Goal: Task Accomplishment & Management: Manage account settings

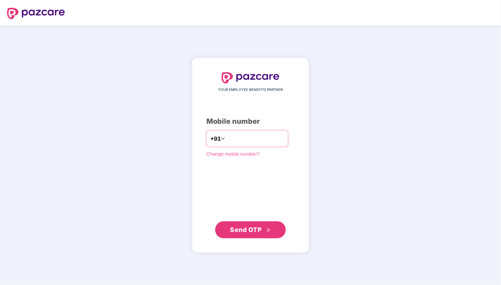
type input "**********"
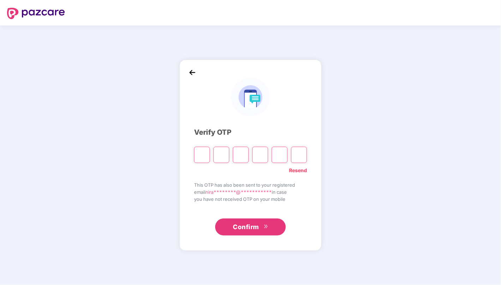
paste input "*"
type input "*"
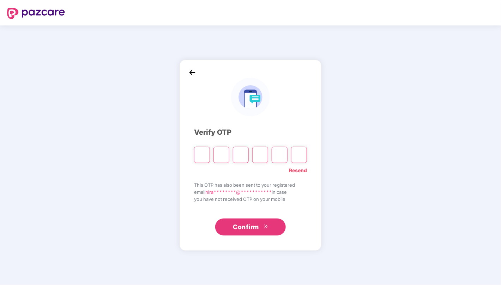
type input "*"
click at [299, 170] on link "Resend" at bounding box center [298, 170] width 18 height 8
click at [202, 153] on input "Please enter verification code. Digit 1" at bounding box center [202, 154] width 16 height 16
paste input "*"
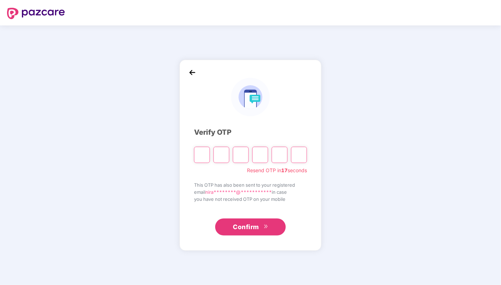
type input "*"
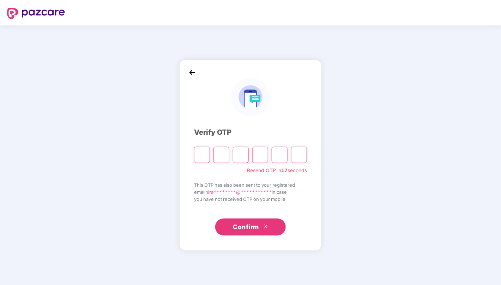
type input "*"
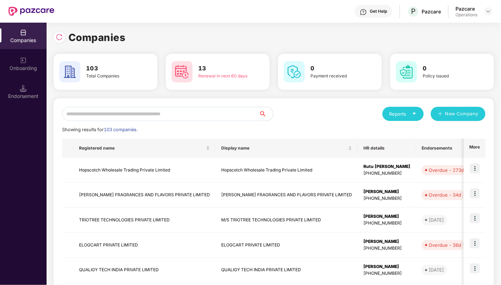
click at [154, 113] on input "text" at bounding box center [160, 114] width 197 height 14
click at [293, 109] on div "Reports New Company" at bounding box center [380, 114] width 212 height 14
click at [59, 37] on img at bounding box center [59, 37] width 7 height 7
click at [56, 37] on img at bounding box center [59, 37] width 7 height 7
click at [61, 38] on img at bounding box center [59, 37] width 7 height 7
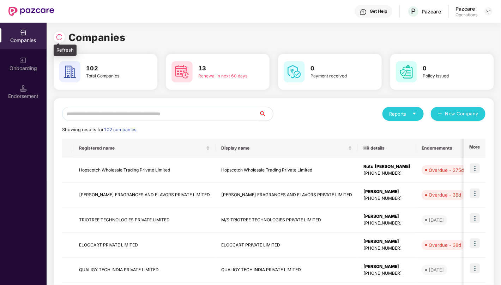
click at [62, 38] on img at bounding box center [59, 37] width 7 height 7
click at [59, 35] on img at bounding box center [59, 37] width 7 height 7
click at [59, 39] on img at bounding box center [59, 37] width 7 height 7
click at [184, 115] on input "text" at bounding box center [160, 114] width 197 height 14
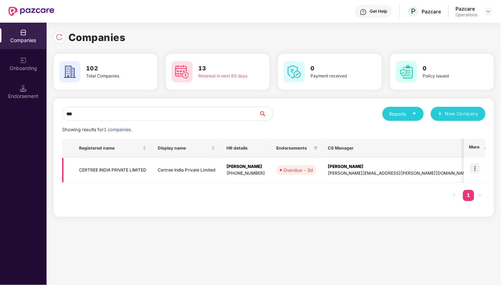
type input "***"
click at [477, 168] on img at bounding box center [475, 168] width 10 height 10
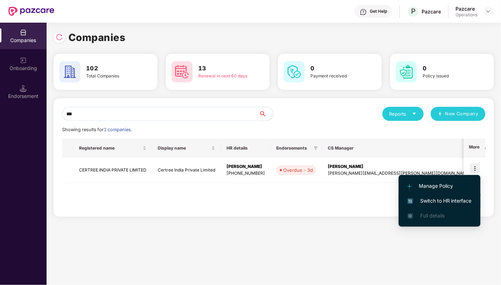
click at [455, 202] on span "Switch to HR interface" at bounding box center [440, 201] width 64 height 8
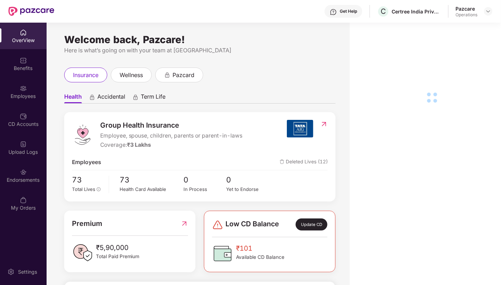
click at [18, 184] on div "Endorsements" at bounding box center [23, 175] width 47 height 26
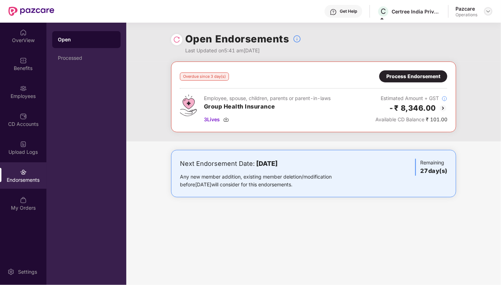
click at [489, 9] on img at bounding box center [489, 11] width 6 height 6
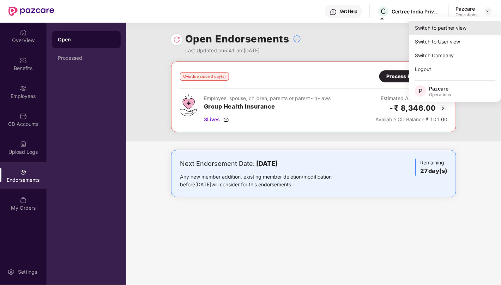
click at [457, 25] on div "Switch to partner view" at bounding box center [455, 28] width 92 height 14
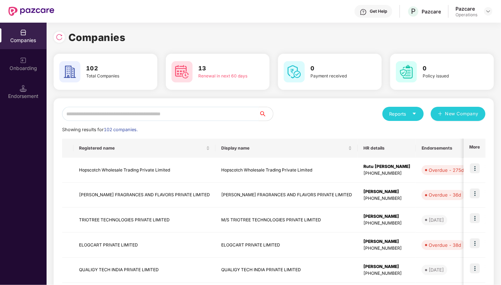
click at [200, 114] on input "text" at bounding box center [160, 114] width 197 height 14
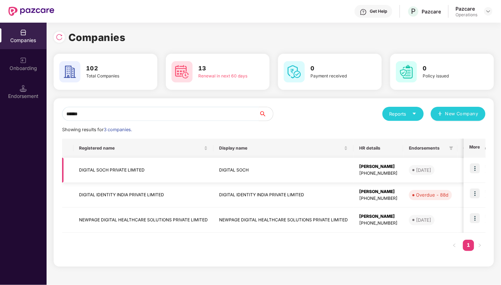
type input "******"
click at [477, 170] on img at bounding box center [475, 168] width 10 height 10
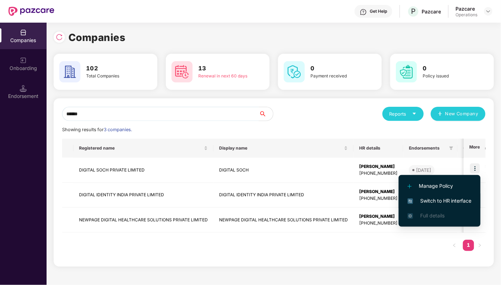
click at [460, 200] on span "Switch to HR interface" at bounding box center [440, 201] width 64 height 8
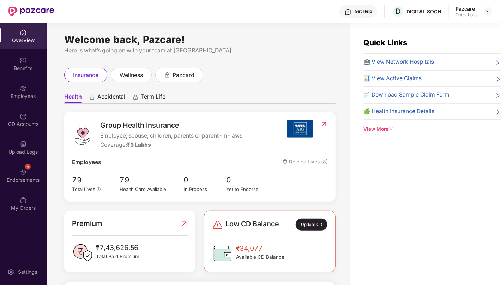
click at [25, 173] on img at bounding box center [23, 171] width 7 height 7
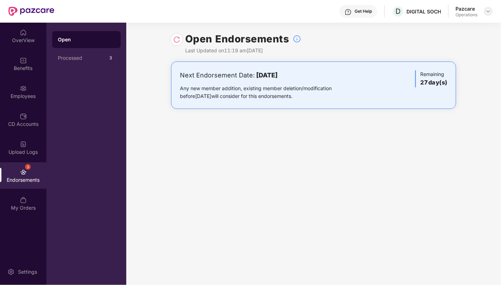
click at [487, 12] on img at bounding box center [489, 11] width 6 height 6
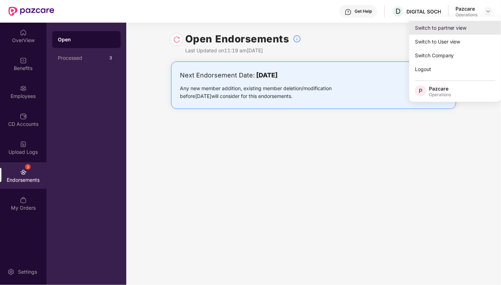
click at [462, 31] on div "Switch to partner view" at bounding box center [455, 28] width 92 height 14
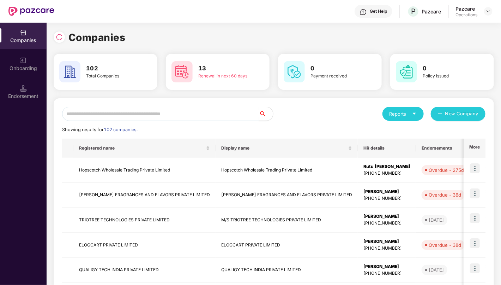
click at [224, 114] on input "text" at bounding box center [160, 114] width 197 height 14
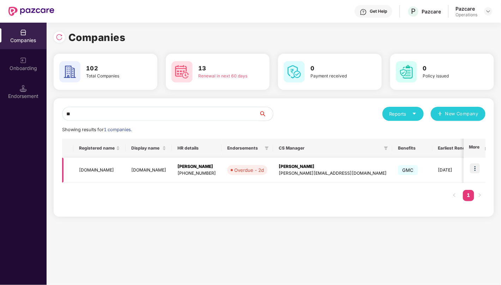
type input "**"
click at [475, 168] on img at bounding box center [475, 168] width 10 height 10
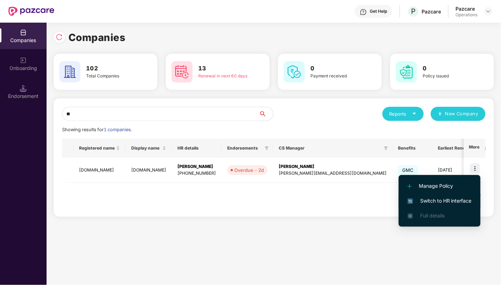
click at [433, 202] on span "Switch to HR interface" at bounding box center [440, 201] width 64 height 8
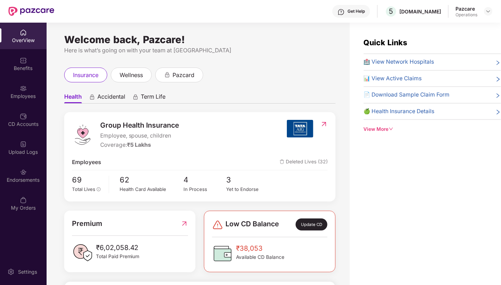
click at [20, 179] on div "Endorsements" at bounding box center [23, 179] width 47 height 7
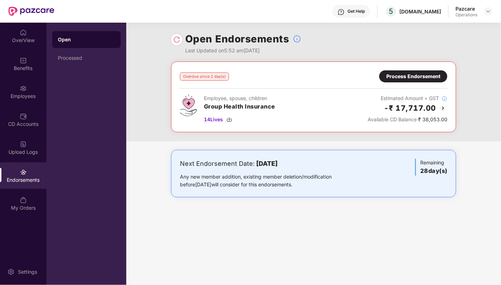
click at [493, 11] on header "Get Help 5 [DOMAIN_NAME] Pazcare Operations" at bounding box center [250, 11] width 501 height 23
click at [489, 13] on img at bounding box center [489, 11] width 6 height 6
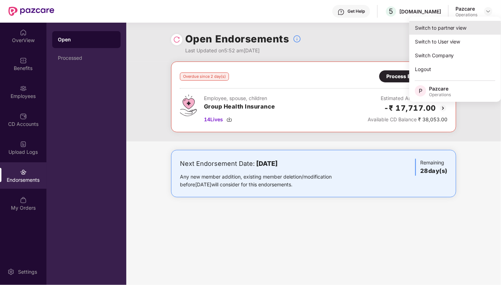
click at [463, 29] on div "Switch to partner view" at bounding box center [455, 28] width 92 height 14
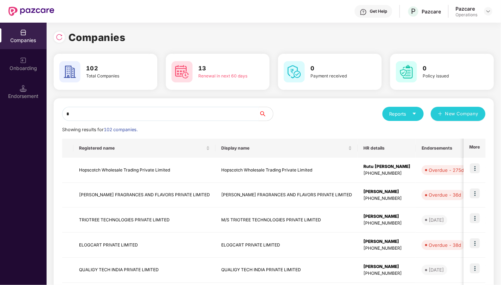
click at [221, 116] on input "*" at bounding box center [160, 114] width 197 height 14
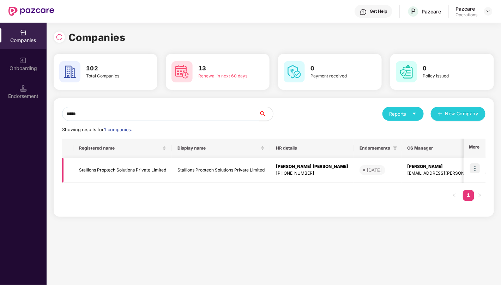
type input "*****"
click at [476, 166] on img at bounding box center [475, 168] width 10 height 10
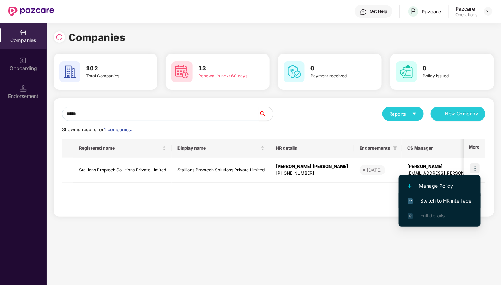
click at [459, 197] on span "Switch to HR interface" at bounding box center [440, 201] width 64 height 8
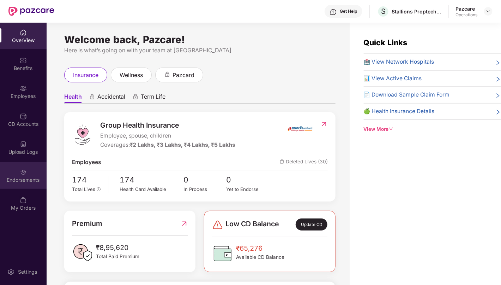
click at [23, 181] on div "Endorsements" at bounding box center [23, 179] width 47 height 7
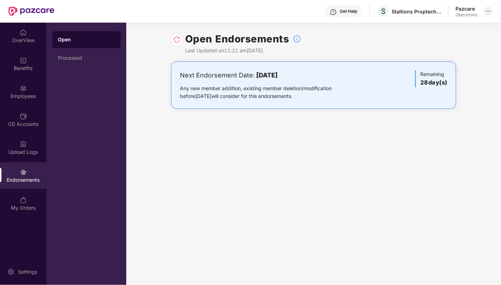
click at [489, 10] on img at bounding box center [489, 11] width 6 height 6
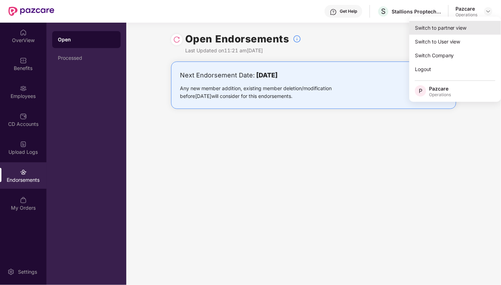
click at [461, 28] on div "Switch to partner view" at bounding box center [455, 28] width 92 height 14
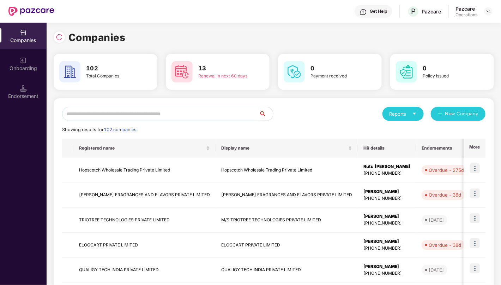
click at [233, 114] on input "text" at bounding box center [160, 114] width 197 height 14
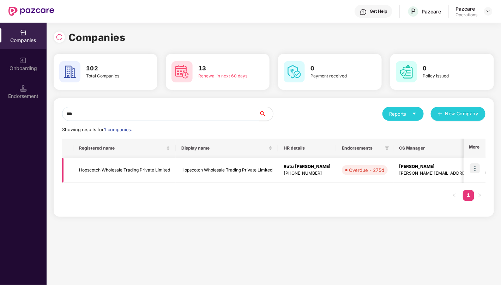
type input "***"
click at [477, 169] on img at bounding box center [475, 168] width 10 height 10
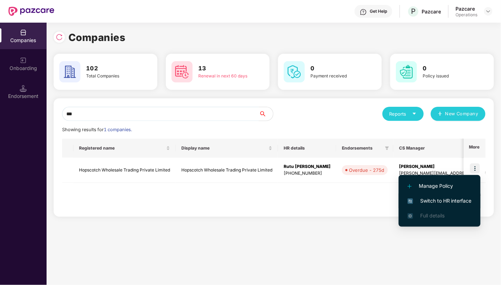
click at [461, 202] on span "Switch to HR interface" at bounding box center [440, 201] width 64 height 8
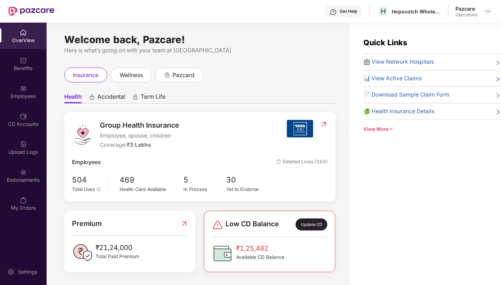
click at [34, 171] on div "Endorsements" at bounding box center [23, 175] width 47 height 26
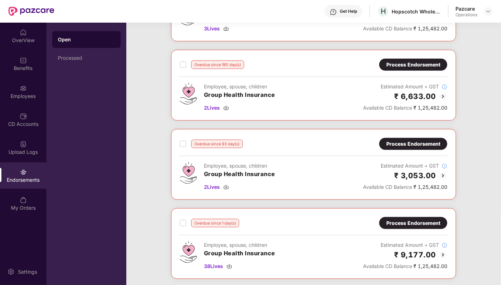
scroll to position [239, 0]
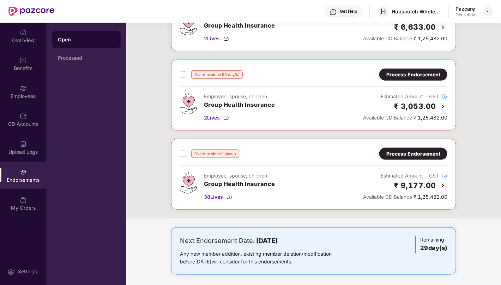
click at [490, 11] on img at bounding box center [489, 11] width 6 height 6
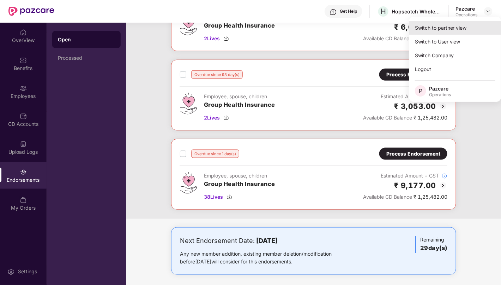
click at [467, 24] on div "Switch to partner view" at bounding box center [455, 28] width 92 height 14
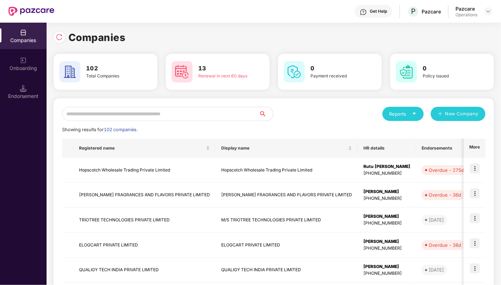
click at [235, 113] on input "text" at bounding box center [160, 114] width 197 height 14
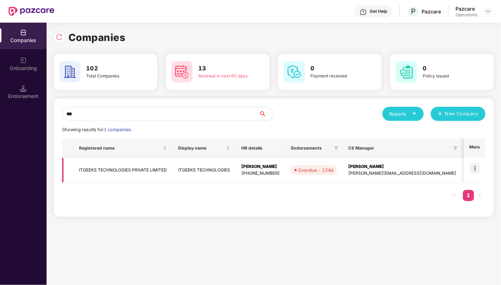
type input "***"
click at [475, 169] on img at bounding box center [475, 168] width 10 height 10
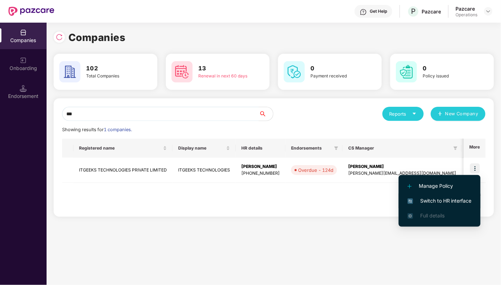
click at [450, 200] on span "Switch to HR interface" at bounding box center [440, 201] width 64 height 8
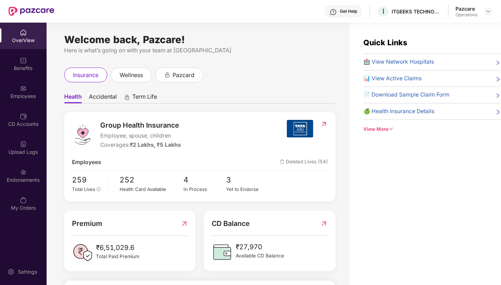
click at [20, 181] on div "Endorsements" at bounding box center [23, 179] width 47 height 7
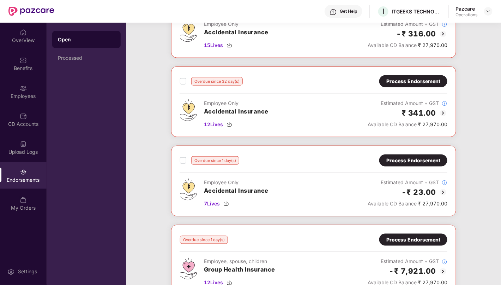
scroll to position [317, 0]
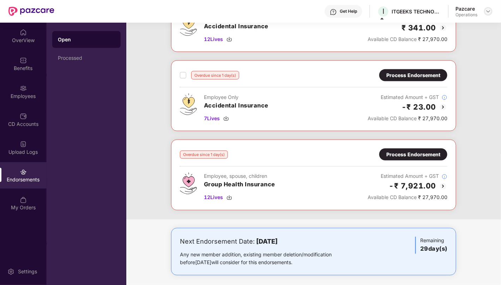
click at [488, 11] on img at bounding box center [489, 11] width 6 height 6
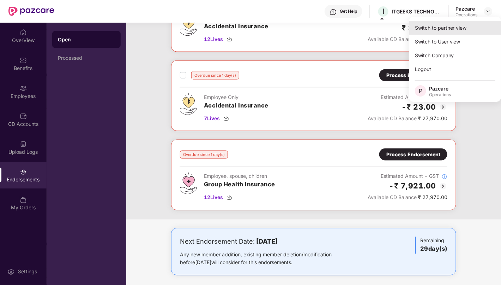
click at [451, 25] on div "Switch to partner view" at bounding box center [455, 28] width 92 height 14
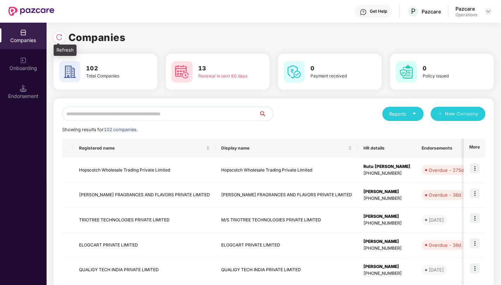
click at [57, 36] on img at bounding box center [59, 37] width 7 height 7
click at [15, 100] on div "Endorsement" at bounding box center [23, 91] width 47 height 26
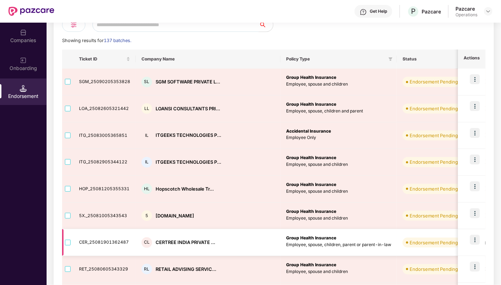
scroll to position [0, 0]
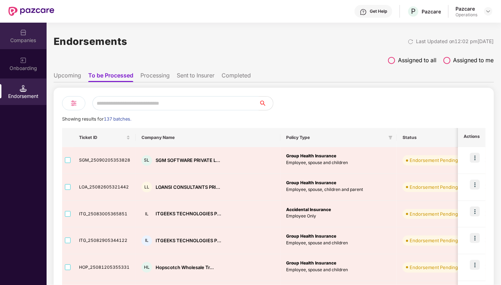
click at [25, 45] on div "Companies" at bounding box center [23, 36] width 47 height 26
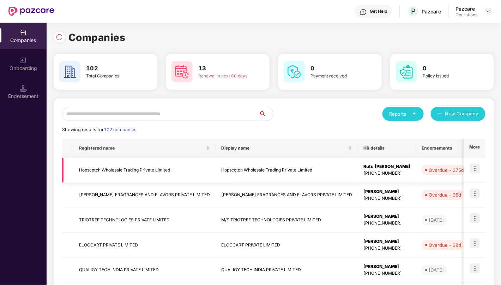
click at [96, 173] on td "Hopscotch Wholesale Trading Private Limited" at bounding box center [144, 169] width 142 height 25
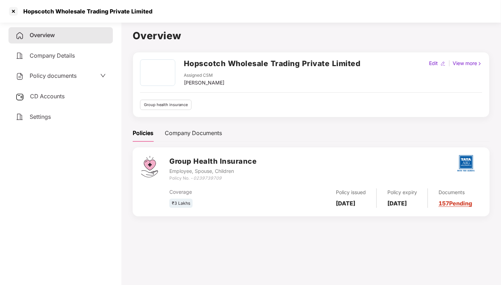
click at [44, 118] on span "Settings" at bounding box center [40, 116] width 21 height 7
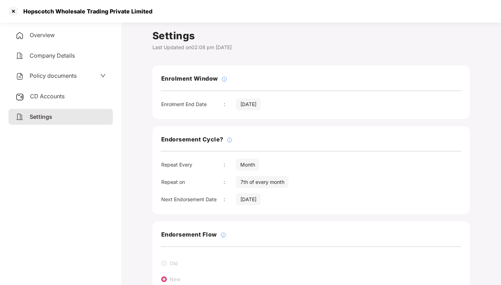
click at [41, 36] on span "Overview" at bounding box center [42, 34] width 25 height 7
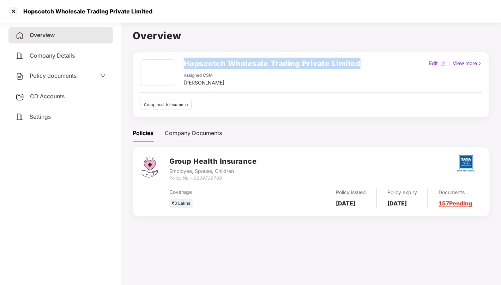
drag, startPoint x: 182, startPoint y: 60, endPoint x: 383, endPoint y: 63, distance: 201.2
click at [383, 63] on div "Hopscotch Wholesale Trading Private Limited Assigned CSM [PERSON_NAME] Edit | V…" at bounding box center [311, 72] width 342 height 27
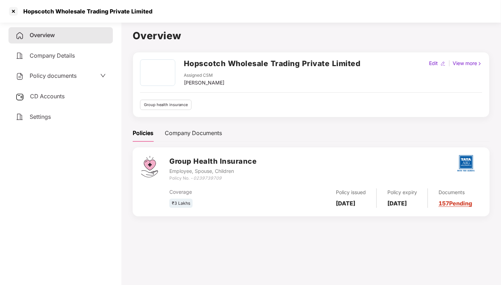
click at [187, 79] on div "[PERSON_NAME]" at bounding box center [204, 83] width 41 height 8
click at [213, 82] on div "[PERSON_NAME]" at bounding box center [204, 83] width 41 height 8
click at [212, 176] on icon "0239739709" at bounding box center [207, 177] width 28 height 5
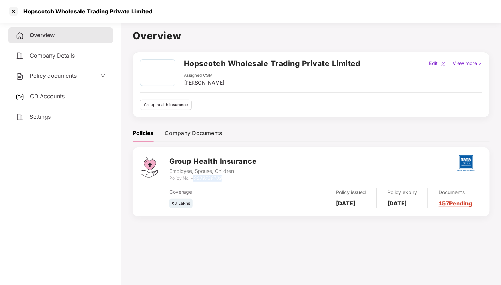
click at [212, 176] on icon "0239739709" at bounding box center [207, 177] width 28 height 5
drag, startPoint x: 182, startPoint y: 160, endPoint x: 226, endPoint y: 157, distance: 44.2
click at [189, 160] on h3 "Group Health Insurance" at bounding box center [212, 161] width 87 height 11
click at [243, 159] on h3 "Group Health Insurance" at bounding box center [212, 161] width 87 height 11
click at [64, 78] on span "Policy documents" at bounding box center [53, 75] width 47 height 7
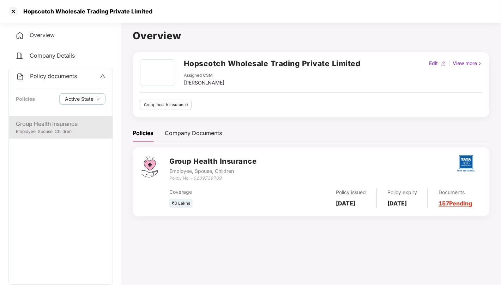
click at [42, 126] on div "Group Health Insurance" at bounding box center [61, 123] width 90 height 9
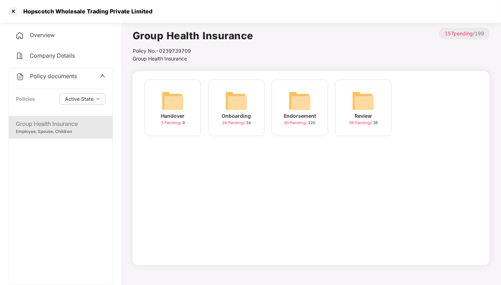
click at [242, 110] on img at bounding box center [236, 100] width 23 height 23
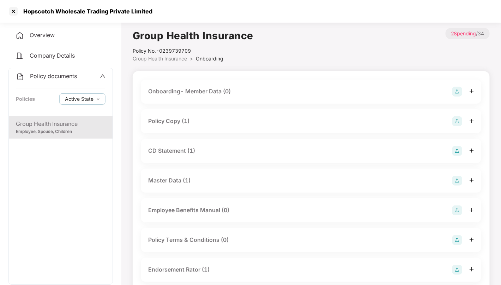
click at [204, 123] on div "Policy Copy (1)" at bounding box center [311, 121] width 326 height 10
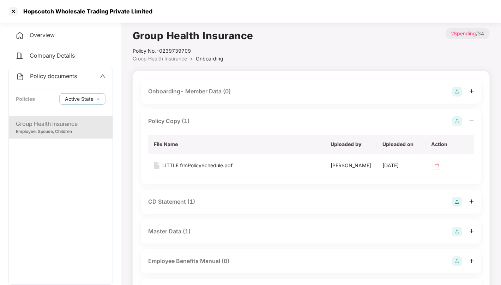
click at [238, 120] on div "Policy Copy (1)" at bounding box center [311, 121] width 326 height 10
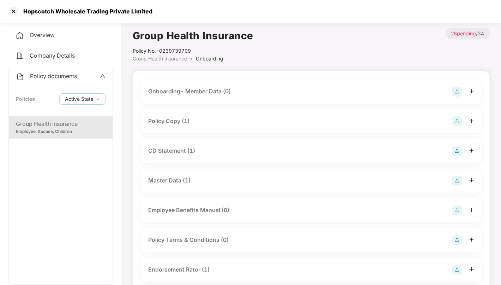
click at [237, 120] on div "Policy Copy (1)" at bounding box center [311, 121] width 326 height 10
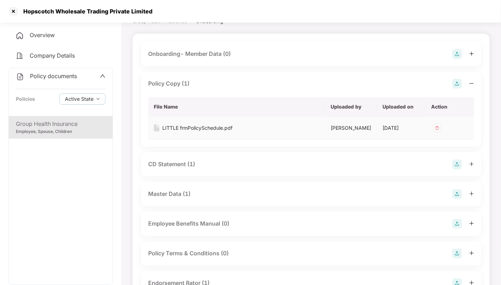
scroll to position [39, 0]
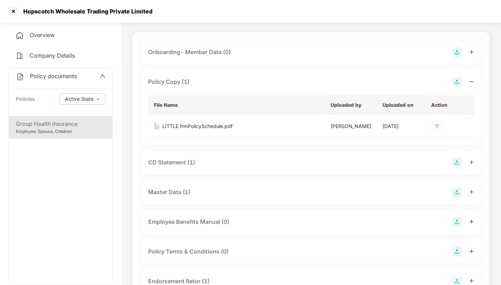
click at [221, 163] on div "CD Statement (1)" at bounding box center [311, 162] width 326 height 10
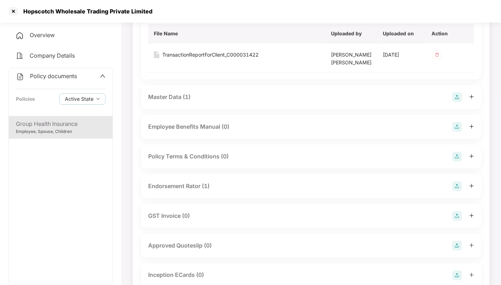
scroll to position [196, 0]
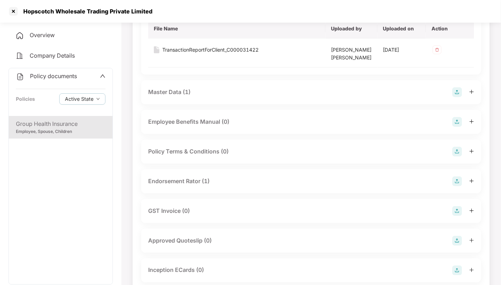
click at [219, 181] on div "Endorsement Rator (1)" at bounding box center [311, 181] width 326 height 10
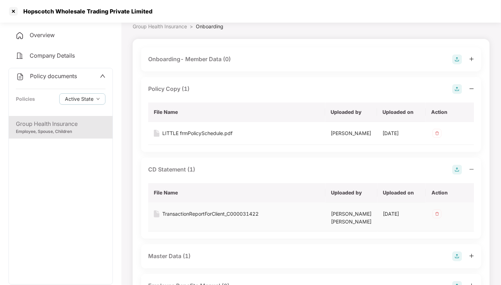
scroll to position [0, 0]
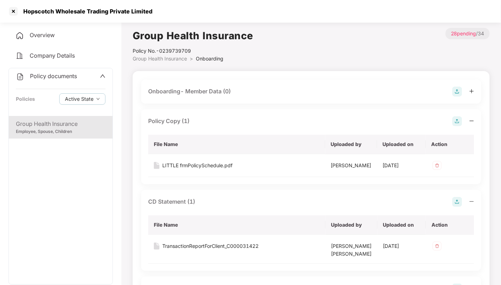
click at [94, 76] on div "Policy documents" at bounding box center [61, 76] width 90 height 9
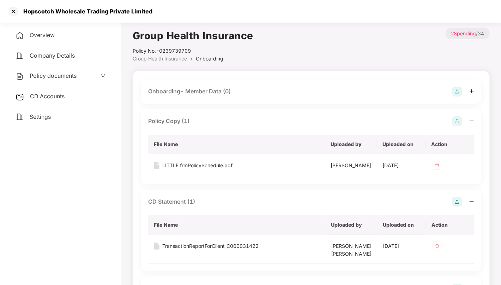
click at [94, 76] on div "Policy documents" at bounding box center [61, 75] width 90 height 9
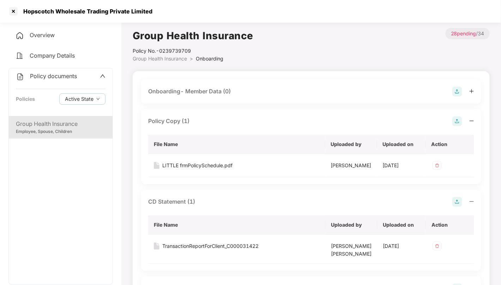
click at [41, 29] on div "Overview" at bounding box center [60, 35] width 104 height 16
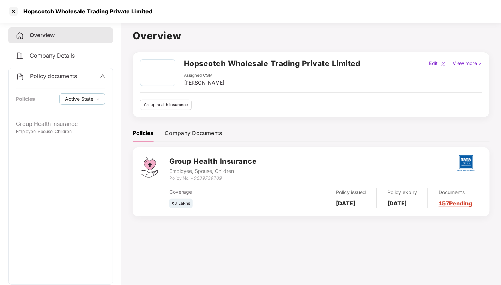
click at [105, 79] on div "Policy documents Policies Active State" at bounding box center [61, 92] width 104 height 48
click at [103, 75] on icon "up" at bounding box center [103, 76] width 6 height 6
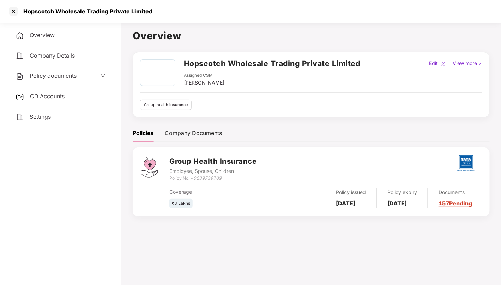
drag, startPoint x: 337, startPoint y: 184, endPoint x: 353, endPoint y: 201, distance: 24.0
click at [353, 201] on div "Policy issued [DATE]" at bounding box center [351, 197] width 52 height 19
drag, startPoint x: 391, startPoint y: 183, endPoint x: 418, endPoint y: 222, distance: 46.7
click at [418, 222] on div "Group Health Insurance Employee, Spouse, Children Policy No. - 0239739709 Cover…" at bounding box center [311, 185] width 357 height 77
click at [44, 117] on span "Settings" at bounding box center [40, 116] width 21 height 7
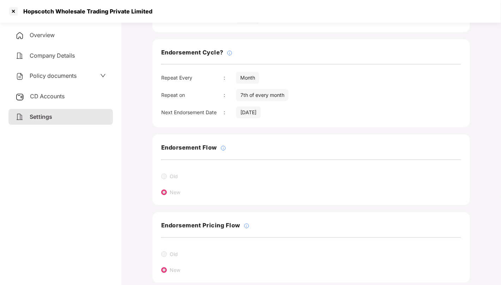
scroll to position [98, 0]
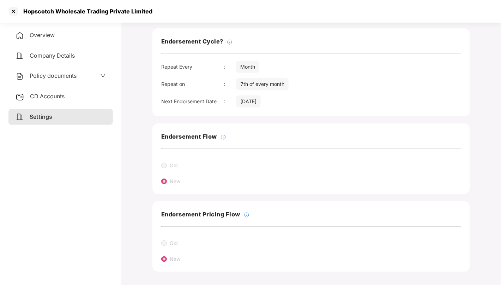
click at [55, 94] on span "CD Accounts" at bounding box center [47, 95] width 35 height 7
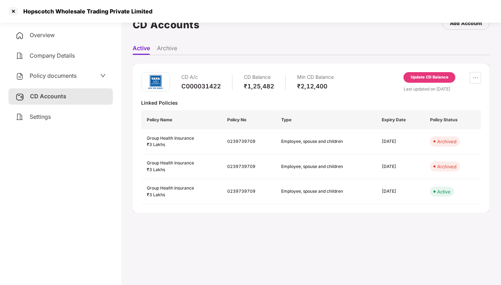
click at [193, 86] on div "C000031422" at bounding box center [201, 86] width 40 height 8
click at [43, 39] on div "Overview" at bounding box center [60, 35] width 104 height 16
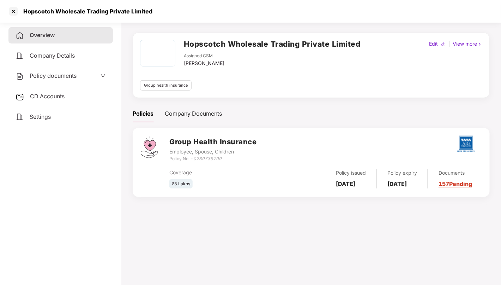
click at [74, 55] on span "Company Details" at bounding box center [52, 55] width 45 height 7
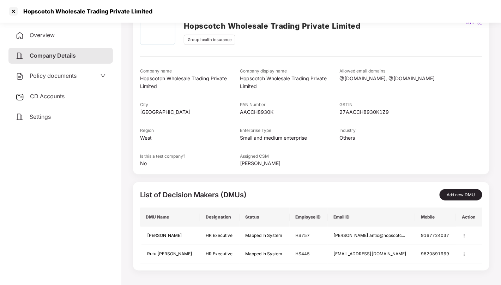
scroll to position [0, 0]
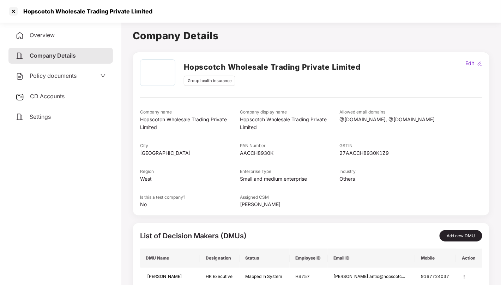
click at [60, 75] on span "Policy documents" at bounding box center [53, 75] width 47 height 7
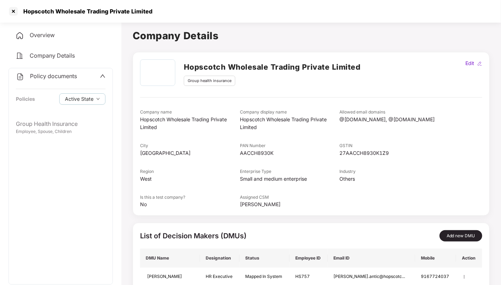
click at [72, 73] on span "Policy documents" at bounding box center [53, 75] width 47 height 7
click at [13, 12] on div at bounding box center [13, 11] width 11 height 11
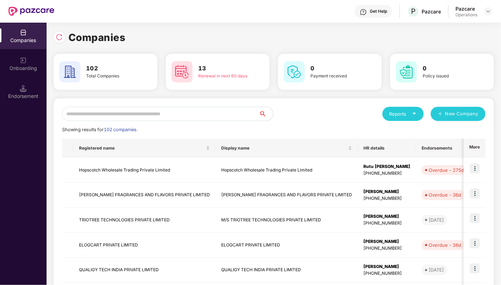
click at [197, 115] on input "text" at bounding box center [160, 114] width 197 height 14
paste input "**********"
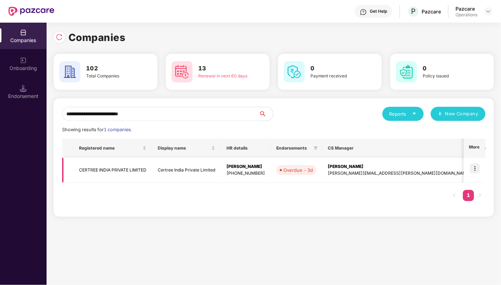
click at [477, 168] on img at bounding box center [475, 168] width 10 height 10
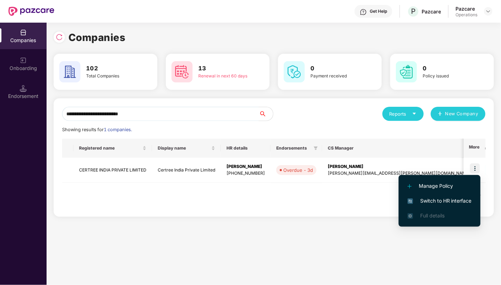
click at [474, 248] on div "**********" at bounding box center [274, 154] width 455 height 262
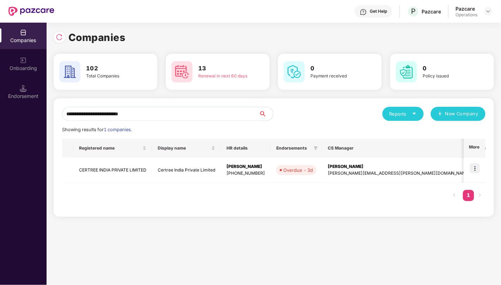
click at [209, 110] on input "**********" at bounding box center [160, 114] width 197 height 14
type input "*"
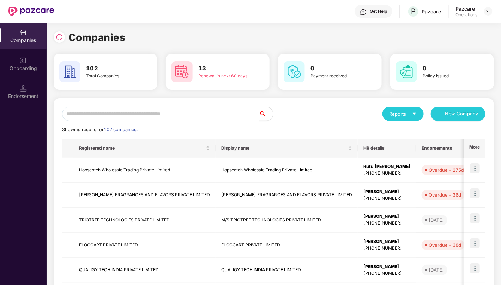
click at [176, 115] on input "text" at bounding box center [160, 114] width 197 height 14
paste input "**********"
type input "**********"
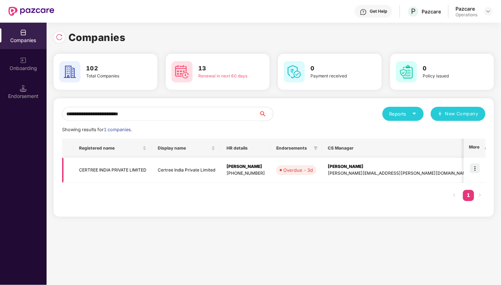
click at [478, 168] on img at bounding box center [475, 168] width 10 height 10
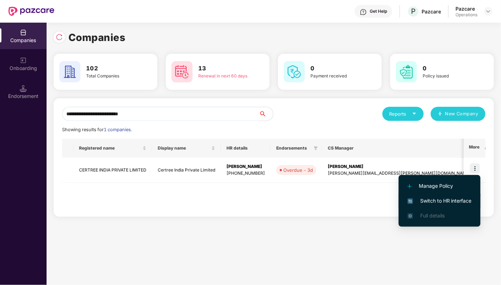
click at [453, 200] on span "Switch to HR interface" at bounding box center [440, 201] width 64 height 8
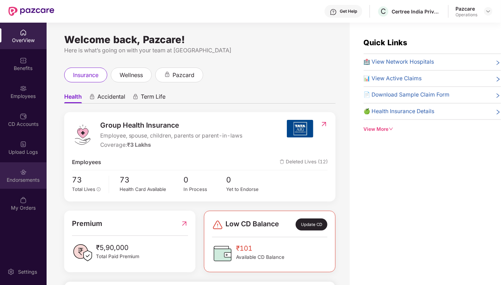
click at [24, 178] on div "Endorsements" at bounding box center [23, 179] width 47 height 7
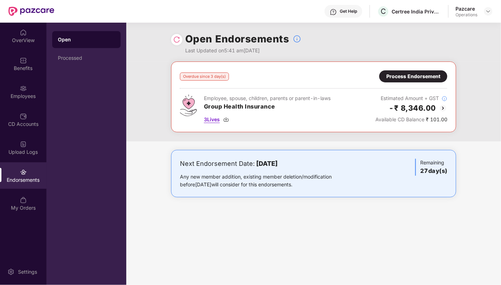
click at [217, 119] on span "3 Lives" at bounding box center [212, 119] width 16 height 8
click at [412, 73] on div "Process Endorsement" at bounding box center [414, 76] width 54 height 8
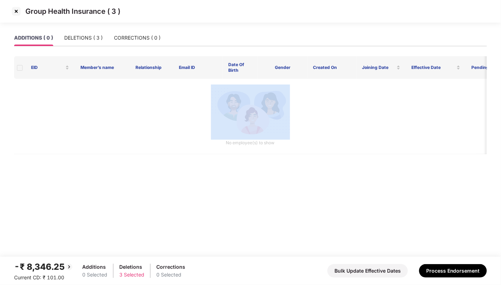
drag, startPoint x: 28, startPoint y: 87, endPoint x: 203, endPoint y: 120, distance: 178.6
click at [68, 189] on main "ADDITIONS ( 0 ) DELETIONS ( 3 ) CORRECTIONS ( 0 ) EID Member’s name Relationshi…" at bounding box center [250, 143] width 501 height 227
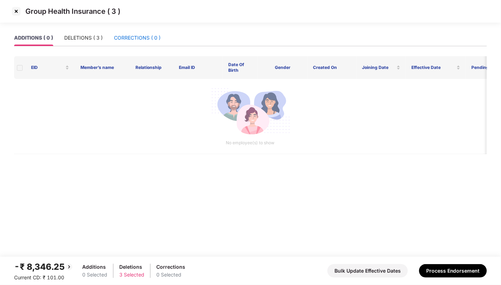
click at [138, 37] on div "CORRECTIONS ( 0 )" at bounding box center [137, 38] width 47 height 8
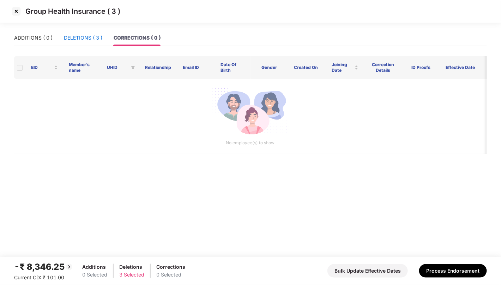
click at [80, 37] on div "DELETIONS ( 3 )" at bounding box center [83, 38] width 38 height 8
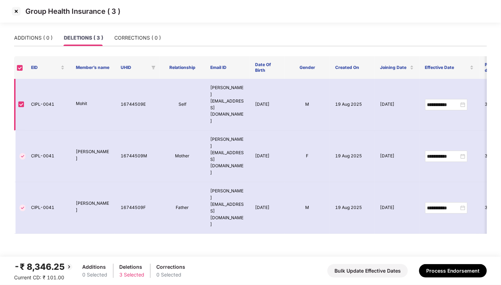
click at [32, 87] on td "CIPL-0041" at bounding box center [47, 105] width 45 height 52
click at [41, 89] on td "CIPL-0041" at bounding box center [47, 105] width 45 height 52
click at [15, 8] on img at bounding box center [16, 11] width 11 height 11
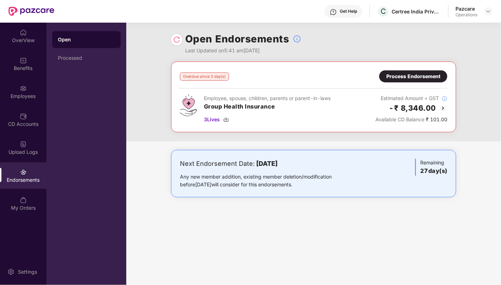
click at [408, 75] on div "Process Endorsement" at bounding box center [414, 76] width 54 height 8
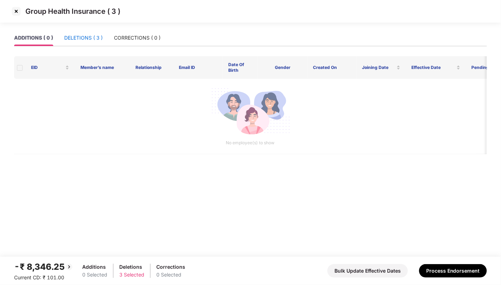
click at [89, 36] on div "DELETIONS ( 3 )" at bounding box center [83, 38] width 38 height 8
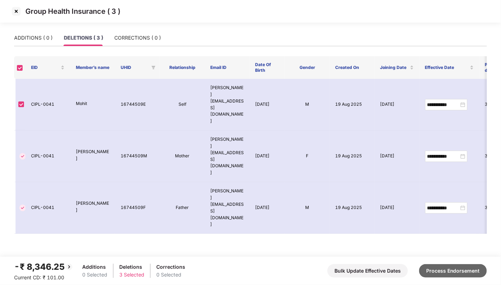
click at [445, 273] on button "Process Endorsement" at bounding box center [453, 270] width 68 height 13
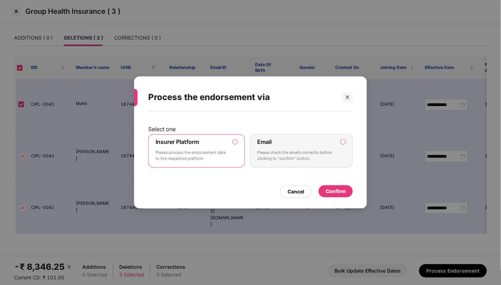
click at [327, 191] on div "Confirm" at bounding box center [336, 191] width 20 height 8
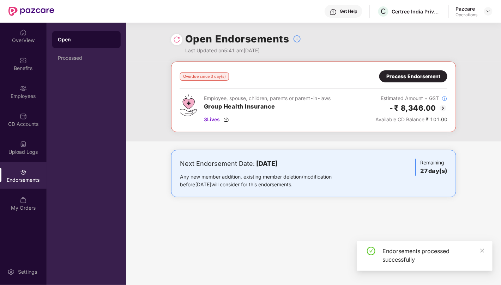
click at [181, 38] on div at bounding box center [176, 39] width 11 height 11
click at [175, 40] on img at bounding box center [176, 39] width 7 height 7
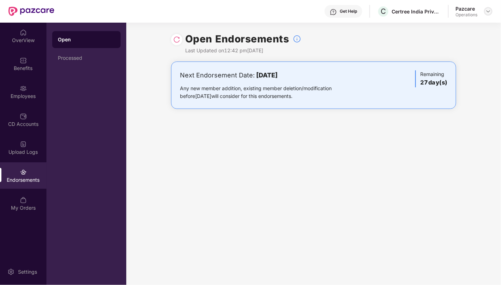
click at [489, 13] on img at bounding box center [489, 11] width 6 height 6
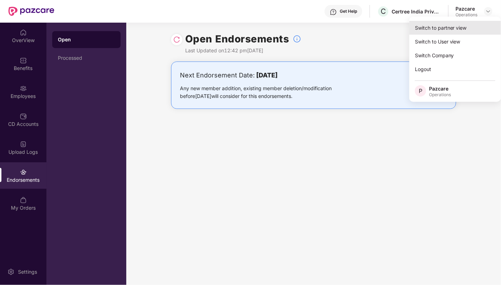
click at [473, 28] on div "Switch to partner view" at bounding box center [455, 28] width 92 height 14
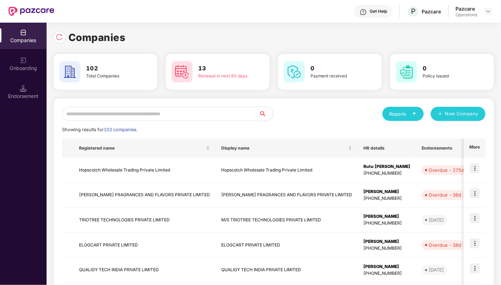
click at [182, 113] on input "text" at bounding box center [160, 114] width 197 height 14
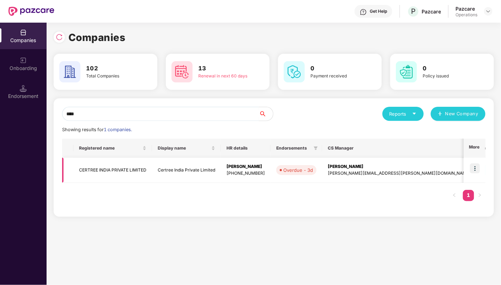
type input "****"
click at [475, 169] on img at bounding box center [475, 168] width 10 height 10
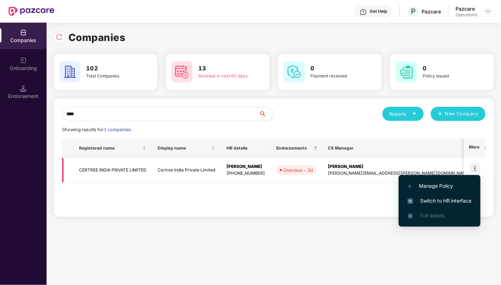
click at [125, 168] on td "CERTREE INDIA PRIVATE LIMITED" at bounding box center [112, 169] width 79 height 25
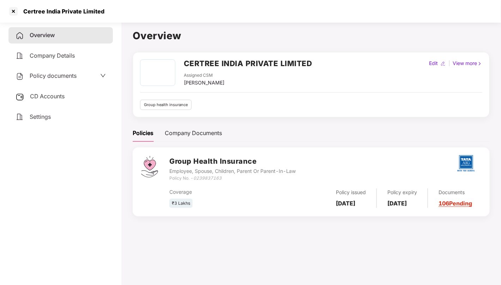
click at [53, 96] on span "CD Accounts" at bounding box center [47, 95] width 35 height 7
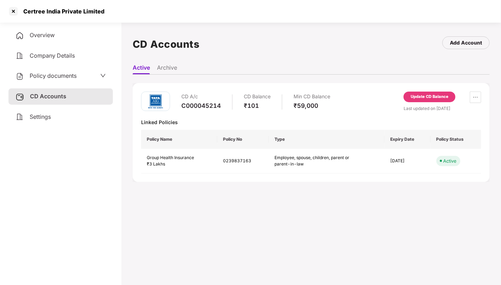
click at [424, 98] on div "Update CD Balance" at bounding box center [430, 97] width 38 height 6
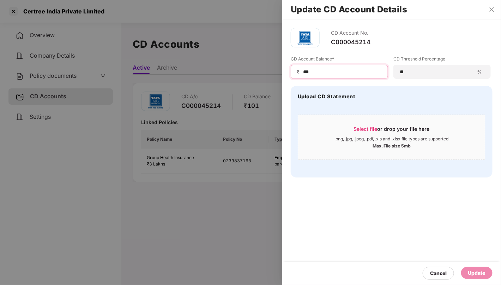
click at [343, 74] on input "***" at bounding box center [343, 71] width 80 height 7
type input "****"
click at [472, 275] on div "Update" at bounding box center [476, 273] width 17 height 8
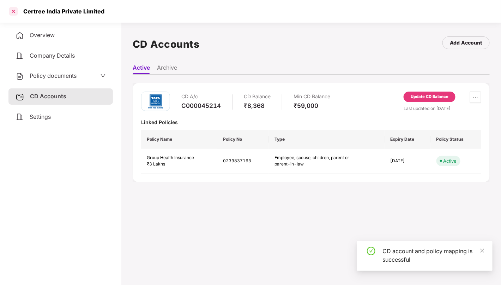
click at [14, 14] on div at bounding box center [13, 11] width 11 height 11
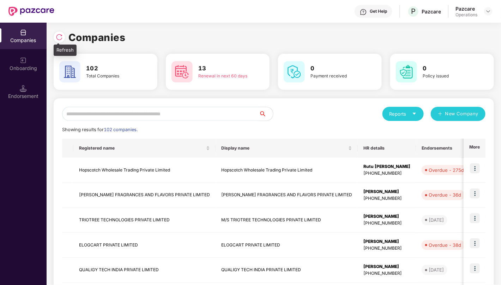
click at [61, 39] on img at bounding box center [59, 37] width 7 height 7
click at [59, 38] on img at bounding box center [59, 37] width 7 height 7
click at [222, 116] on input "text" at bounding box center [160, 114] width 197 height 14
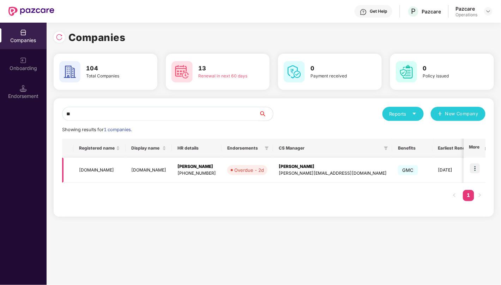
type input "**"
click at [478, 166] on img at bounding box center [475, 168] width 10 height 10
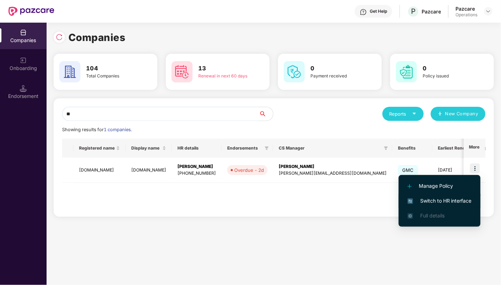
click at [453, 202] on span "Switch to HR interface" at bounding box center [440, 201] width 64 height 8
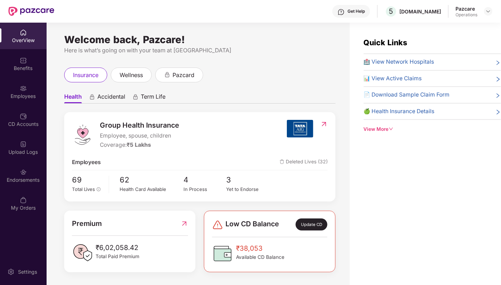
click at [22, 174] on img at bounding box center [23, 171] width 7 height 7
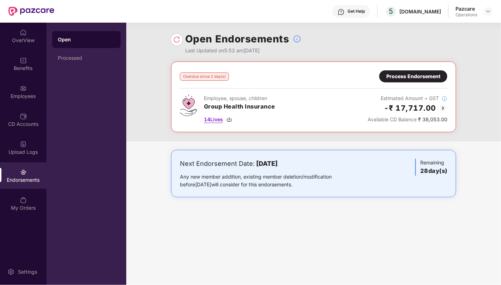
click at [218, 115] on span "14 Lives" at bounding box center [213, 119] width 19 height 8
click at [423, 76] on div "Process Endorsement" at bounding box center [414, 76] width 54 height 8
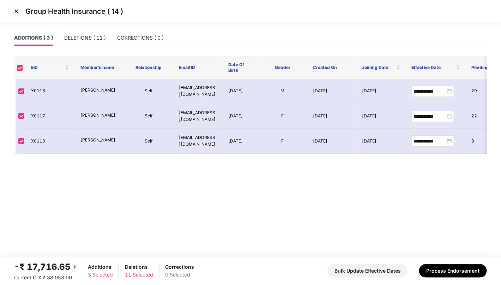
click at [13, 11] on img at bounding box center [16, 11] width 11 height 11
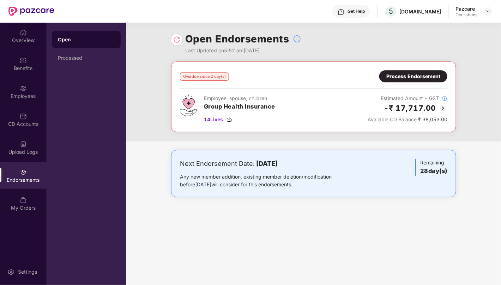
click at [400, 75] on div "Process Endorsement" at bounding box center [414, 76] width 54 height 8
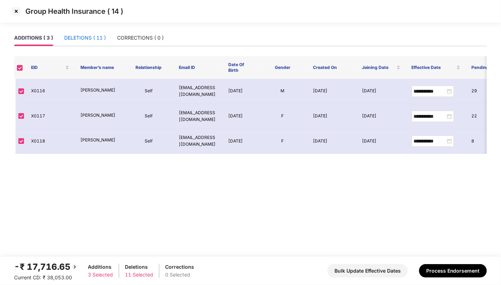
click at [87, 36] on div "DELETIONS ( 11 )" at bounding box center [85, 38] width 42 height 8
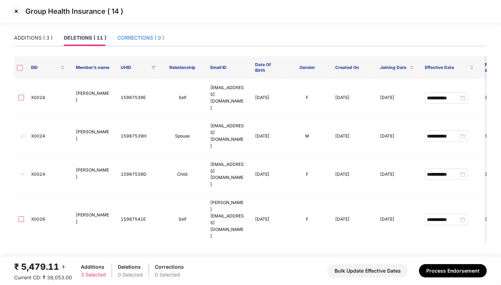
click at [125, 35] on div "CORRECTIONS ( 0 )" at bounding box center [141, 38] width 47 height 8
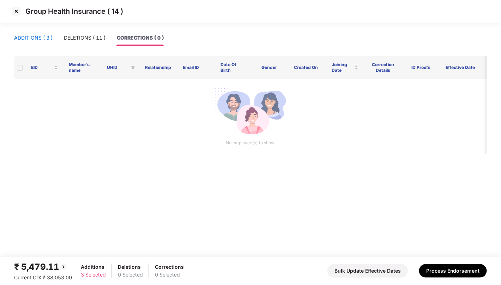
click at [36, 37] on div "ADDITIONS ( 3 )" at bounding box center [33, 38] width 38 height 8
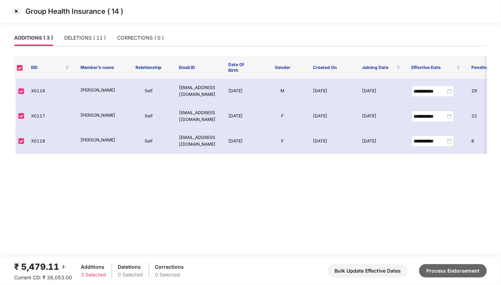
click at [451, 272] on button "Process Endorsement" at bounding box center [453, 270] width 68 height 13
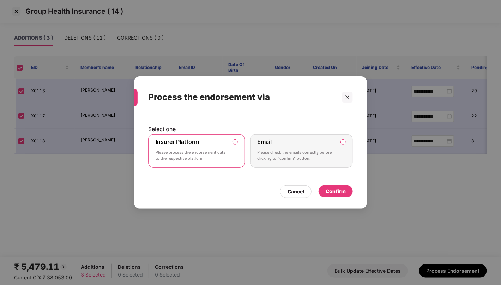
click at [335, 189] on div "Confirm" at bounding box center [336, 191] width 20 height 8
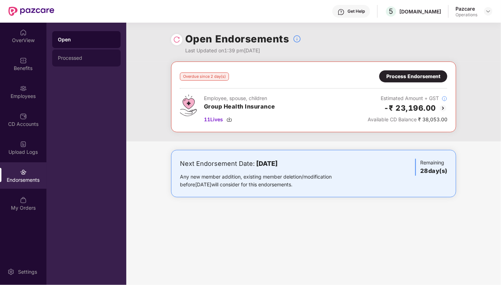
click at [70, 60] on div "Processed" at bounding box center [86, 58] width 57 height 6
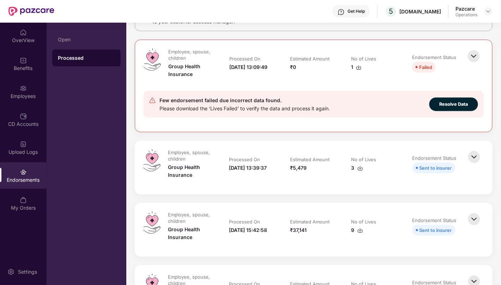
scroll to position [78, 0]
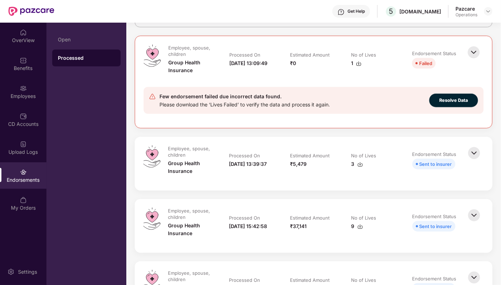
drag, startPoint x: 253, startPoint y: 165, endPoint x: 231, endPoint y: 159, distance: 23.4
click at [231, 160] on div "[DATE] 13:39:37" at bounding box center [248, 164] width 38 height 8
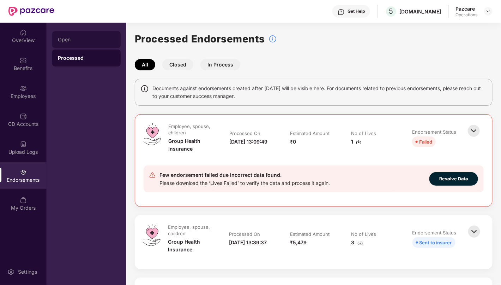
click at [78, 45] on div "Open" at bounding box center [86, 39] width 68 height 17
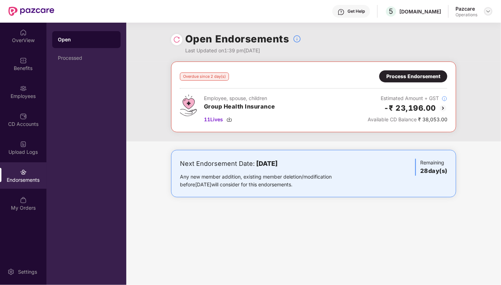
click at [490, 10] on img at bounding box center [489, 11] width 6 height 6
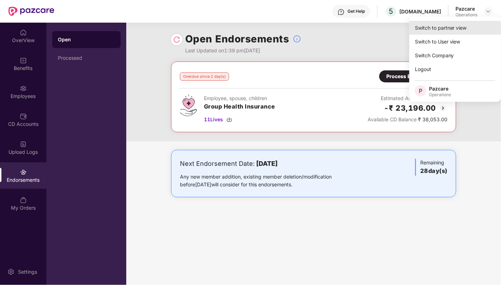
click at [467, 29] on div "Switch to partner view" at bounding box center [455, 28] width 92 height 14
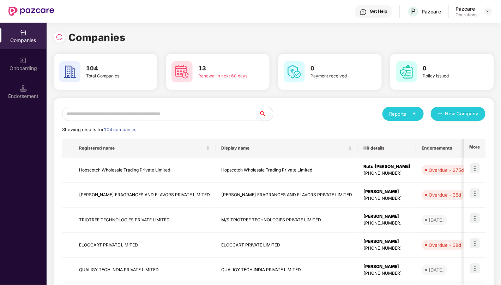
click at [163, 118] on input "text" at bounding box center [160, 114] width 197 height 14
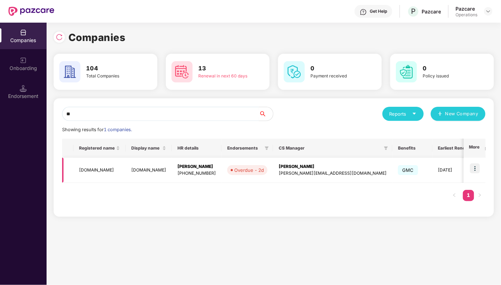
type input "**"
click at [88, 167] on td "[DOMAIN_NAME]" at bounding box center [99, 169] width 52 height 25
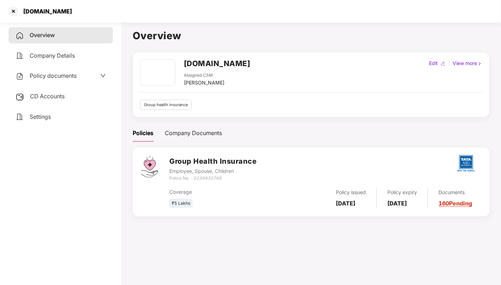
click at [42, 96] on span "CD Accounts" at bounding box center [47, 95] width 35 height 7
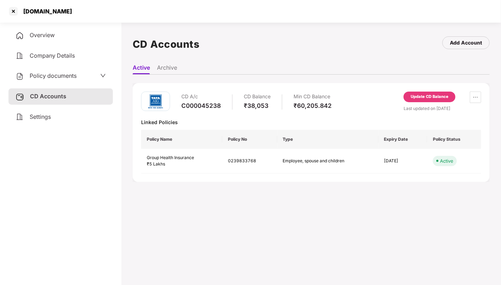
click at [436, 100] on div "Update CD Balance" at bounding box center [430, 97] width 38 height 6
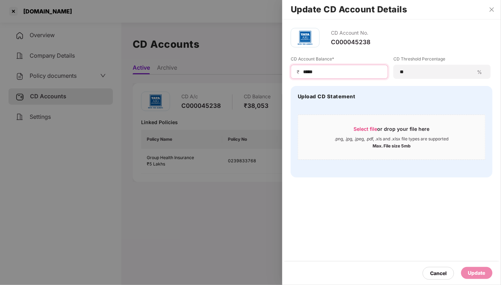
click at [348, 74] on input "*****" at bounding box center [343, 71] width 80 height 7
type input "*****"
click at [483, 273] on div "Update" at bounding box center [476, 273] width 17 height 8
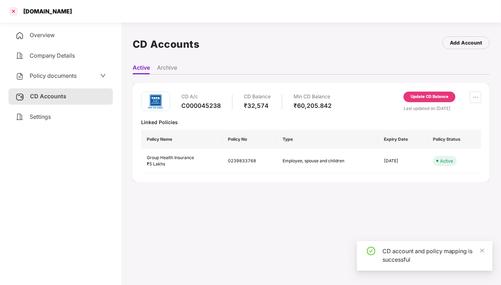
click at [15, 13] on div at bounding box center [13, 11] width 11 height 11
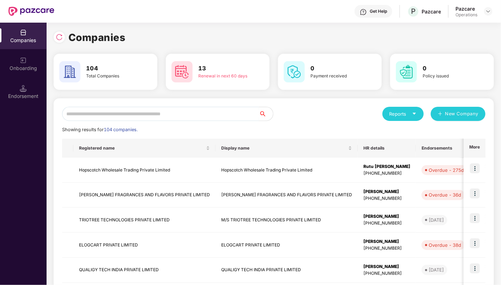
click at [192, 113] on input "text" at bounding box center [160, 114] width 197 height 14
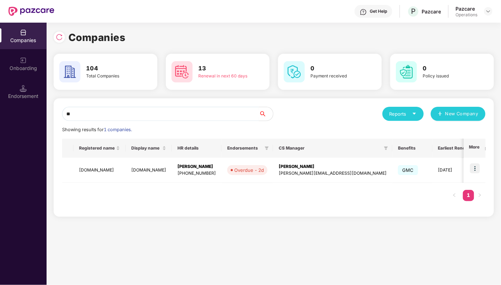
type input "**"
click at [188, 112] on input "**" at bounding box center [160, 114] width 197 height 14
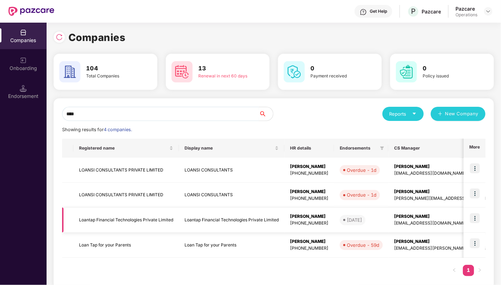
type input "****"
click at [129, 221] on td "Loantap Financial Technologies Private Limited" at bounding box center [126, 219] width 106 height 25
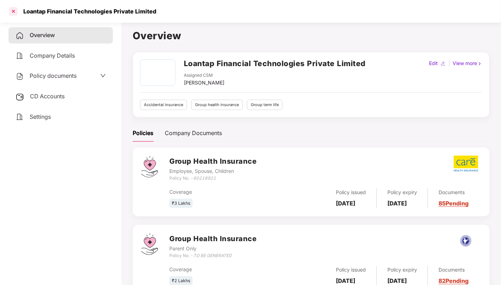
click at [11, 10] on div at bounding box center [13, 11] width 11 height 11
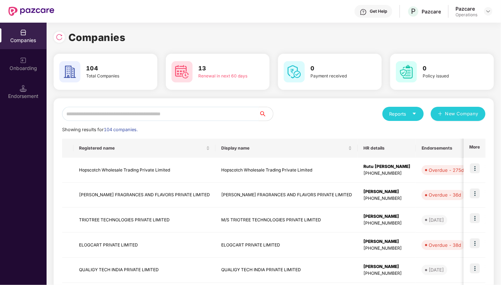
click at [251, 117] on input "text" at bounding box center [160, 114] width 197 height 14
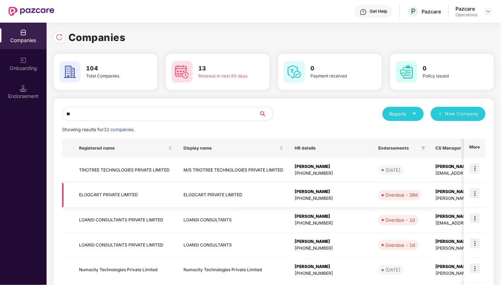
type input "*"
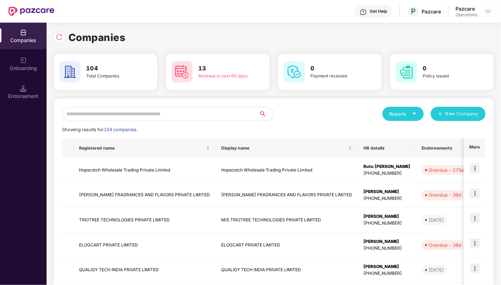
click at [193, 115] on input "text" at bounding box center [160, 114] width 197 height 14
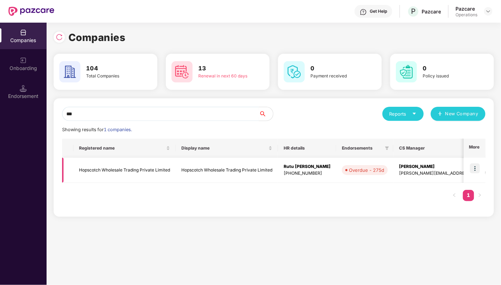
type input "***"
click at [478, 165] on img at bounding box center [475, 168] width 10 height 10
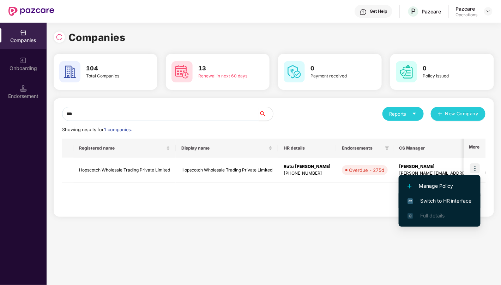
click at [454, 200] on span "Switch to HR interface" at bounding box center [440, 201] width 64 height 8
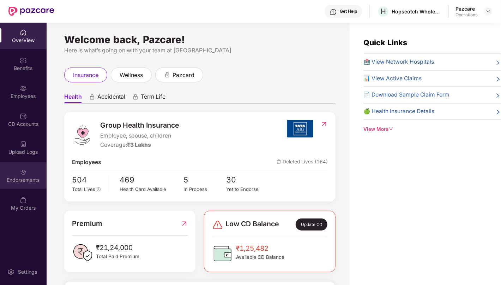
click at [13, 175] on div "Endorsements" at bounding box center [23, 175] width 47 height 26
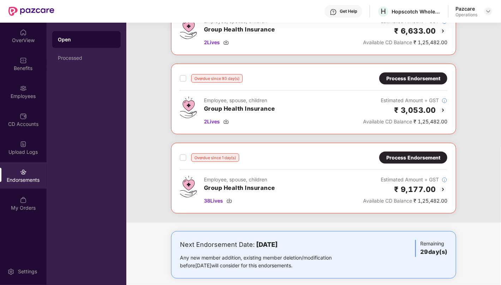
scroll to position [235, 0]
click at [211, 197] on span "38 Lives" at bounding box center [213, 201] width 19 height 8
click at [428, 154] on div "Process Endorsement" at bounding box center [414, 158] width 54 height 8
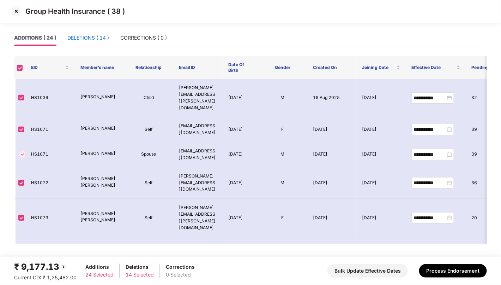
click at [88, 36] on div "DELETIONS ( 14 )" at bounding box center [88, 38] width 42 height 8
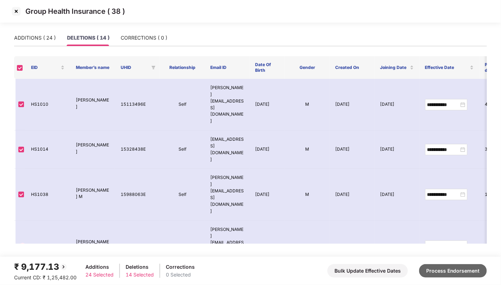
click at [461, 268] on button "Process Endorsement" at bounding box center [453, 270] width 68 height 13
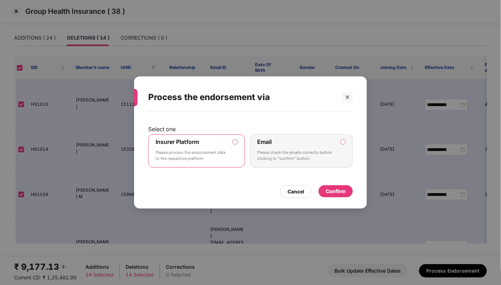
click at [340, 189] on div "Confirm" at bounding box center [336, 191] width 20 height 8
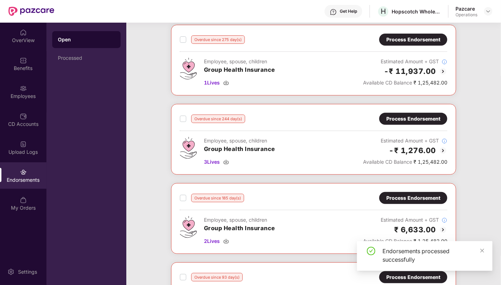
scroll to position [0, 0]
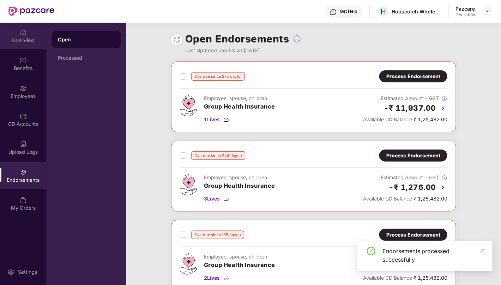
click at [31, 41] on div "OverView" at bounding box center [23, 40] width 47 height 7
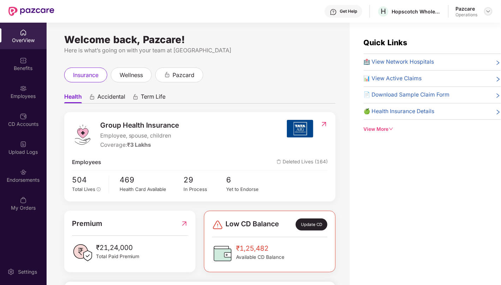
click at [490, 12] on img at bounding box center [489, 11] width 6 height 6
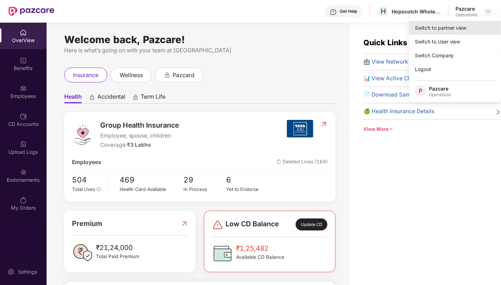
click at [466, 25] on div "Switch to partner view" at bounding box center [455, 28] width 92 height 14
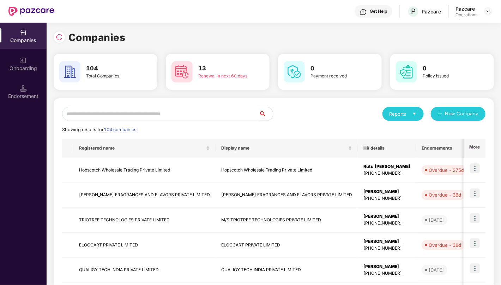
click at [194, 112] on input "text" at bounding box center [160, 114] width 197 height 14
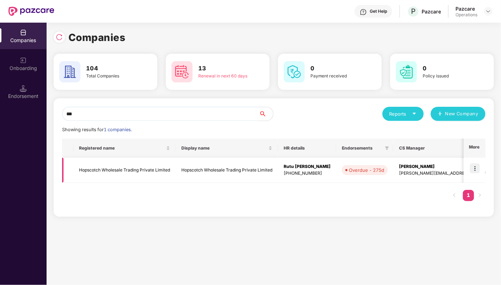
type input "***"
click at [151, 175] on td "Hopscotch Wholesale Trading Private Limited" at bounding box center [124, 169] width 102 height 25
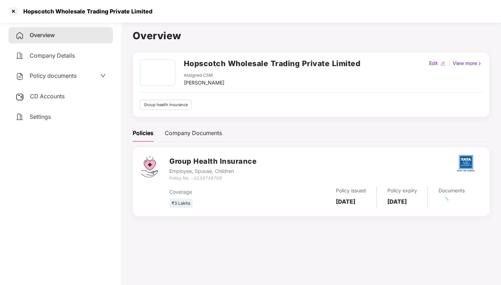
click at [41, 96] on span "CD Accounts" at bounding box center [47, 95] width 35 height 7
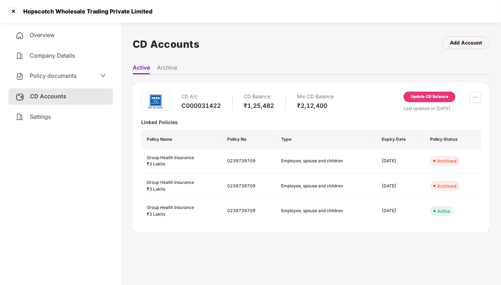
click at [424, 96] on div "Update CD Balance" at bounding box center [430, 97] width 38 height 6
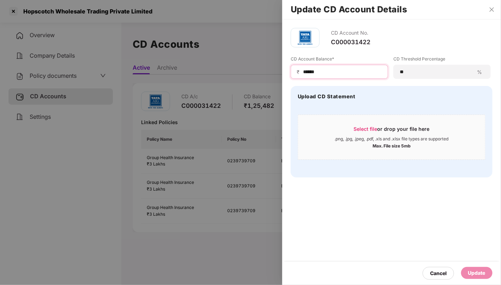
click at [358, 72] on input "******" at bounding box center [343, 71] width 80 height 7
type input "******"
click at [479, 276] on div "Update" at bounding box center [476, 273] width 17 height 8
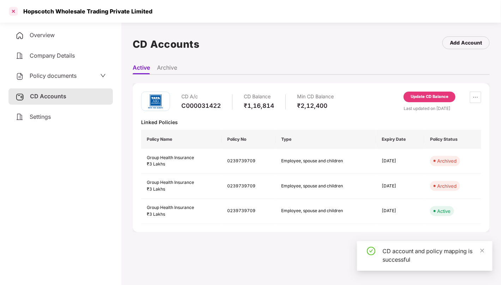
click at [17, 8] on div at bounding box center [13, 11] width 11 height 11
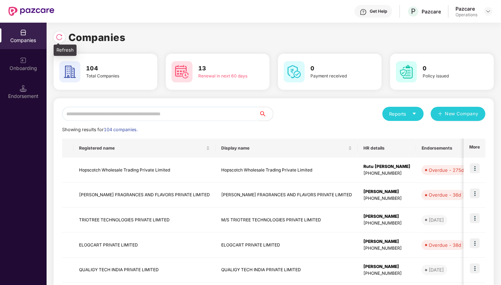
click at [56, 40] on img at bounding box center [59, 37] width 7 height 7
click at [205, 111] on input "text" at bounding box center [160, 114] width 197 height 14
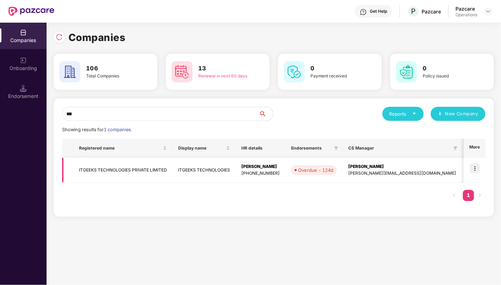
type input "***"
click at [480, 166] on img at bounding box center [475, 168] width 10 height 10
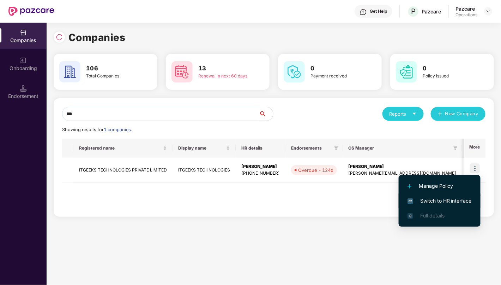
click at [451, 201] on span "Switch to HR interface" at bounding box center [440, 201] width 64 height 8
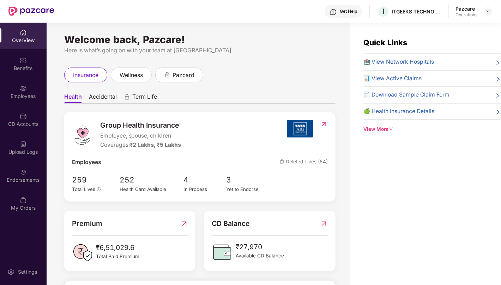
click at [24, 181] on div "Endorsements" at bounding box center [23, 179] width 47 height 7
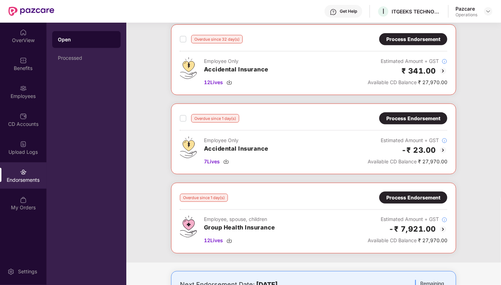
scroll to position [317, 0]
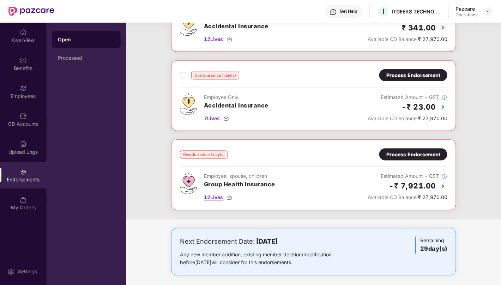
click at [216, 193] on span "12 Lives" at bounding box center [213, 197] width 19 height 8
click at [416, 151] on div "Process Endorsement" at bounding box center [414, 154] width 54 height 8
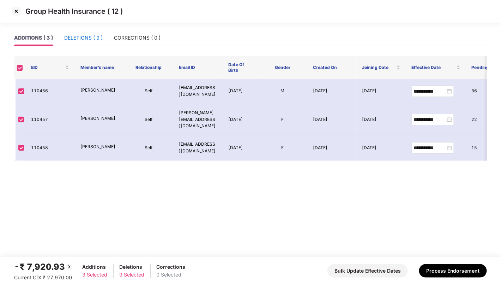
click at [95, 35] on div "DELETIONS ( 9 )" at bounding box center [83, 38] width 38 height 8
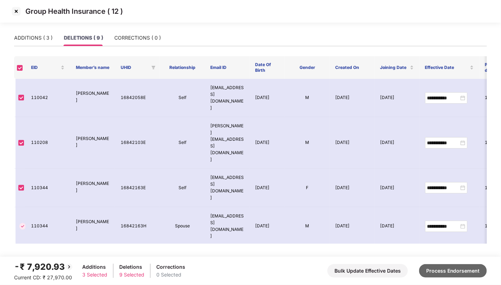
click at [452, 272] on button "Process Endorsement" at bounding box center [453, 270] width 68 height 13
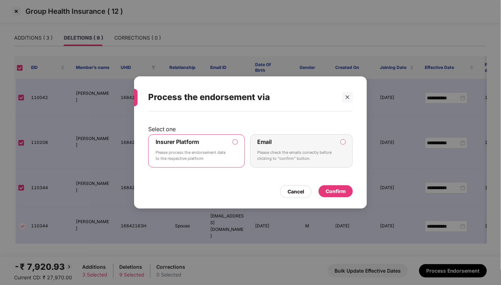
click at [340, 192] on div "Confirm" at bounding box center [336, 191] width 20 height 8
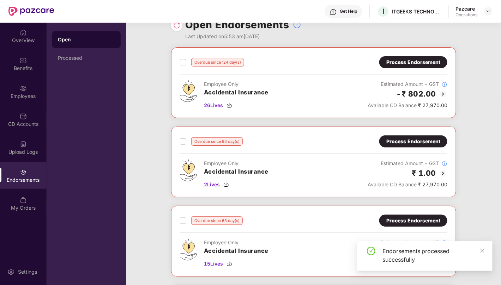
scroll to position [0, 0]
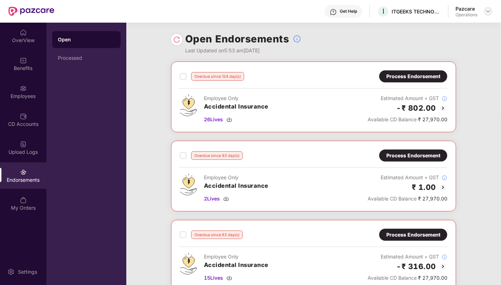
click at [486, 8] on img at bounding box center [489, 11] width 6 height 6
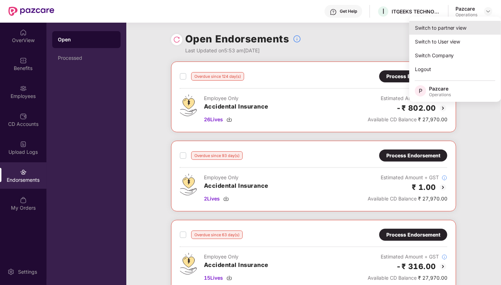
click at [480, 25] on div "Switch to partner view" at bounding box center [455, 28] width 92 height 14
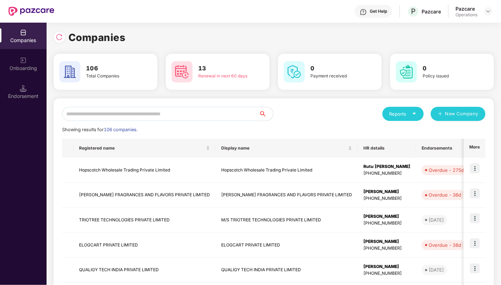
click at [100, 110] on input "text" at bounding box center [160, 114] width 197 height 14
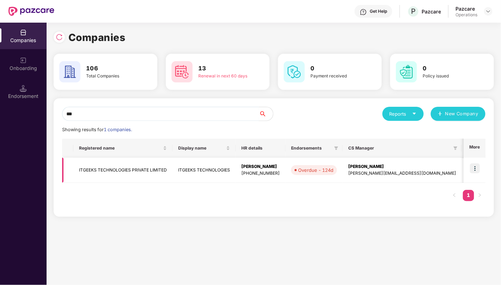
type input "***"
click at [131, 170] on td "ITGEEKS TECHNOLOGIES PRIVATE LIMITED" at bounding box center [122, 169] width 99 height 25
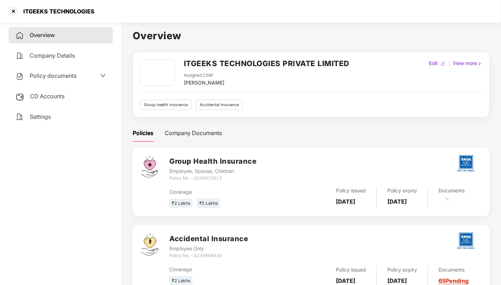
click at [55, 96] on span "CD Accounts" at bounding box center [47, 95] width 35 height 7
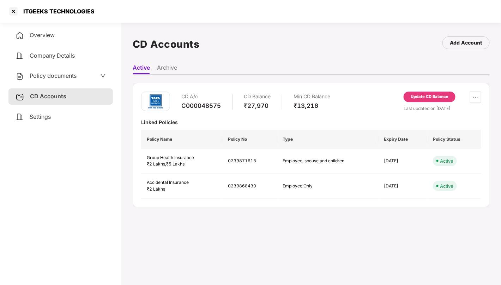
click at [423, 100] on div "Update CD Balance" at bounding box center [430, 96] width 52 height 11
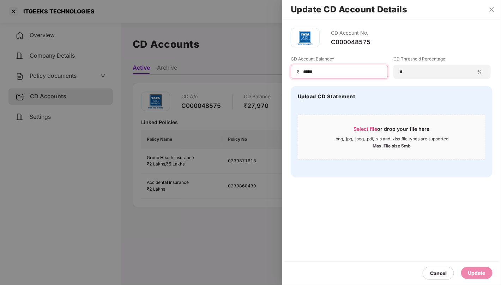
click at [359, 72] on input "*****" at bounding box center [343, 71] width 80 height 7
type input "****"
click at [483, 273] on div "Update" at bounding box center [476, 273] width 17 height 8
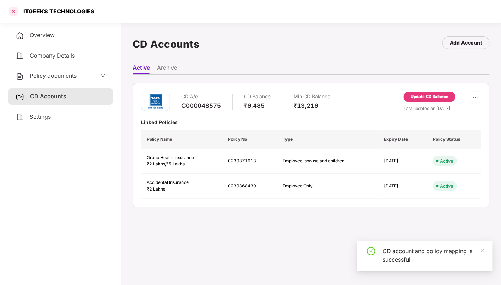
click at [13, 10] on div at bounding box center [13, 11] width 11 height 11
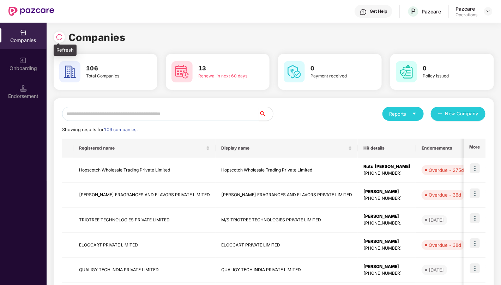
click at [62, 34] on img at bounding box center [59, 37] width 7 height 7
click at [228, 120] on input "text" at bounding box center [160, 114] width 197 height 14
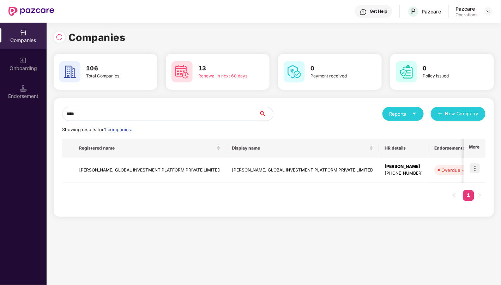
type input "****"
click at [36, 41] on div "Companies" at bounding box center [23, 40] width 47 height 7
click at [491, 14] on div at bounding box center [488, 11] width 8 height 8
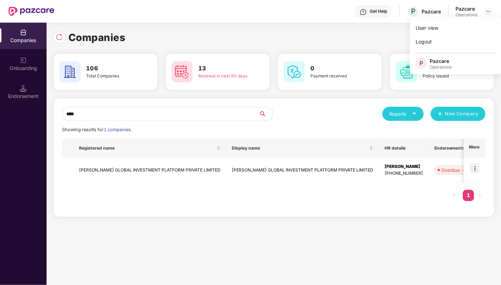
click at [279, 34] on div "Companies" at bounding box center [274, 38] width 441 height 16
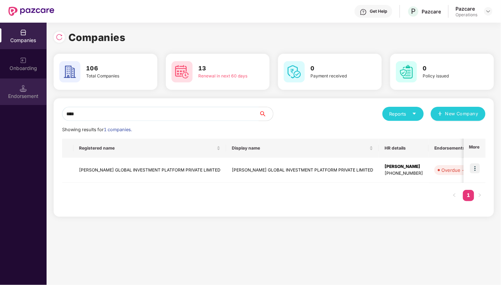
drag, startPoint x: 15, startPoint y: 107, endPoint x: 20, endPoint y: 91, distance: 17.0
click at [20, 91] on img at bounding box center [23, 88] width 7 height 7
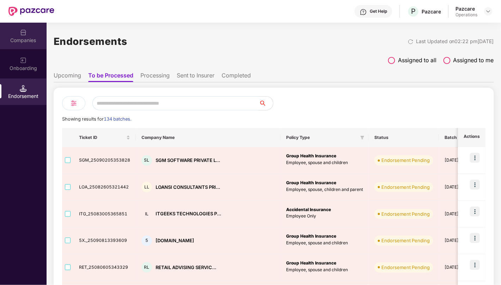
click at [21, 36] on img at bounding box center [23, 32] width 7 height 7
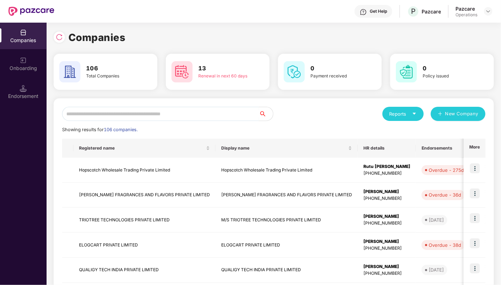
click at [207, 116] on input "text" at bounding box center [160, 114] width 197 height 14
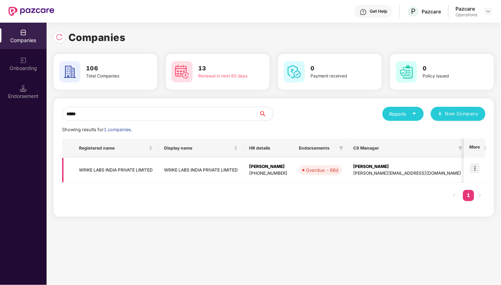
type input "*****"
click at [126, 167] on td "WRIKE LABS INDIA PRIVATE LIMITED" at bounding box center [115, 169] width 85 height 25
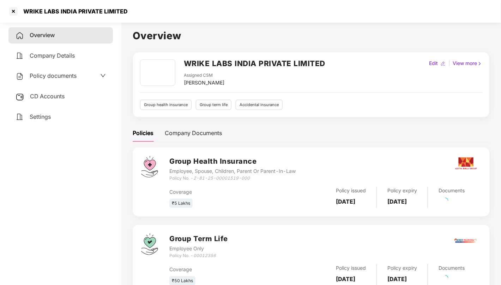
click at [45, 76] on span "Policy documents" at bounding box center [53, 75] width 47 height 7
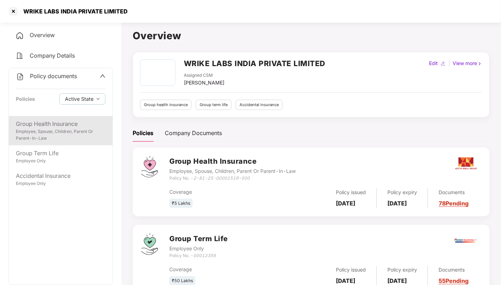
click at [50, 126] on div "Group Health Insurance" at bounding box center [61, 123] width 90 height 9
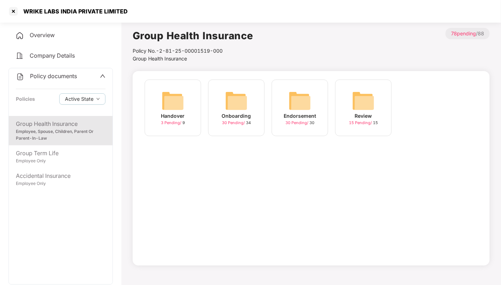
click at [239, 104] on img at bounding box center [236, 100] width 23 height 23
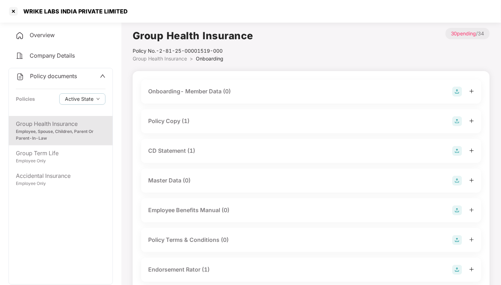
click at [182, 62] on li "Group Health Insurance >" at bounding box center [164, 59] width 63 height 8
click at [177, 55] on span "Group Health Insurance" at bounding box center [160, 58] width 54 height 6
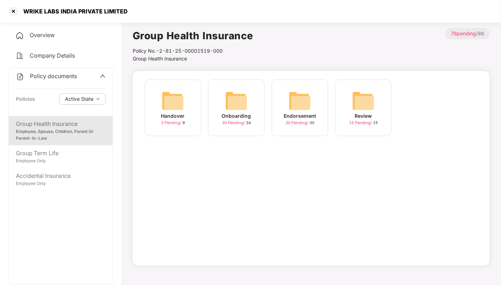
click at [295, 99] on img at bounding box center [300, 100] width 23 height 23
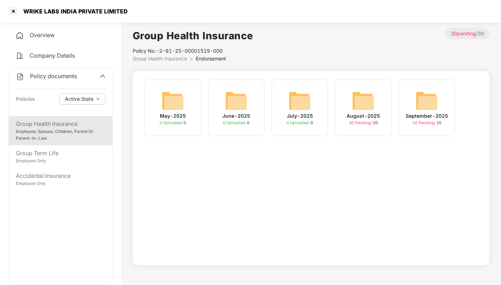
click at [363, 105] on img at bounding box center [363, 100] width 23 height 23
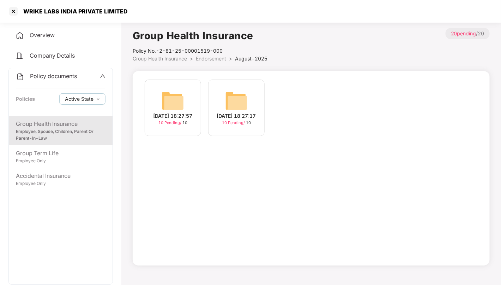
click at [184, 98] on img at bounding box center [173, 100] width 23 height 23
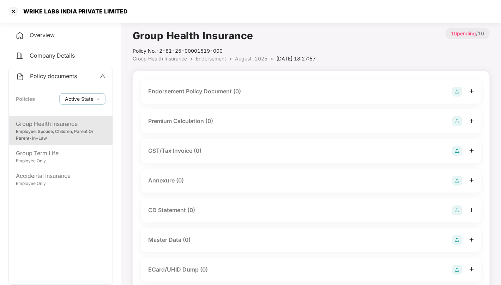
click at [455, 240] on img at bounding box center [458, 240] width 10 height 10
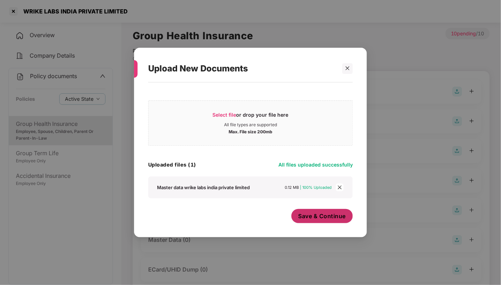
click at [333, 214] on span "Save & Continue" at bounding box center [323, 216] width 48 height 8
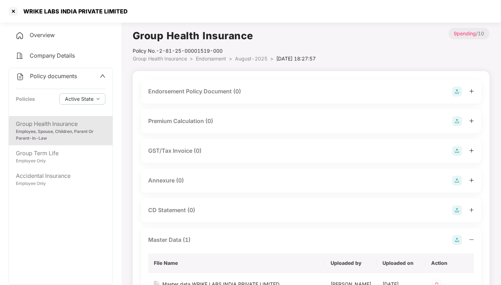
click at [249, 57] on span "August-2025" at bounding box center [251, 58] width 32 height 6
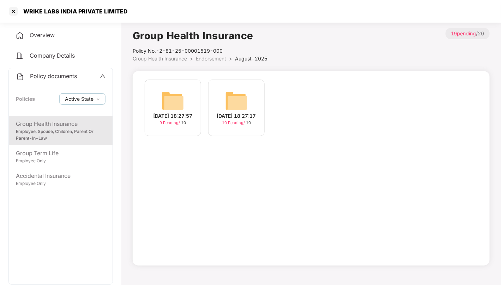
click at [241, 96] on img at bounding box center [236, 100] width 23 height 23
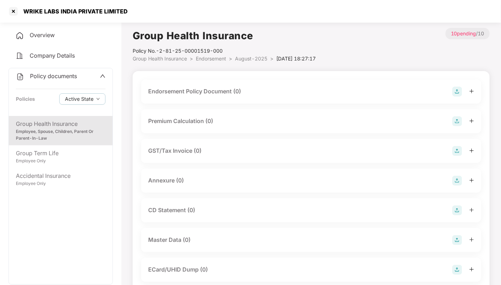
click at [298, 236] on div "Master Data (0)" at bounding box center [311, 240] width 326 height 10
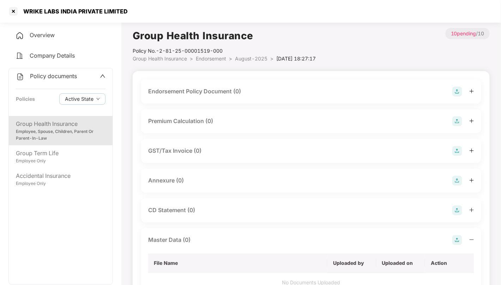
click at [459, 238] on img at bounding box center [458, 240] width 10 height 10
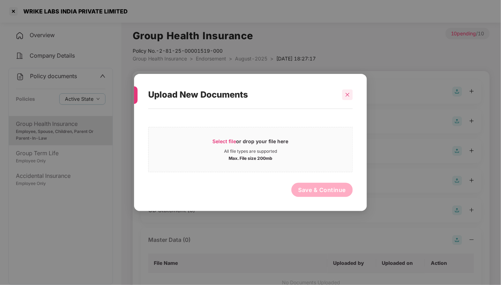
click at [345, 96] on div at bounding box center [347, 94] width 11 height 11
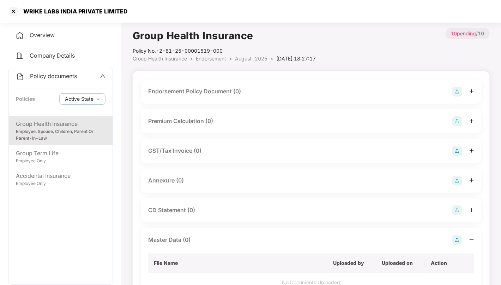
scroll to position [78, 0]
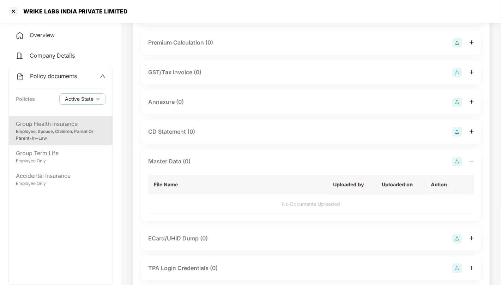
click at [461, 163] on img at bounding box center [458, 161] width 10 height 10
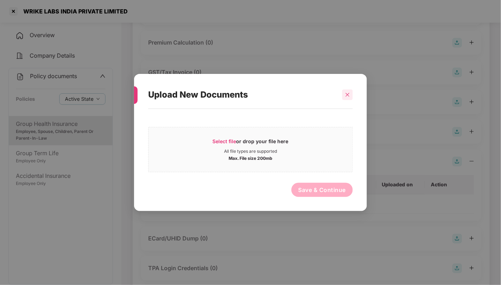
click at [349, 96] on icon "close" at bounding box center [347, 94] width 5 height 5
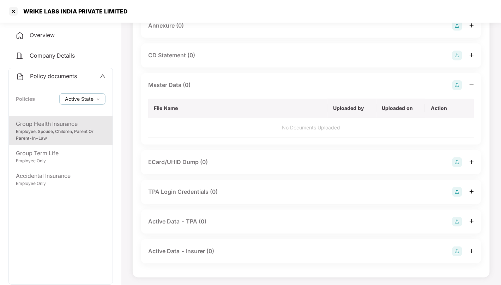
scroll to position [155, 0]
click at [457, 85] on img at bounding box center [458, 85] width 10 height 10
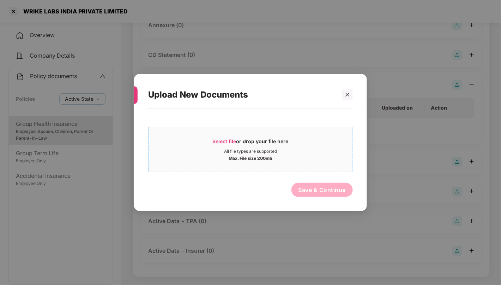
click at [256, 146] on div "Select file or drop your file here" at bounding box center [251, 143] width 76 height 11
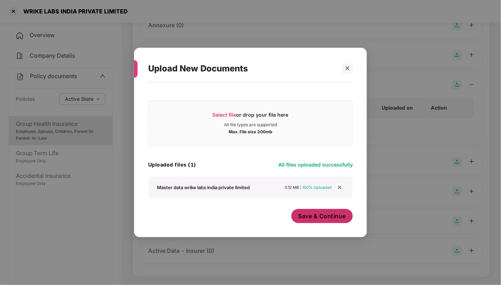
click at [329, 216] on span "Save & Continue" at bounding box center [323, 216] width 48 height 8
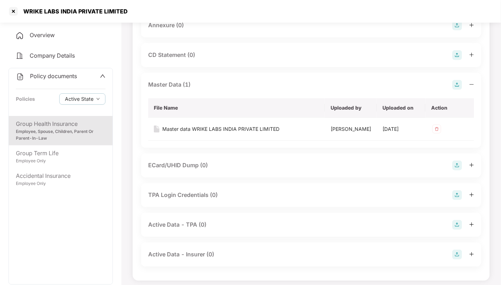
scroll to position [0, 0]
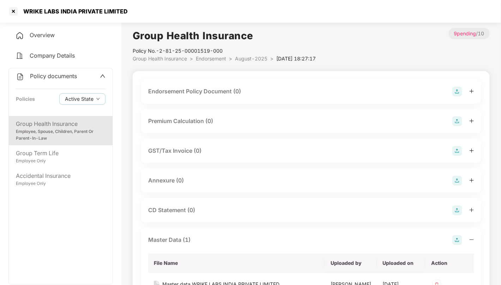
click at [462, 92] on img at bounding box center [458, 91] width 10 height 10
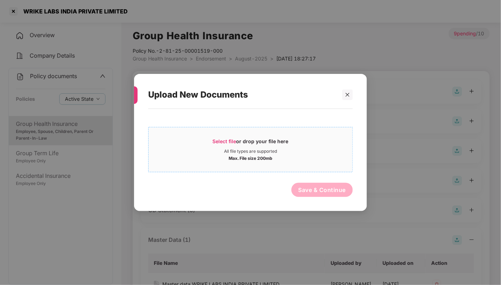
click at [265, 149] on div "All file types are supported" at bounding box center [250, 151] width 53 height 6
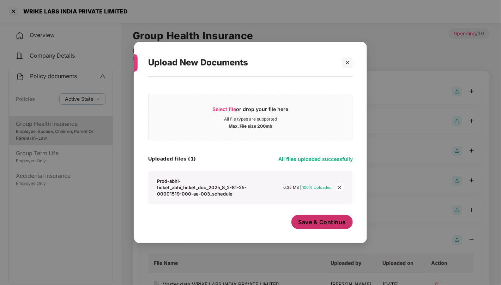
click at [334, 227] on button "Save & Continue" at bounding box center [323, 222] width 62 height 14
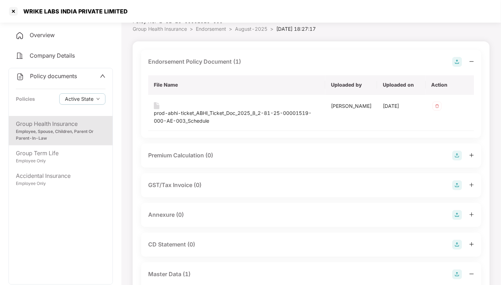
scroll to position [39, 0]
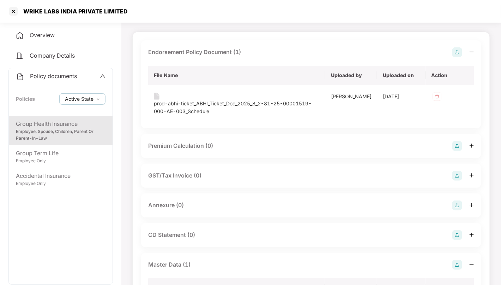
click at [458, 204] on img at bounding box center [458, 205] width 10 height 10
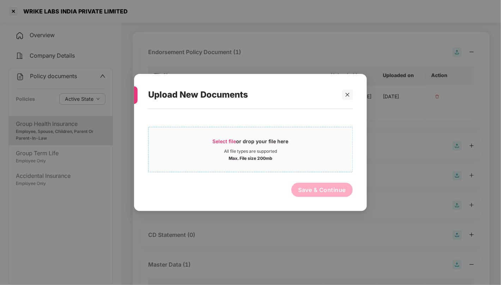
click at [259, 149] on div "All file types are supported" at bounding box center [250, 151] width 53 height 6
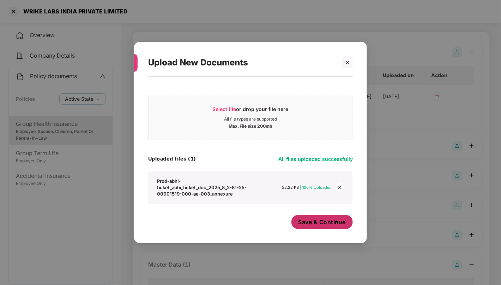
click at [327, 225] on span "Save & Continue" at bounding box center [323, 222] width 48 height 8
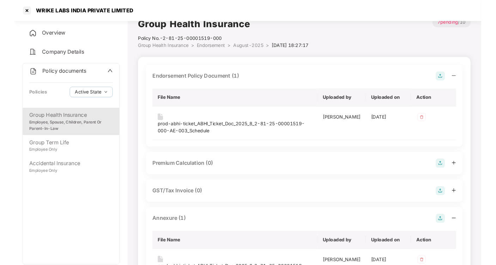
scroll to position [0, 0]
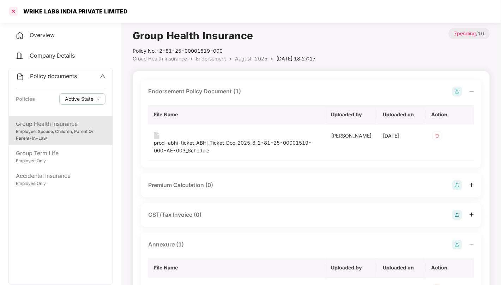
click at [13, 9] on div at bounding box center [13, 11] width 11 height 11
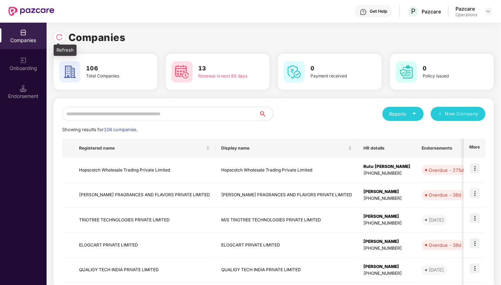
click at [63, 39] on div at bounding box center [59, 36] width 11 height 11
click at [191, 117] on input "text" at bounding box center [160, 114] width 197 height 14
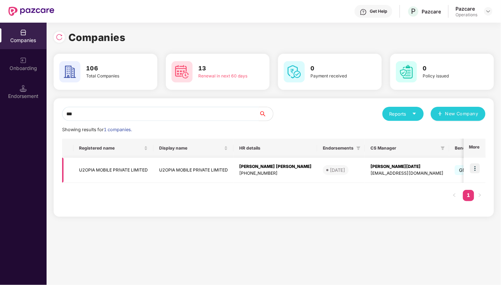
type input "***"
click at [112, 166] on td "U2OPIA MOBILE PRIVATE LIMITED" at bounding box center [113, 169] width 80 height 25
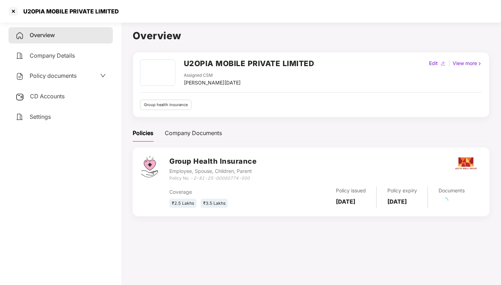
click at [58, 75] on span "Policy documents" at bounding box center [53, 75] width 47 height 7
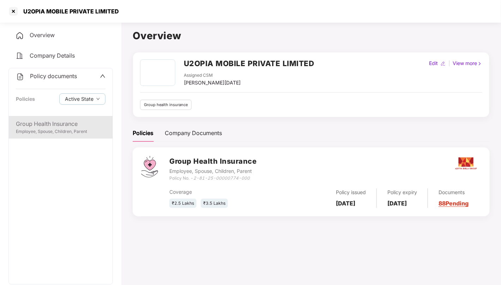
click at [56, 123] on div "Group Health Insurance" at bounding box center [61, 123] width 90 height 9
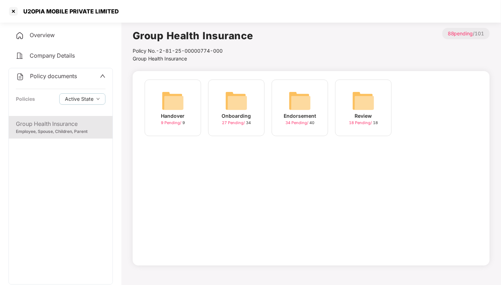
click at [310, 96] on img at bounding box center [300, 100] width 23 height 23
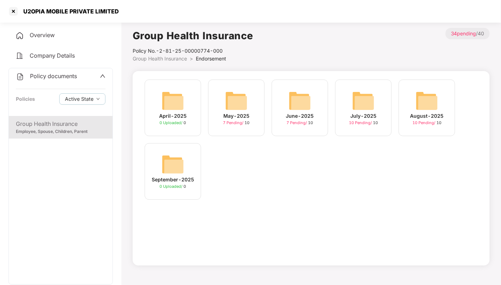
click at [429, 99] on img at bounding box center [427, 100] width 23 height 23
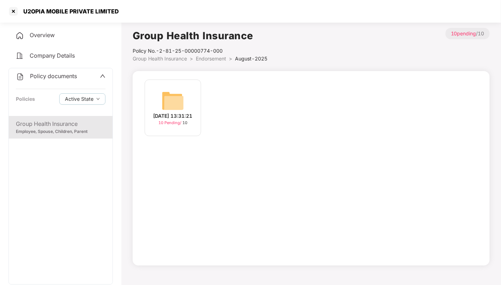
click at [179, 102] on img at bounding box center [173, 100] width 23 height 23
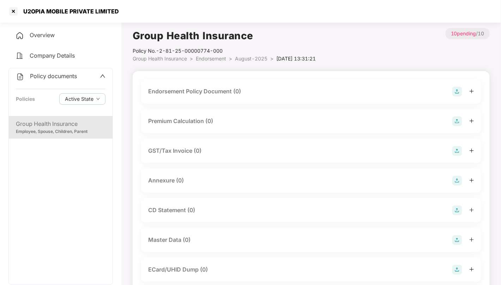
click at [460, 92] on img at bounding box center [458, 91] width 10 height 10
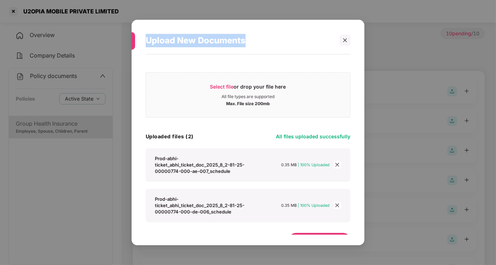
drag, startPoint x: 259, startPoint y: 30, endPoint x: 240, endPoint y: 11, distance: 27.2
click at [240, 11] on div "Upload New Documents Select file or drop your file here All file types are supp…" at bounding box center [248, 132] width 496 height 265
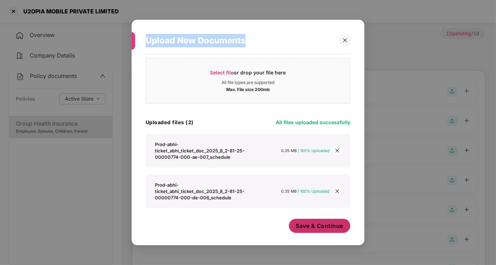
scroll to position [15, 0]
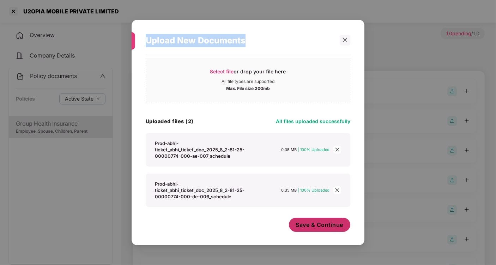
click at [325, 223] on span "Save & Continue" at bounding box center [320, 225] width 48 height 8
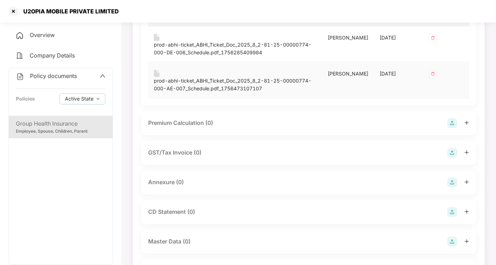
scroll to position [157, 0]
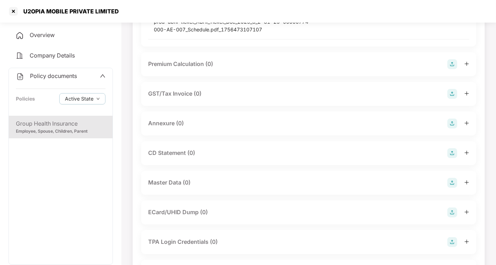
click at [249, 120] on div "Annexure (0)" at bounding box center [308, 124] width 321 height 10
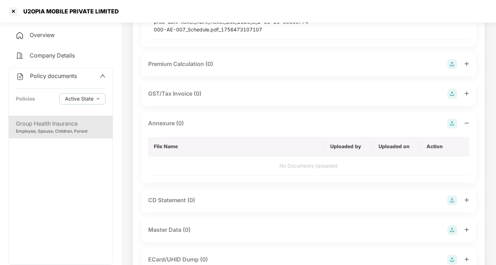
click at [455, 124] on img at bounding box center [453, 124] width 10 height 10
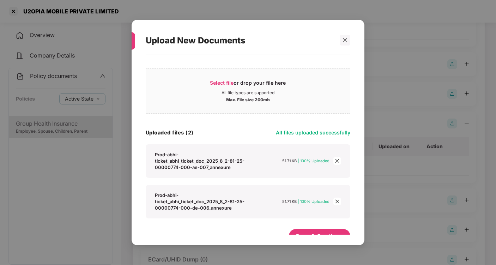
scroll to position [15, 0]
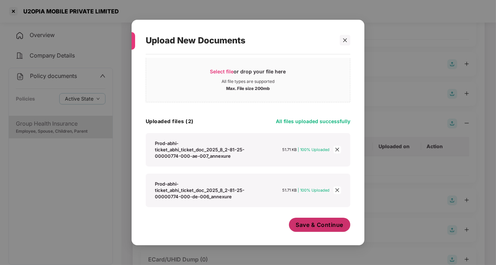
click at [322, 225] on span "Save & Continue" at bounding box center [320, 225] width 48 height 8
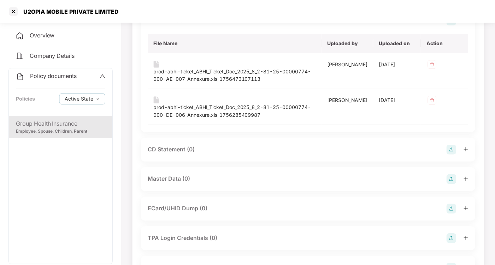
scroll to position [313, 0]
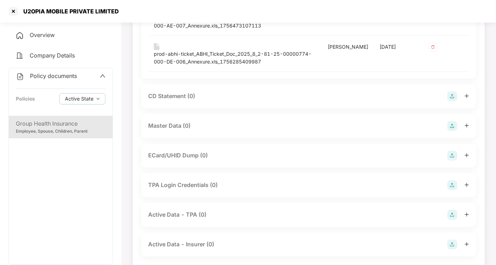
click at [265, 124] on div "Master Data (0)" at bounding box center [308, 126] width 321 height 10
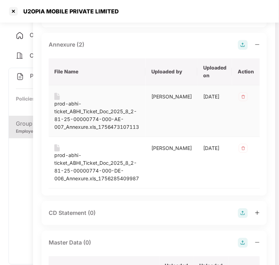
scroll to position [392, 100]
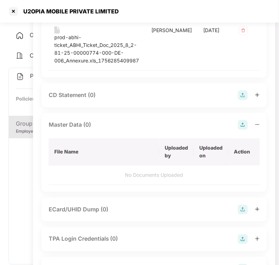
click at [238, 130] on img at bounding box center [243, 125] width 10 height 10
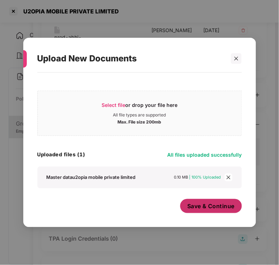
click at [215, 207] on span "Save & Continue" at bounding box center [211, 206] width 48 height 8
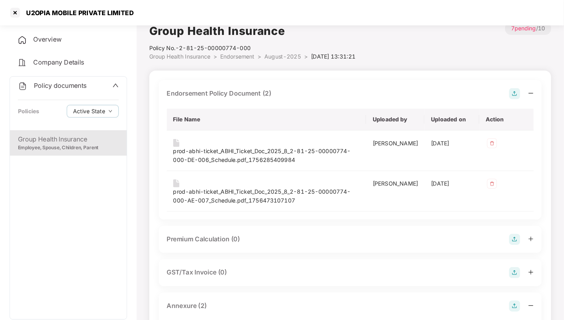
scroll to position [0, 0]
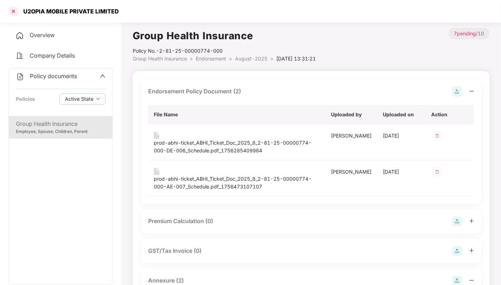
click at [18, 12] on div at bounding box center [13, 11] width 11 height 11
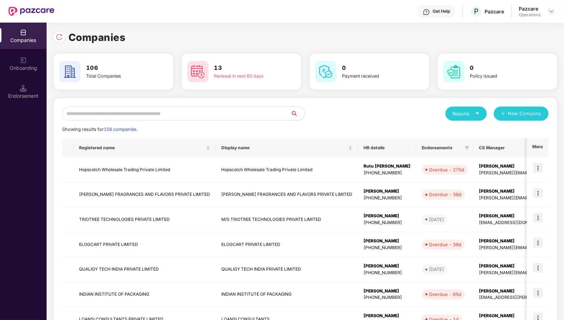
click at [266, 36] on div "Companies" at bounding box center [305, 38] width 503 height 16
click at [241, 118] on input "text" at bounding box center [176, 114] width 228 height 14
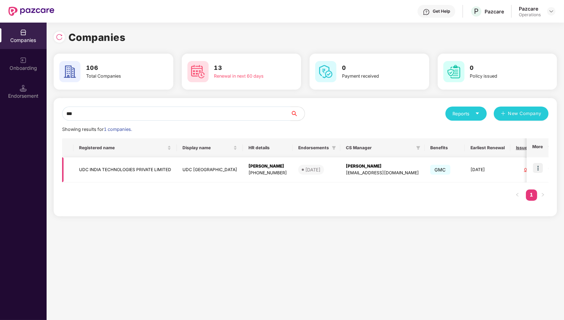
type input "***"
click at [140, 169] on td "UDC INDIA TECHNOLOGIES PRIVATE LIMITED" at bounding box center [124, 169] width 103 height 25
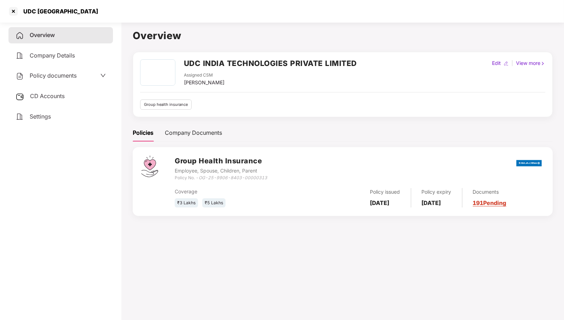
click at [70, 71] on div "Policy documents" at bounding box center [60, 76] width 104 height 16
click at [67, 76] on span "Policy documents" at bounding box center [53, 75] width 47 height 7
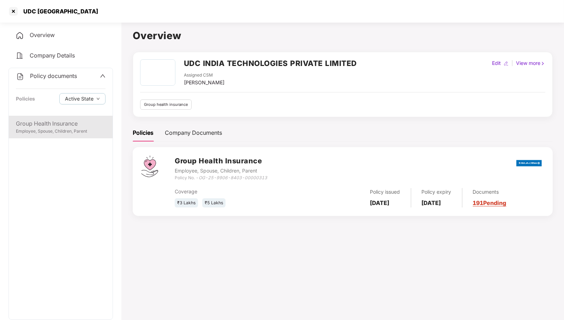
click at [47, 131] on div "Employee, Spouse, Children, Parent" at bounding box center [61, 131] width 90 height 7
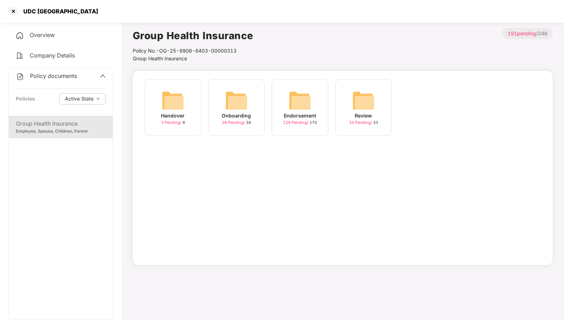
click at [304, 109] on img at bounding box center [300, 100] width 23 height 23
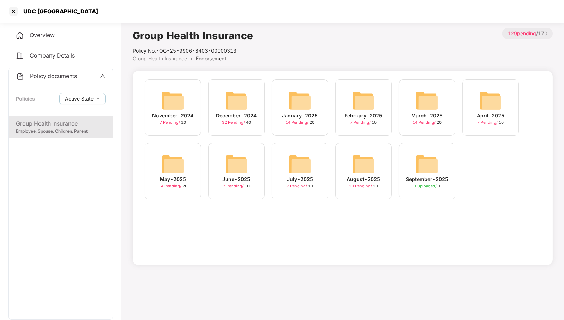
click at [367, 166] on img at bounding box center [363, 164] width 23 height 23
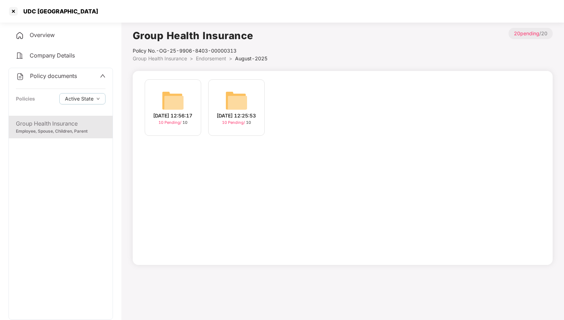
click at [184, 96] on img at bounding box center [173, 100] width 23 height 23
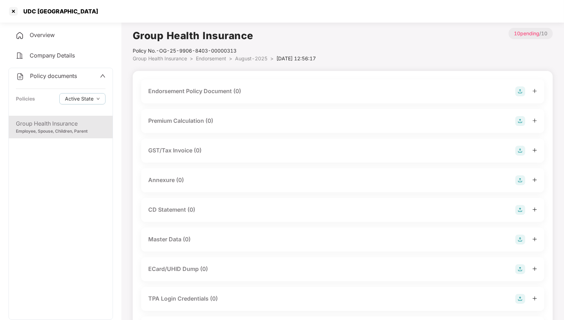
click at [501, 88] on img at bounding box center [520, 91] width 10 height 10
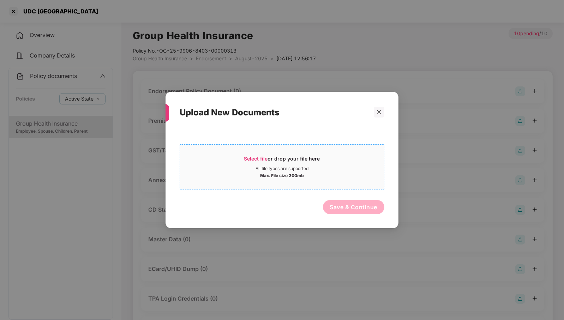
click at [291, 165] on div "Select file or drop your file here" at bounding box center [282, 160] width 76 height 11
click at [319, 175] on div "Max. File size 200mb" at bounding box center [282, 175] width 204 height 7
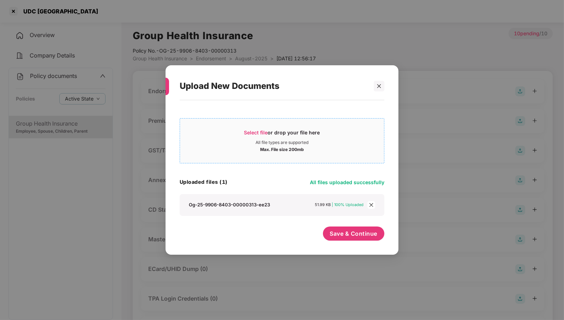
click at [293, 150] on div "Max. File size 200mb" at bounding box center [282, 148] width 44 height 7
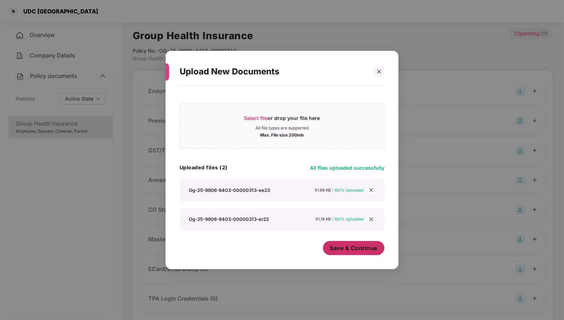
click at [352, 252] on span "Save & Continue" at bounding box center [354, 248] width 48 height 8
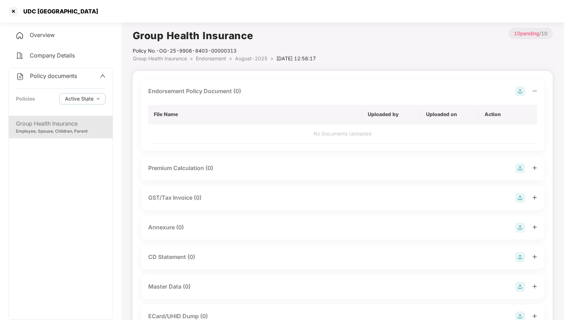
scroll to position [88, 0]
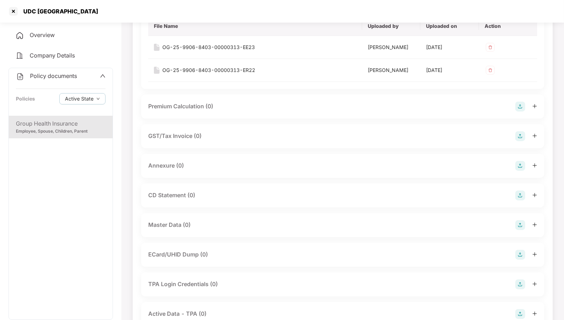
click at [501, 171] on img at bounding box center [520, 166] width 10 height 10
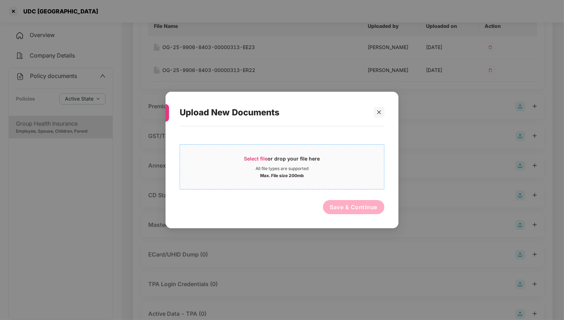
click at [322, 181] on span "Select file or drop your file here All file types are supported Max. File size …" at bounding box center [282, 167] width 204 height 34
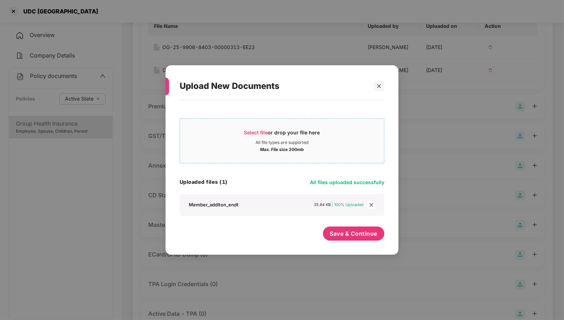
click at [297, 151] on div "Max. File size 200mb" at bounding box center [282, 148] width 44 height 7
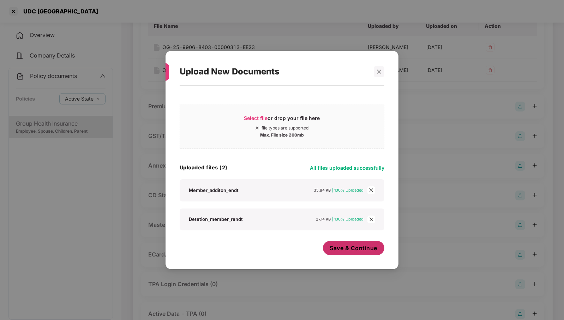
click at [358, 253] on button "Save & Continue" at bounding box center [354, 248] width 62 height 14
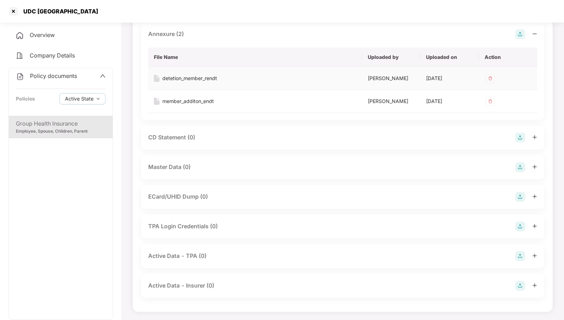
scroll to position [221, 0]
click at [501, 172] on img at bounding box center [520, 167] width 10 height 10
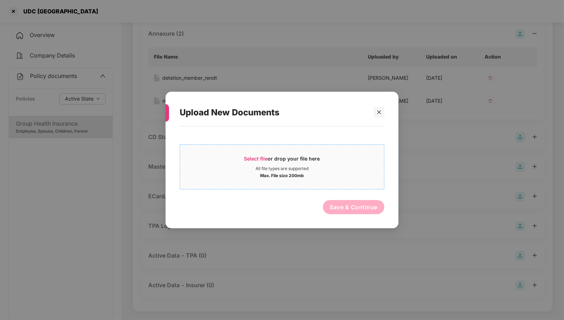
click at [295, 150] on span "Select file or drop your file here All file types are supported Max. File size …" at bounding box center [282, 167] width 204 height 34
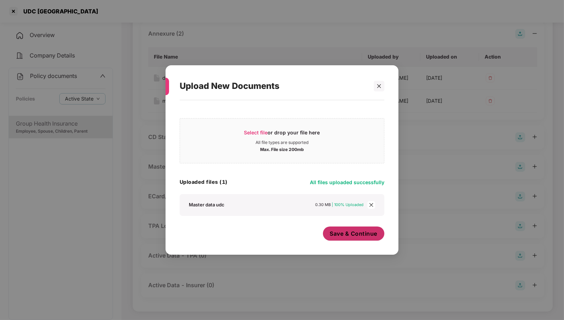
click at [363, 237] on span "Save & Continue" at bounding box center [354, 234] width 48 height 8
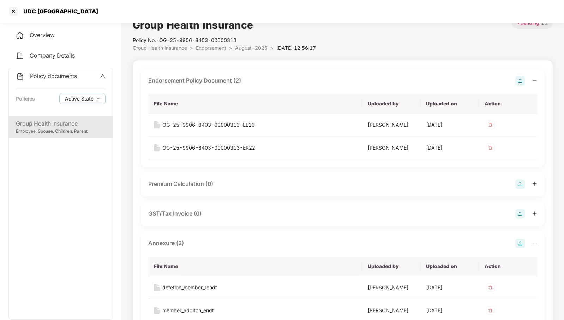
scroll to position [0, 0]
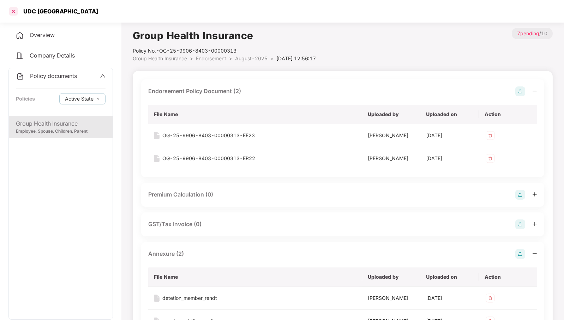
click at [11, 10] on div at bounding box center [13, 11] width 11 height 11
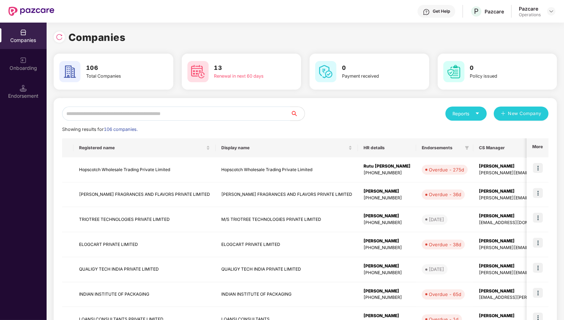
click at [48, 36] on div "Companies 106 Total Companies 13 Renewal in next 60 days 0 Payment received 0 P…" at bounding box center [305, 172] width 517 height 298
click at [59, 41] on div at bounding box center [59, 36] width 11 height 11
drag, startPoint x: 192, startPoint y: 115, endPoint x: 198, endPoint y: 116, distance: 6.4
click at [194, 115] on input "text" at bounding box center [176, 114] width 228 height 14
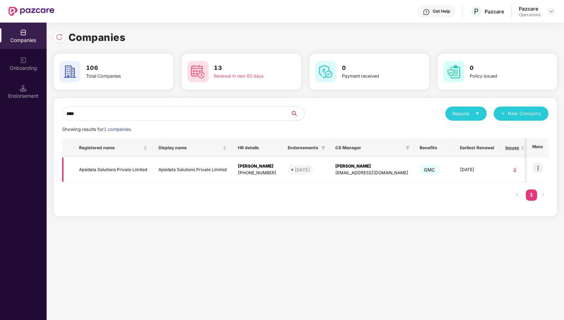
type input "****"
click at [104, 176] on td "Apsidata Solutions Private Limited" at bounding box center [112, 169] width 79 height 25
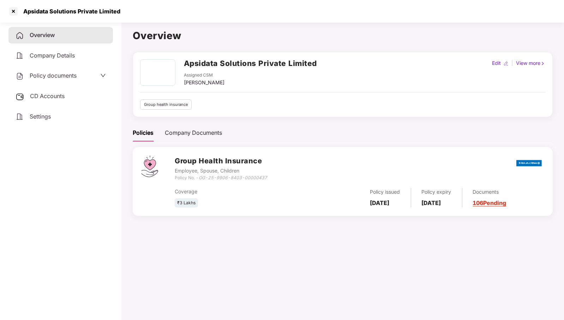
click at [43, 102] on div "CD Accounts" at bounding box center [60, 96] width 104 height 16
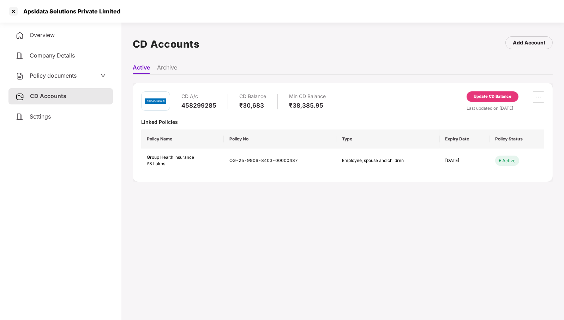
click at [57, 71] on div "Policy documents" at bounding box center [60, 76] width 104 height 16
click at [67, 75] on span "Policy documents" at bounding box center [53, 75] width 47 height 7
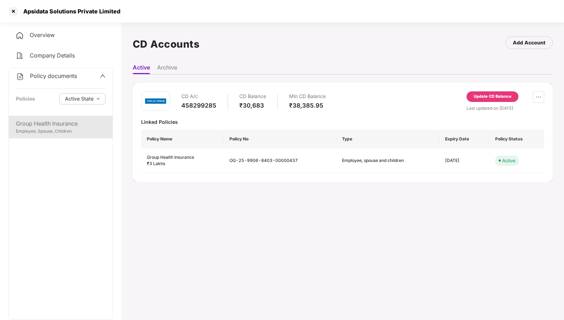
click at [60, 123] on div "Group Health Insurance" at bounding box center [61, 123] width 90 height 9
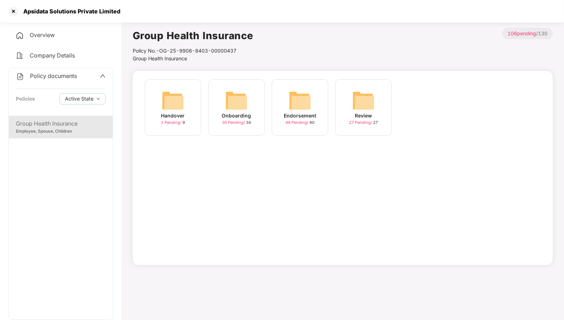
click at [295, 96] on img at bounding box center [300, 100] width 23 height 23
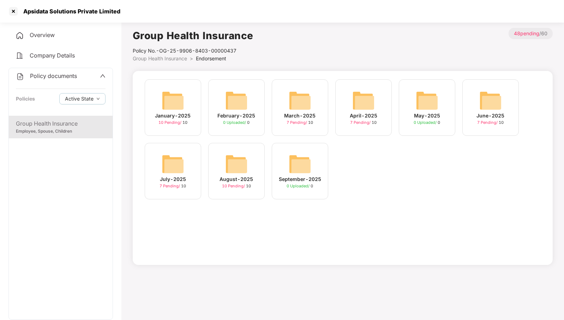
click at [232, 164] on img at bounding box center [236, 164] width 23 height 23
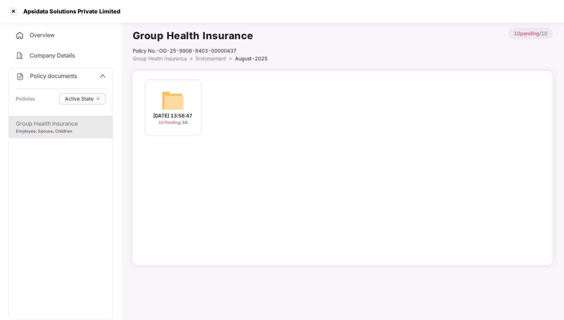
click at [177, 99] on img at bounding box center [173, 100] width 23 height 23
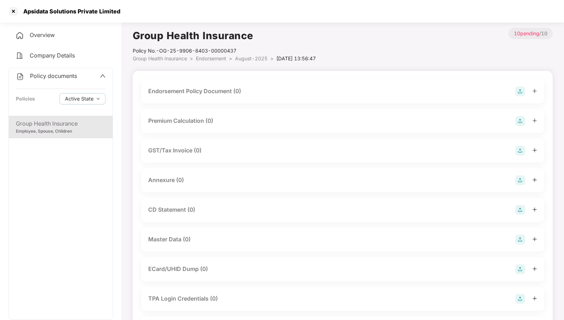
click at [501, 91] on img at bounding box center [520, 91] width 10 height 10
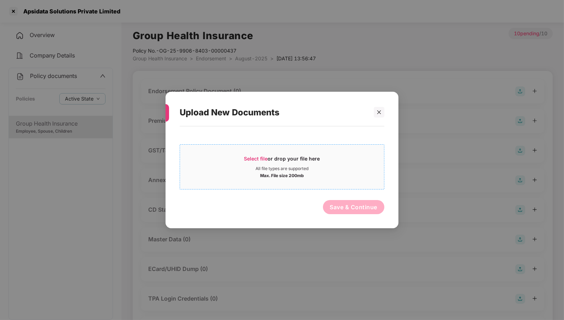
click at [297, 161] on div "Select file or drop your file here" at bounding box center [282, 160] width 76 height 11
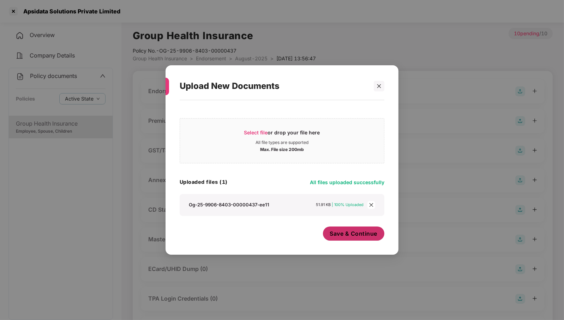
click at [347, 234] on span "Save & Continue" at bounding box center [354, 234] width 48 height 8
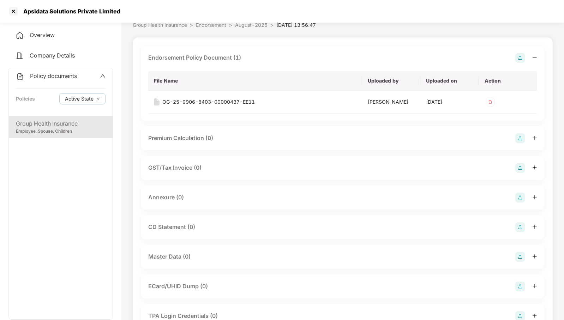
scroll to position [44, 0]
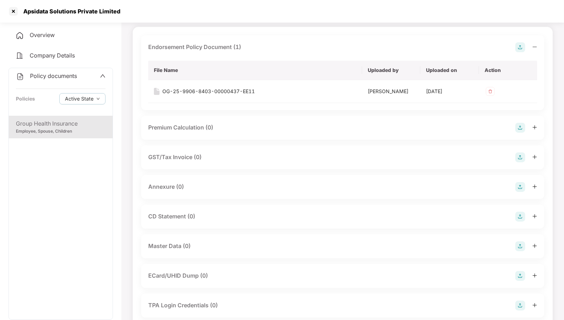
click at [501, 192] on img at bounding box center [520, 187] width 10 height 10
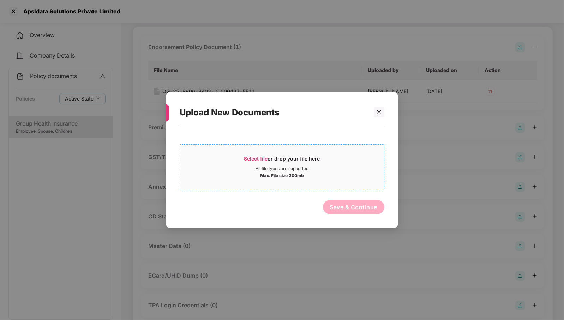
click at [287, 170] on div "All file types are supported" at bounding box center [282, 169] width 53 height 6
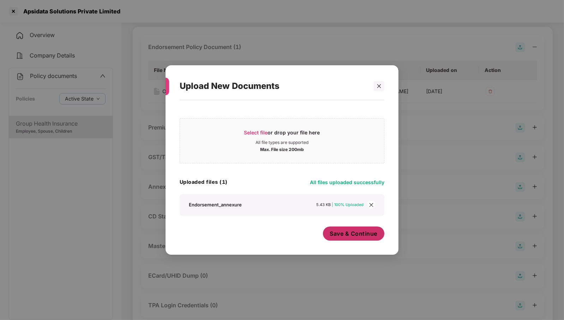
click at [373, 233] on span "Save & Continue" at bounding box center [354, 234] width 48 height 8
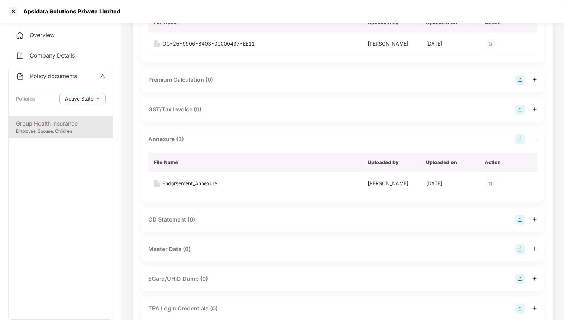
scroll to position [176, 0]
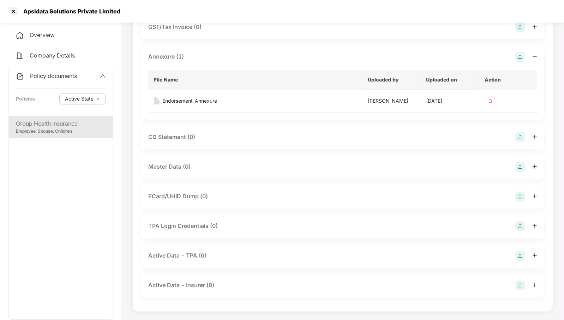
click at [501, 172] on img at bounding box center [520, 167] width 10 height 10
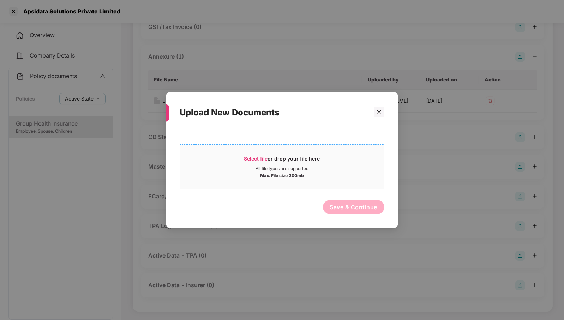
click at [296, 164] on div "Select file or drop your file here" at bounding box center [282, 160] width 76 height 11
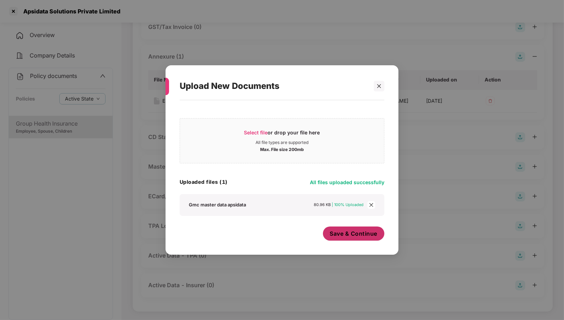
click at [360, 235] on span "Save & Continue" at bounding box center [354, 234] width 48 height 8
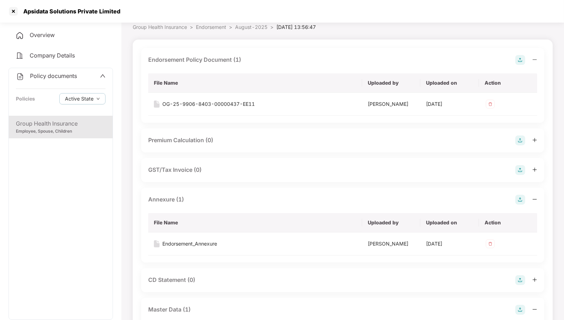
scroll to position [0, 0]
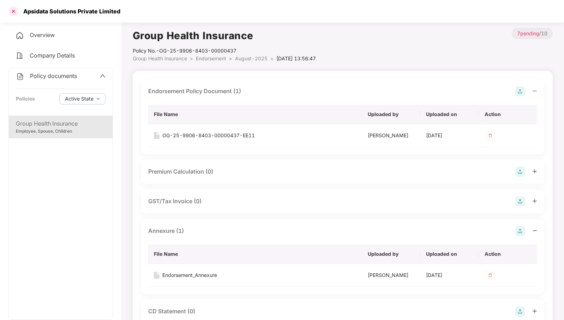
click at [14, 9] on div at bounding box center [13, 11] width 11 height 11
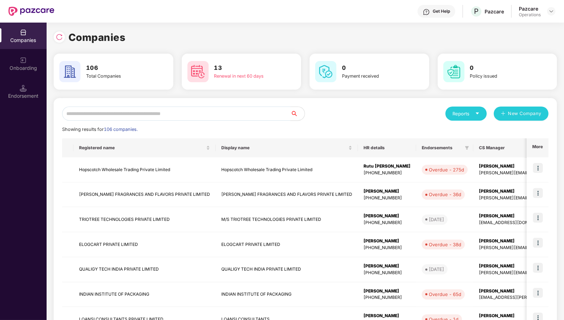
click at [219, 108] on input "text" at bounding box center [176, 114] width 228 height 14
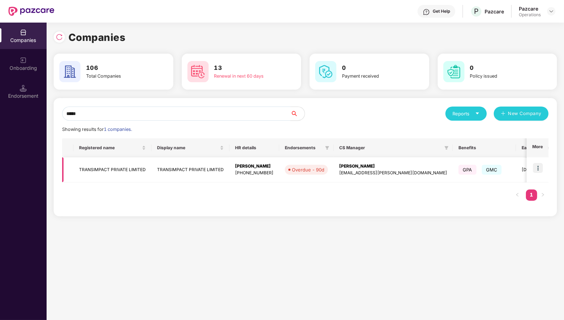
type input "*****"
click at [74, 170] on td "TRANSIMPACT PRIVATE LIMITED" at bounding box center [112, 169] width 78 height 25
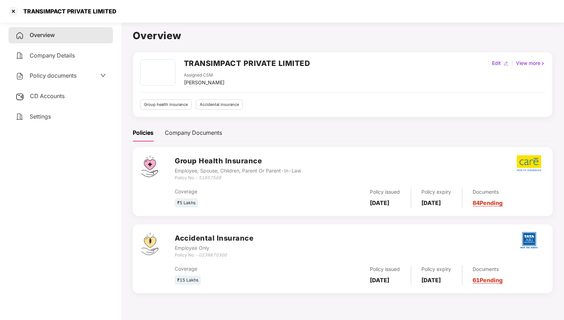
click at [49, 91] on div "CD Accounts" at bounding box center [60, 96] width 104 height 16
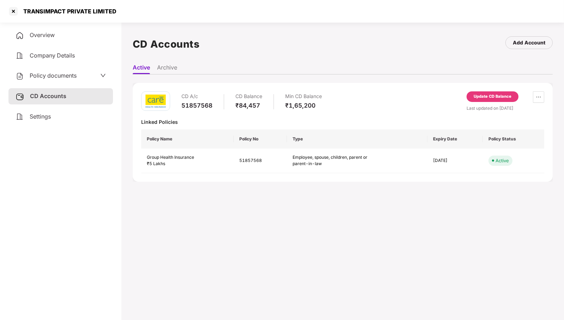
click at [46, 74] on span "Policy documents" at bounding box center [53, 75] width 47 height 7
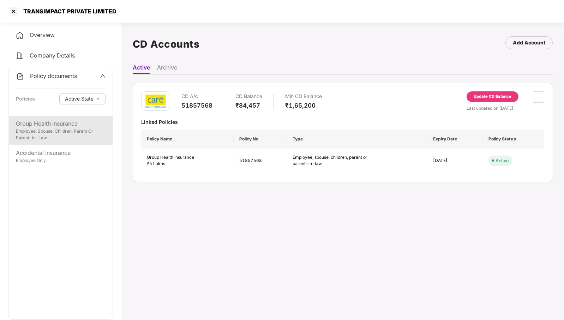
click at [55, 119] on div "Group Health Insurance Employee, Spouse, Children, Parent Or Parent-In-Law" at bounding box center [61, 130] width 104 height 29
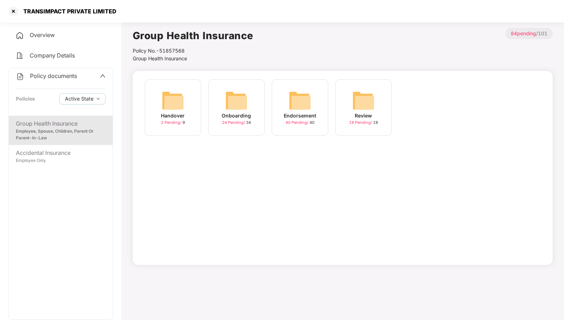
click at [283, 91] on div "Endorsement 40 Pending / 40" at bounding box center [300, 107] width 56 height 56
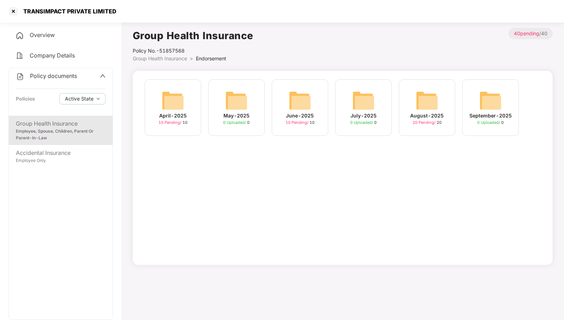
click at [435, 96] on img at bounding box center [427, 100] width 23 height 23
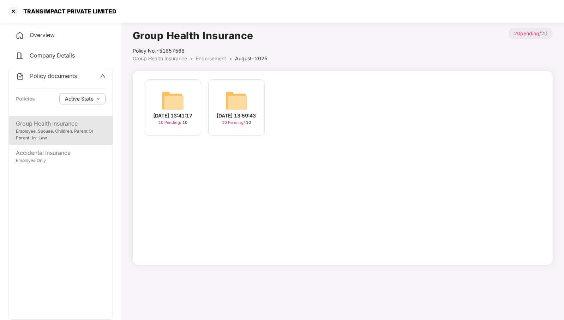
click at [169, 98] on img at bounding box center [173, 100] width 23 height 23
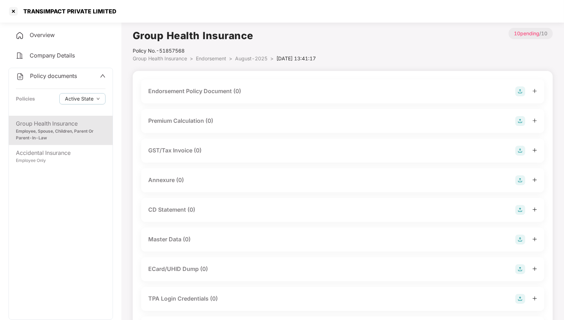
click at [521, 90] on img at bounding box center [520, 91] width 10 height 10
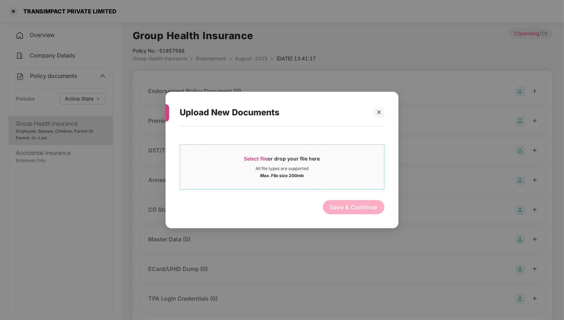
click at [298, 157] on div "Select file or drop your file here" at bounding box center [282, 160] width 76 height 11
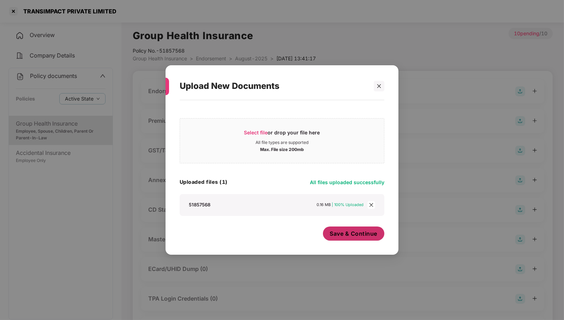
click at [366, 233] on span "Save & Continue" at bounding box center [354, 234] width 48 height 8
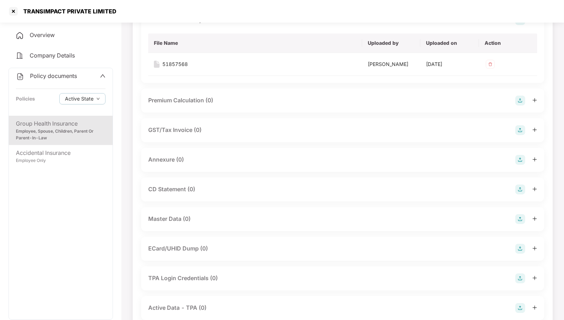
scroll to position [88, 0]
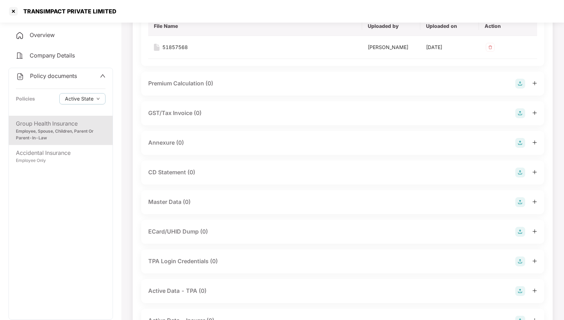
click at [522, 148] on img at bounding box center [520, 143] width 10 height 10
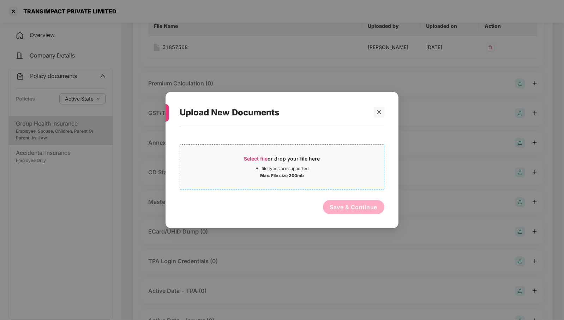
click at [237, 175] on div "Max. File size 200mb" at bounding box center [282, 175] width 204 height 7
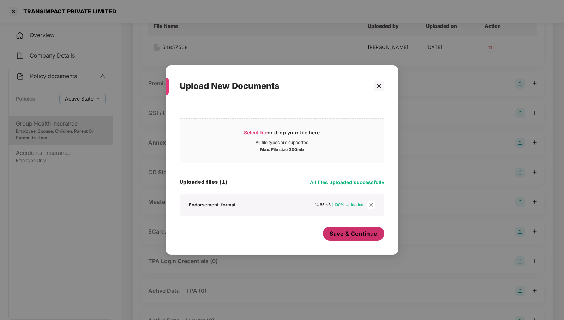
click at [368, 238] on button "Save & Continue" at bounding box center [354, 234] width 62 height 14
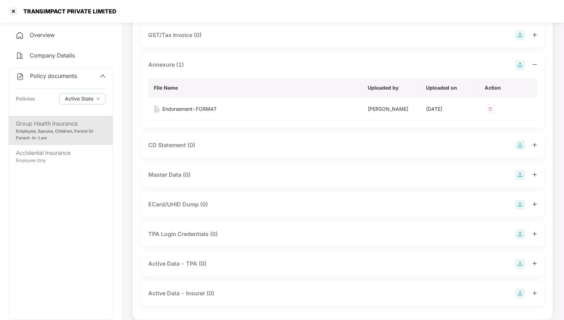
scroll to position [176, 0]
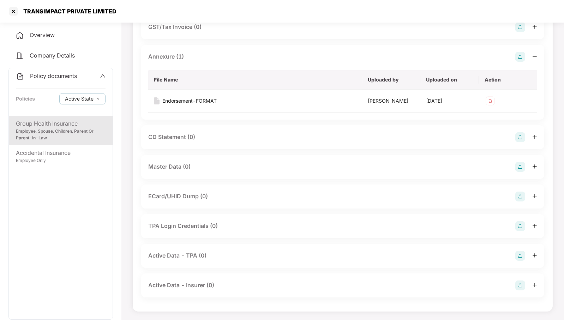
click at [521, 172] on img at bounding box center [520, 167] width 10 height 10
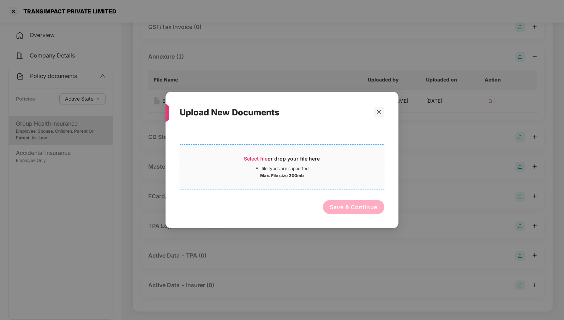
click at [297, 181] on span "Select file or drop your file here All file types are supported Max. File size …" at bounding box center [282, 167] width 204 height 34
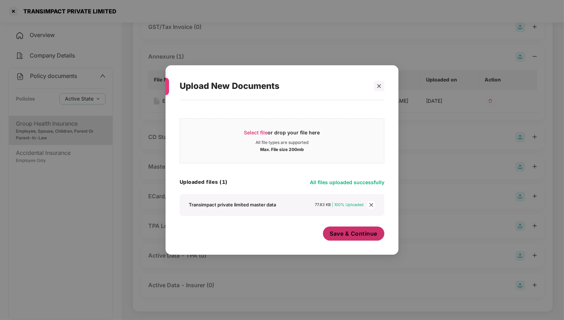
click at [359, 237] on span "Save & Continue" at bounding box center [354, 234] width 48 height 8
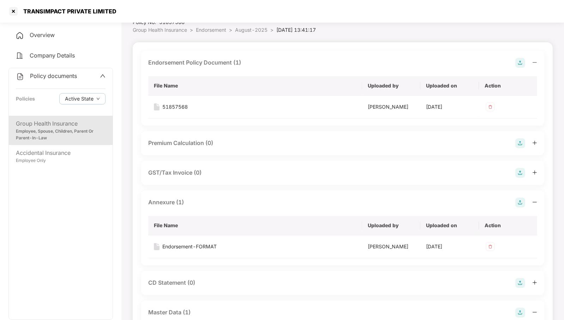
scroll to position [0, 0]
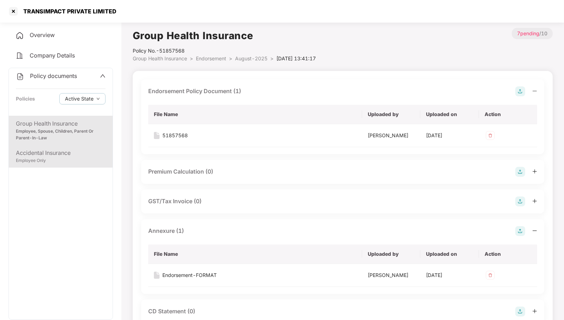
click at [63, 161] on div "Employee Only" at bounding box center [61, 160] width 90 height 7
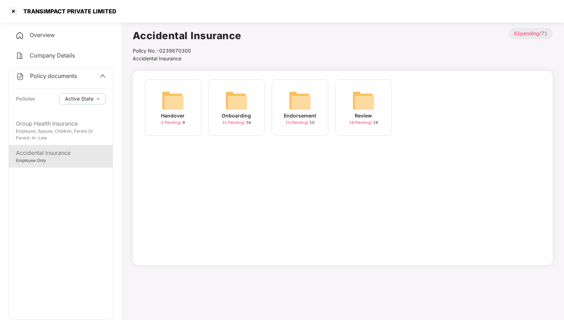
click at [299, 104] on img at bounding box center [300, 100] width 23 height 23
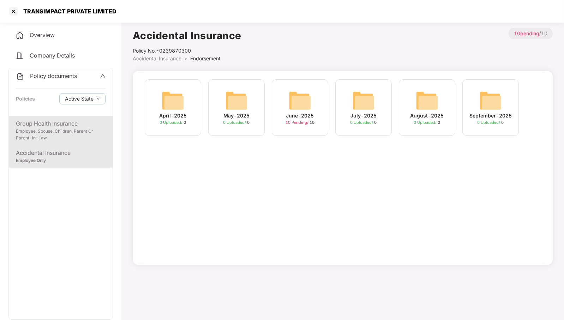
click at [49, 130] on div "Employee, Spouse, Children, Parent Or Parent-In-Law" at bounding box center [61, 134] width 90 height 13
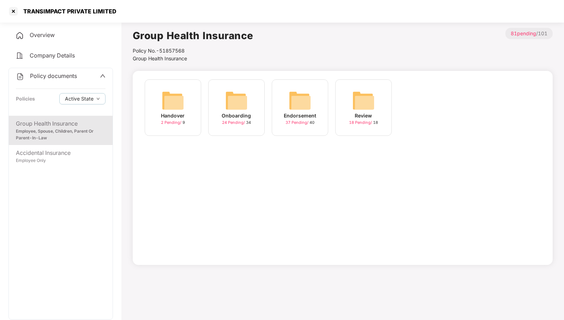
click at [292, 103] on img at bounding box center [300, 100] width 23 height 23
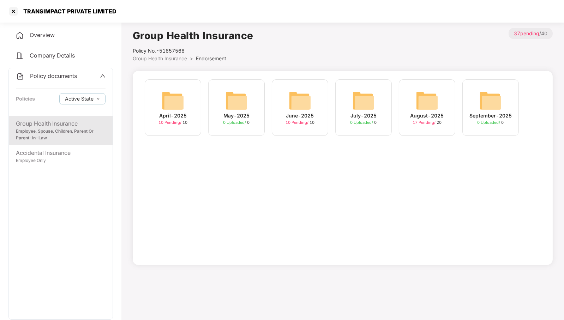
click at [418, 101] on img at bounding box center [427, 100] width 23 height 23
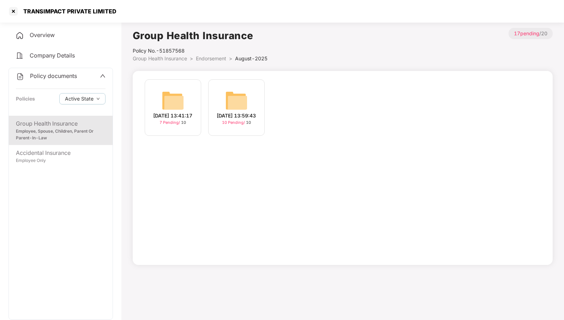
click at [238, 102] on img at bounding box center [236, 100] width 23 height 23
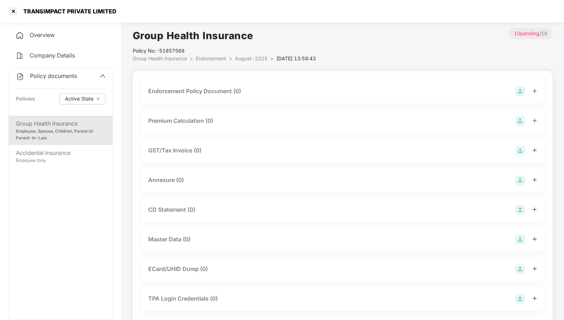
click at [265, 95] on div "Endorsement Policy Document (0)" at bounding box center [342, 91] width 389 height 10
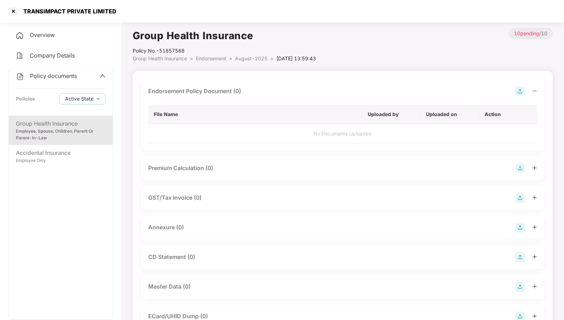
click at [522, 90] on img at bounding box center [520, 91] width 10 height 10
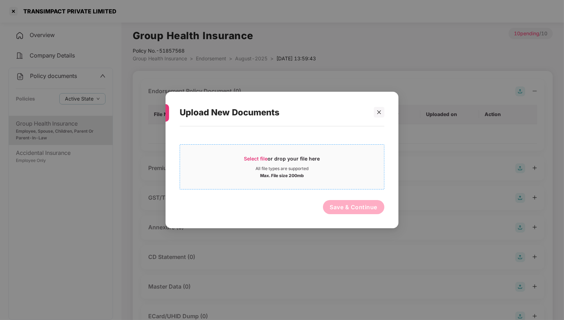
click at [330, 166] on div "Select file or drop your file here" at bounding box center [282, 160] width 204 height 11
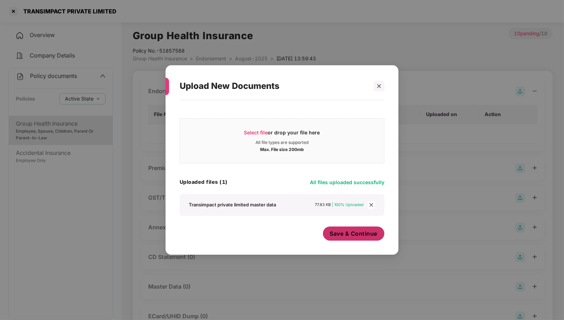
click at [357, 235] on span "Save & Continue" at bounding box center [354, 234] width 48 height 8
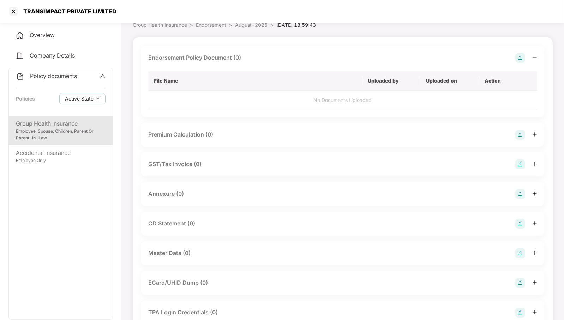
scroll to position [44, 0]
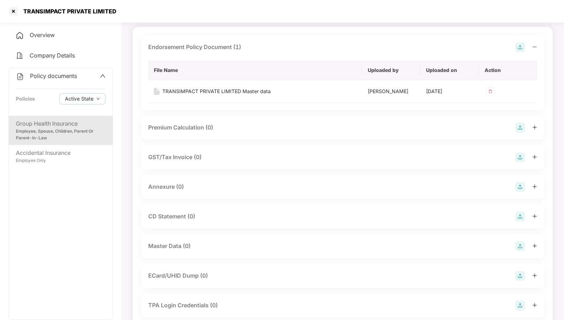
click at [521, 192] on img at bounding box center [520, 187] width 10 height 10
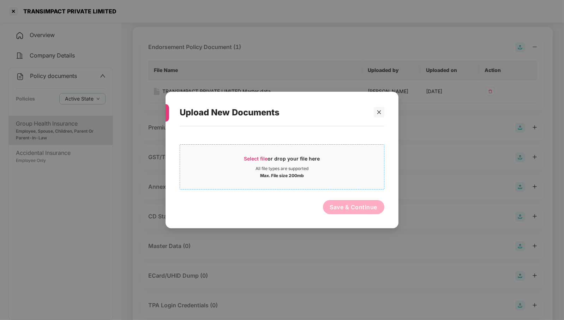
click at [293, 166] on div "All file types are supported" at bounding box center [282, 169] width 53 height 6
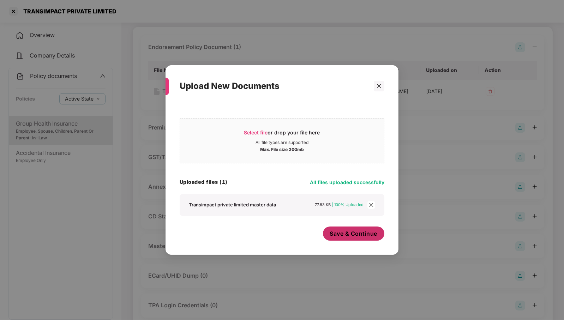
click at [360, 234] on span "Save & Continue" at bounding box center [354, 234] width 48 height 8
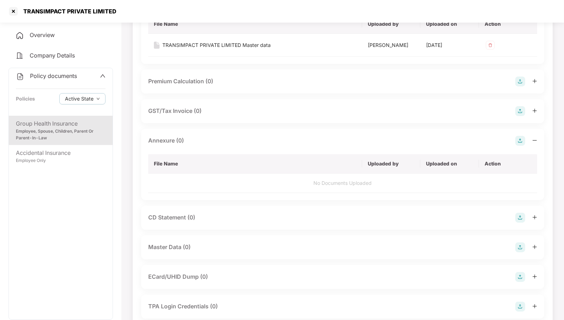
scroll to position [132, 0]
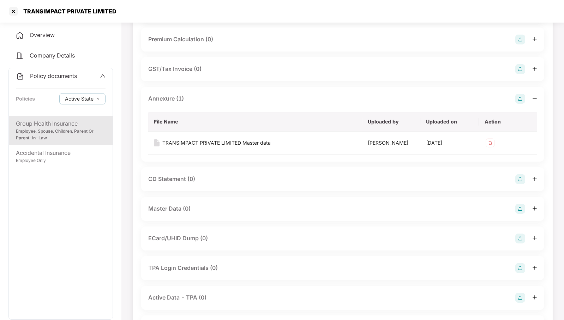
click at [519, 214] on img at bounding box center [520, 209] width 10 height 10
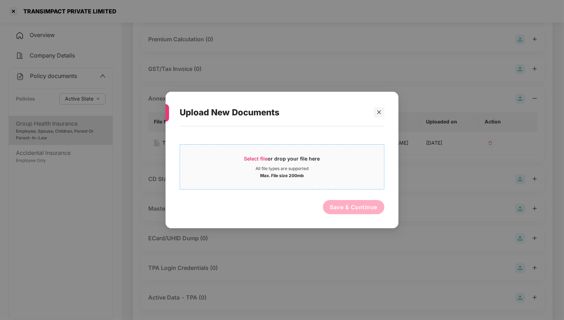
click at [273, 163] on div "Select file or drop your file here" at bounding box center [282, 160] width 76 height 11
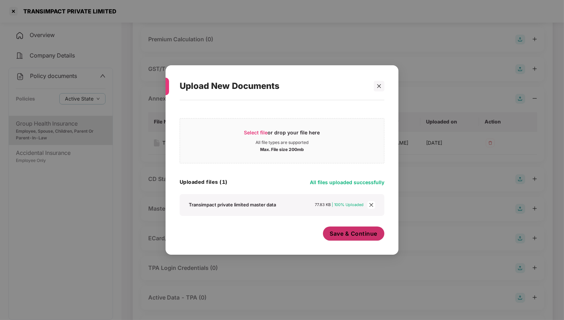
click at [362, 237] on span "Save & Continue" at bounding box center [354, 234] width 48 height 8
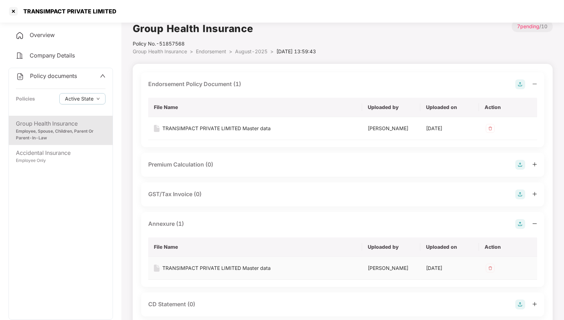
scroll to position [0, 0]
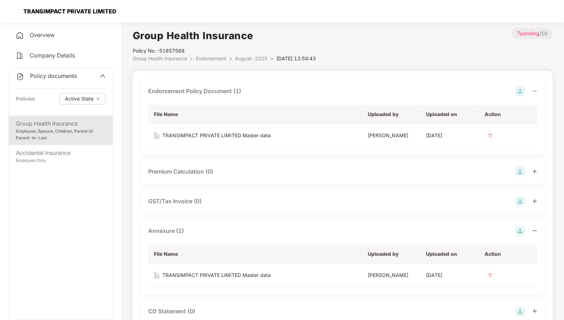
click at [18, 13] on div at bounding box center [13, 11] width 11 height 11
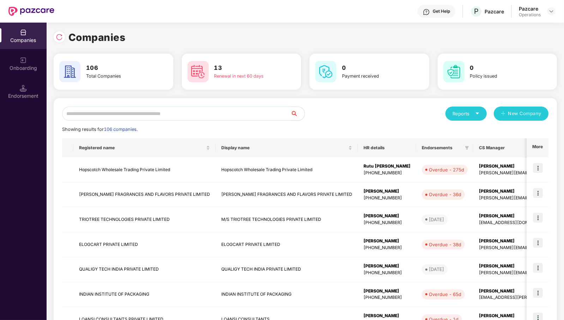
click at [214, 110] on input "text" at bounding box center [176, 114] width 228 height 14
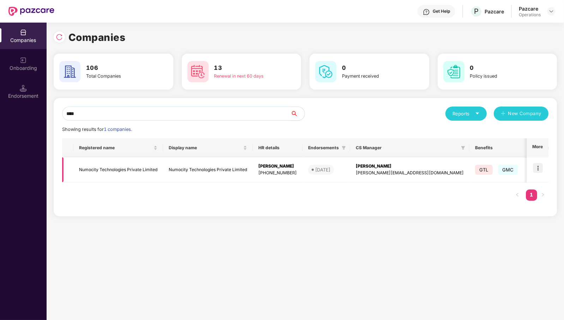
type input "****"
click at [112, 172] on td "Numocity Technologies Private Limited" at bounding box center [118, 169] width 90 height 25
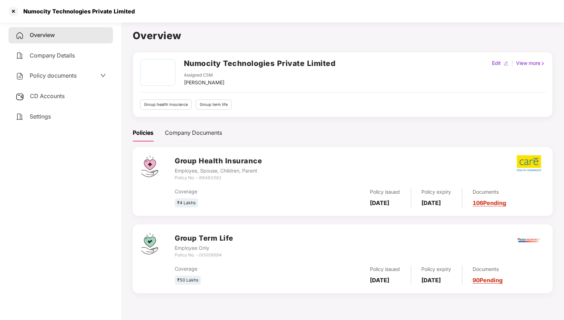
click at [58, 68] on div "Policy documents" at bounding box center [60, 76] width 104 height 16
click at [58, 75] on span "Policy documents" at bounding box center [53, 75] width 47 height 7
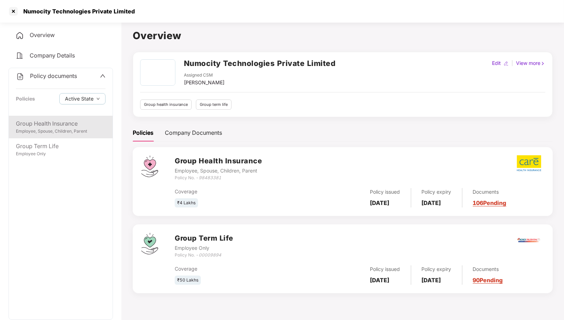
click at [46, 127] on div "Group Health Insurance" at bounding box center [61, 123] width 90 height 9
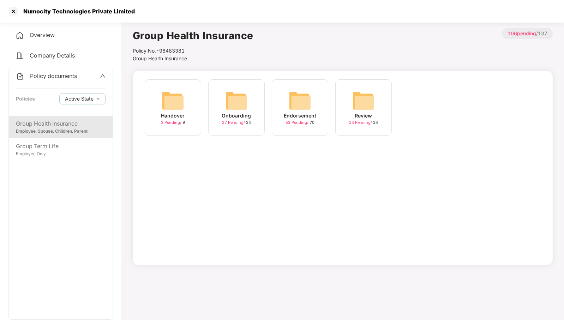
click at [303, 109] on img at bounding box center [300, 100] width 23 height 23
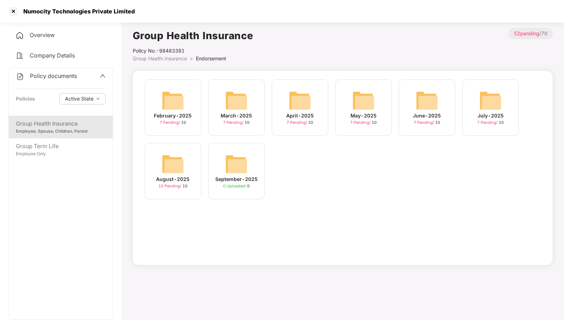
click at [169, 170] on img at bounding box center [173, 164] width 23 height 23
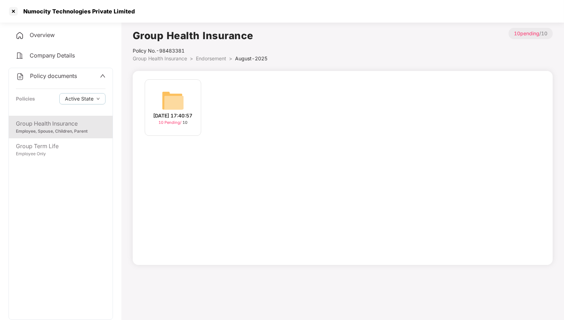
click at [186, 101] on div "18-Aug-2025 17:40:57 10 Pending / 10" at bounding box center [173, 107] width 56 height 56
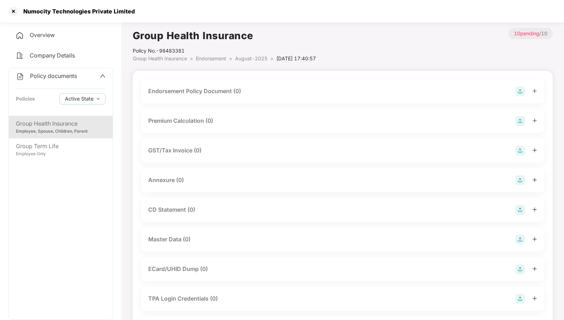
click at [285, 84] on div "Endorsement Policy Document (0)" at bounding box center [342, 91] width 403 height 24
click at [278, 95] on div "Endorsement Policy Document (0)" at bounding box center [342, 91] width 389 height 10
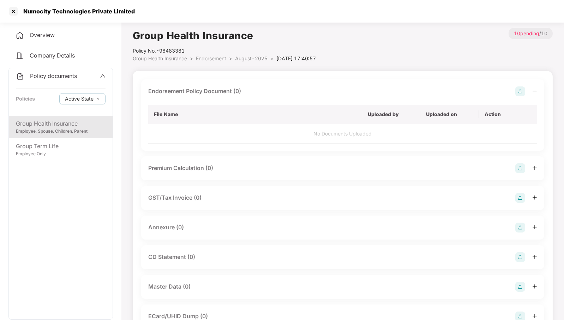
click at [521, 89] on img at bounding box center [520, 91] width 10 height 10
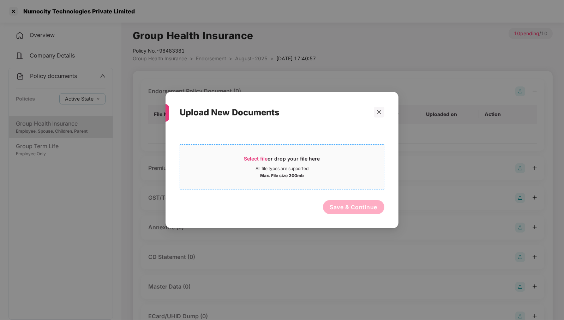
click at [303, 183] on span "Select file or drop your file here All file types are supported Max. File size …" at bounding box center [282, 167] width 204 height 34
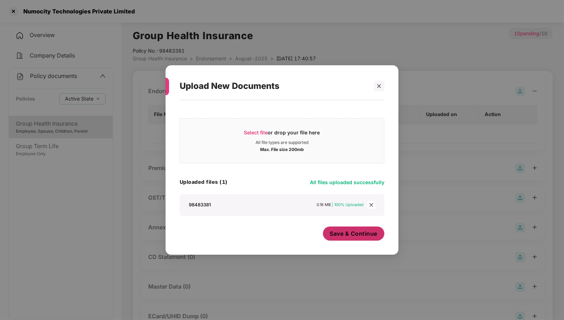
click at [356, 231] on span "Save & Continue" at bounding box center [354, 234] width 48 height 8
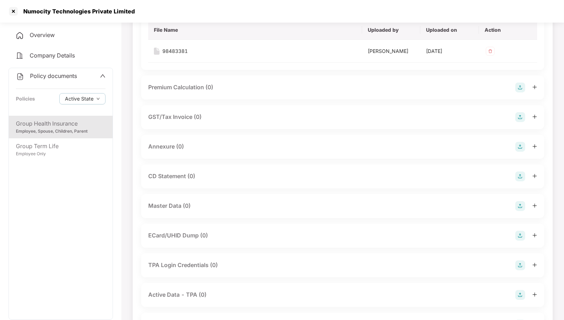
scroll to position [88, 0]
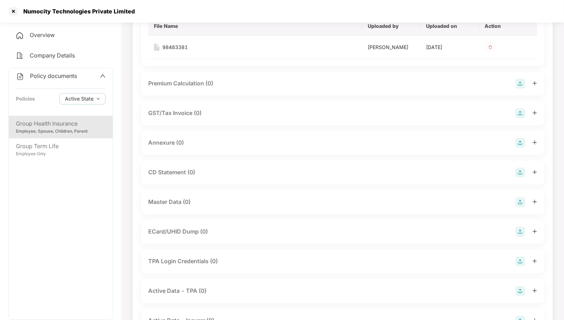
click at [520, 147] on img at bounding box center [520, 143] width 10 height 10
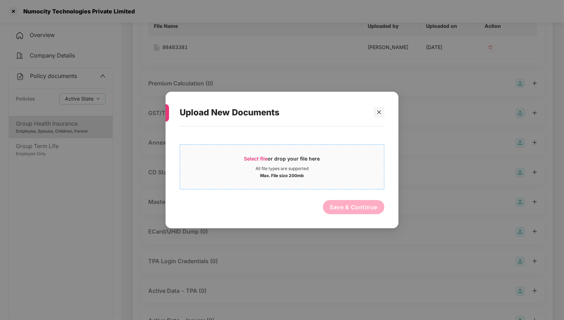
click at [282, 166] on div "All file types are supported" at bounding box center [282, 169] width 53 height 6
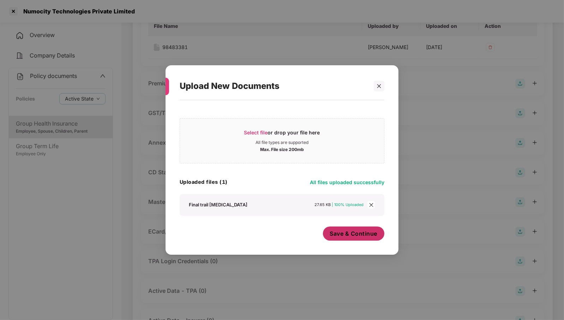
click at [353, 236] on span "Save & Continue" at bounding box center [354, 234] width 48 height 8
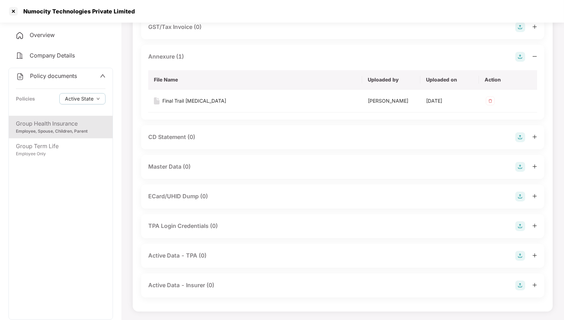
scroll to position [176, 0]
click at [523, 172] on img at bounding box center [520, 167] width 10 height 10
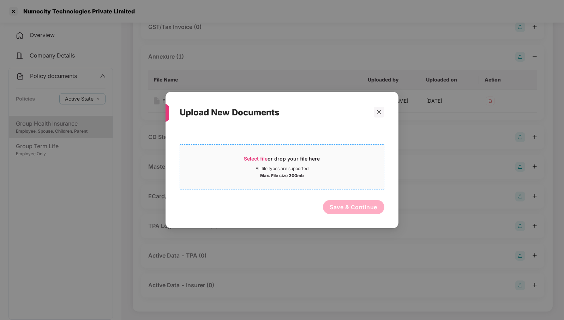
click at [278, 171] on div "All file types are supported" at bounding box center [282, 169] width 53 height 6
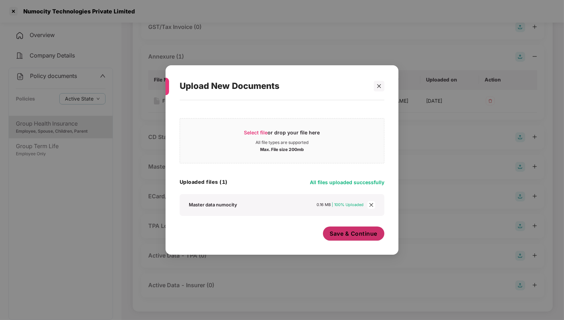
click at [370, 232] on span "Save & Continue" at bounding box center [354, 234] width 48 height 8
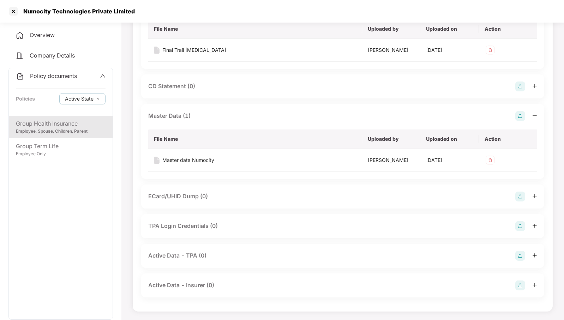
scroll to position [0, 0]
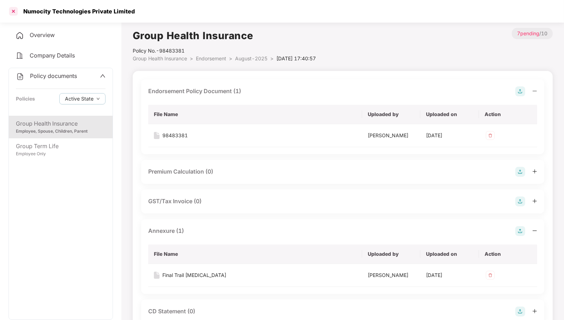
click at [14, 13] on div at bounding box center [13, 11] width 11 height 11
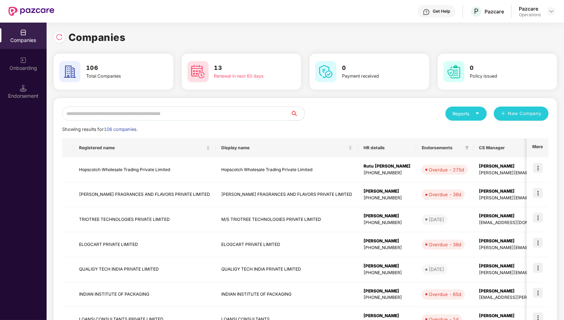
click at [220, 118] on input "text" at bounding box center [176, 114] width 228 height 14
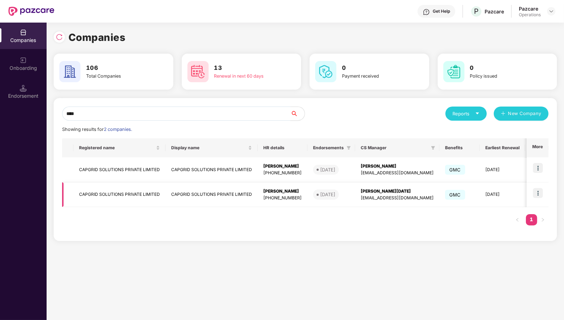
type input "****"
click at [121, 191] on td "CAPGRID SOLUTIONS PRIVATE LIMITED" at bounding box center [119, 194] width 92 height 25
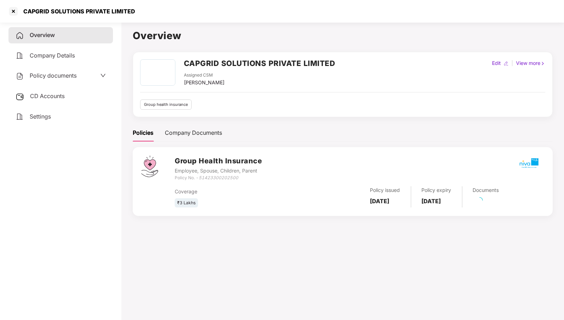
click at [62, 71] on div "Policy documents" at bounding box center [60, 76] width 104 height 16
click at [62, 80] on div "Policy documents" at bounding box center [46, 75] width 61 height 9
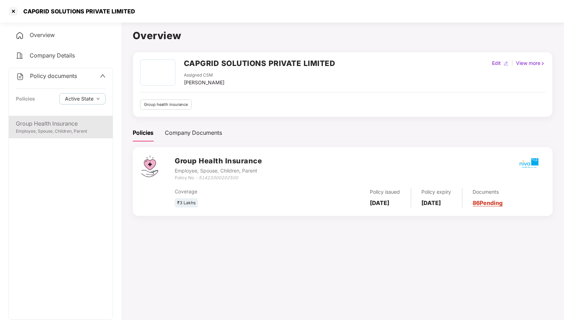
click at [60, 126] on div "Group Health Insurance" at bounding box center [61, 123] width 90 height 9
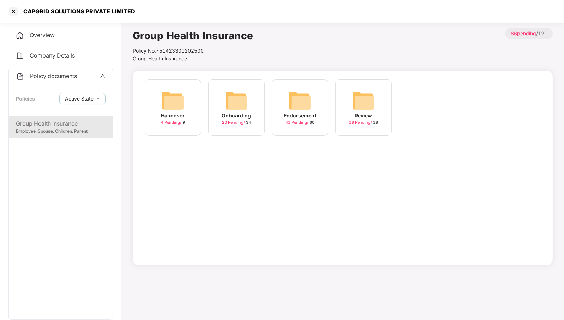
click at [294, 89] on img at bounding box center [300, 100] width 23 height 23
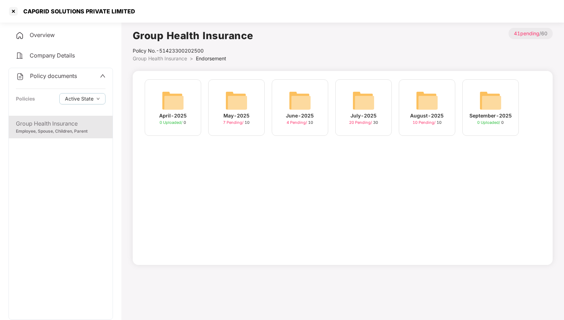
click at [421, 94] on img at bounding box center [427, 100] width 23 height 23
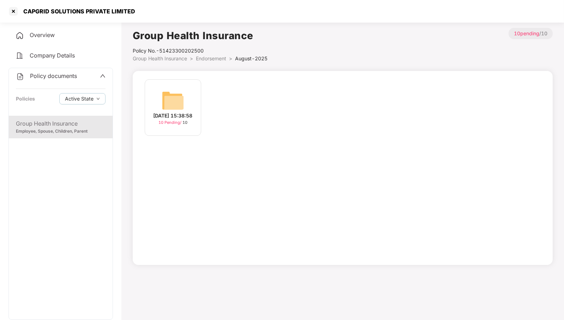
click at [172, 89] on img at bounding box center [173, 100] width 23 height 23
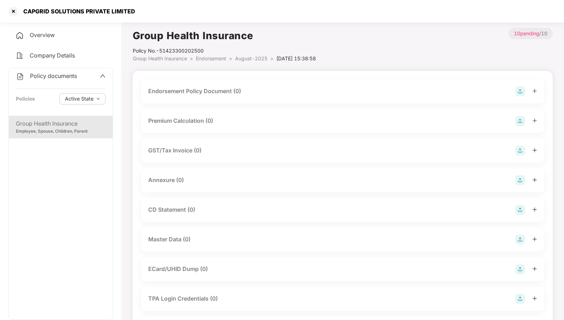
click at [523, 90] on img at bounding box center [520, 91] width 10 height 10
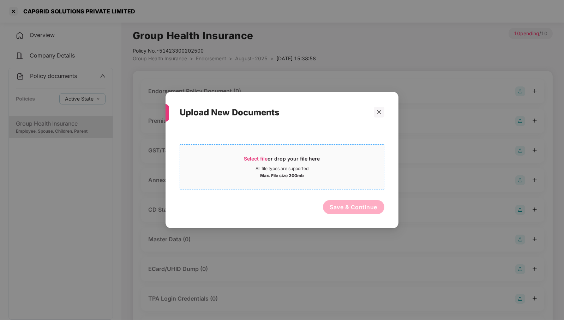
click at [283, 174] on div "Max. File size 200mb" at bounding box center [282, 175] width 44 height 7
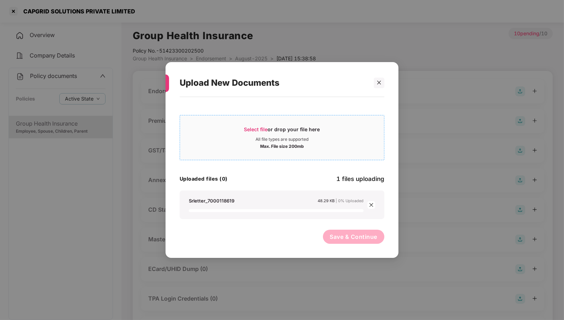
click at [288, 137] on div "Select file or drop your file here All file types are supported Max. File size …" at bounding box center [282, 137] width 204 height 23
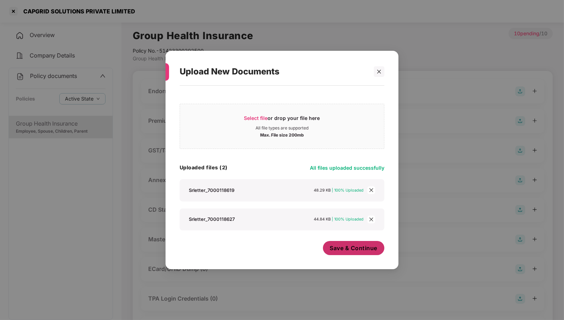
click at [358, 246] on span "Save & Continue" at bounding box center [354, 248] width 48 height 8
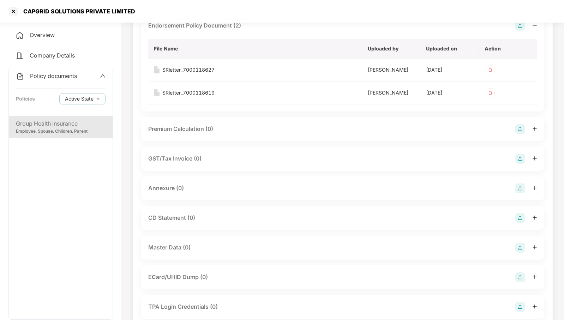
scroll to position [88, 0]
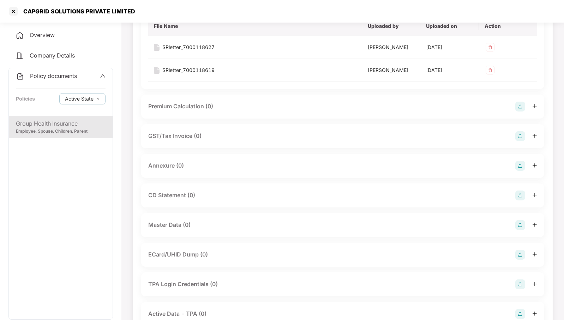
click at [519, 171] on img at bounding box center [520, 166] width 10 height 10
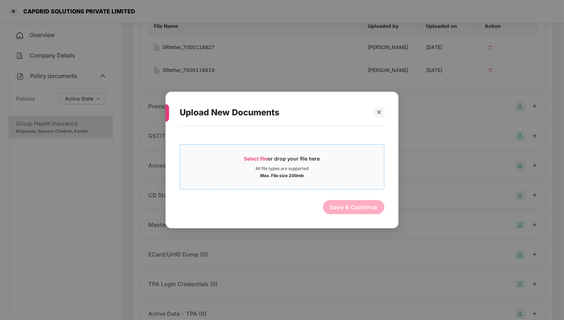
click at [316, 167] on div "All file types are supported" at bounding box center [282, 169] width 204 height 6
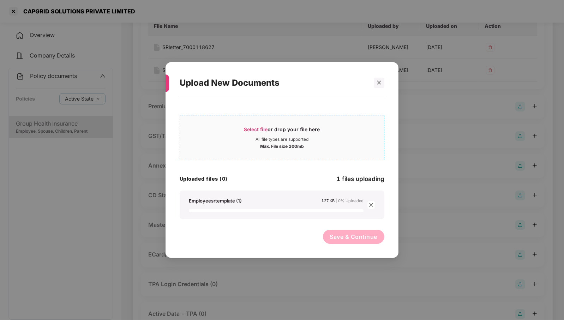
click at [295, 142] on div "All file types are supported" at bounding box center [282, 140] width 53 height 6
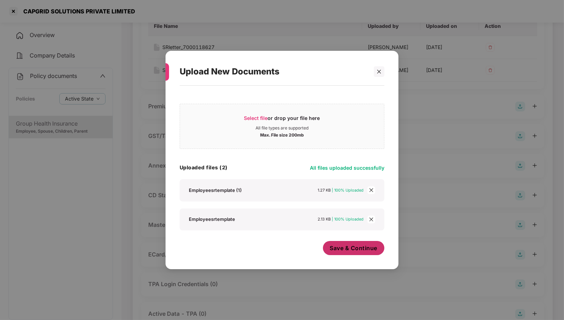
click at [366, 248] on span "Save & Continue" at bounding box center [354, 248] width 48 height 8
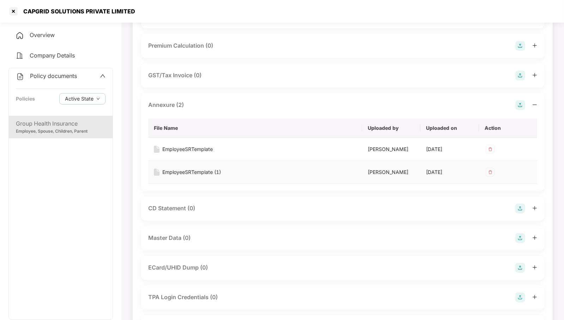
scroll to position [205, 0]
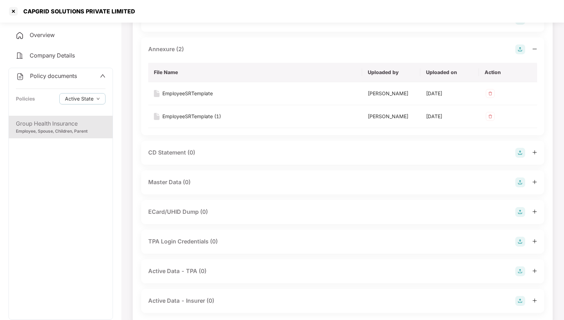
click at [517, 187] on img at bounding box center [520, 183] width 10 height 10
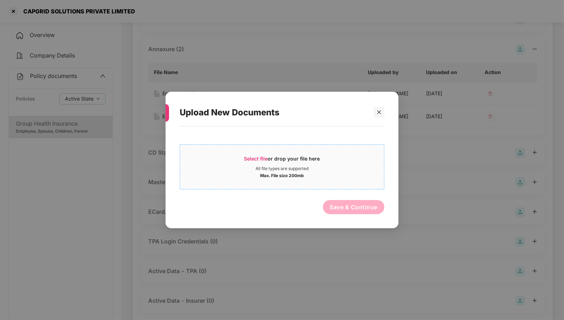
click at [323, 175] on div "Max. File size 200mb" at bounding box center [282, 175] width 204 height 7
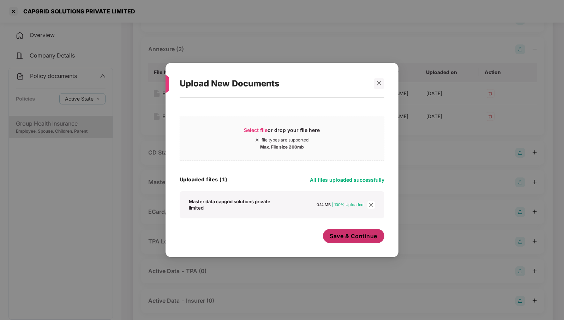
click at [354, 240] on span "Save & Continue" at bounding box center [354, 236] width 48 height 8
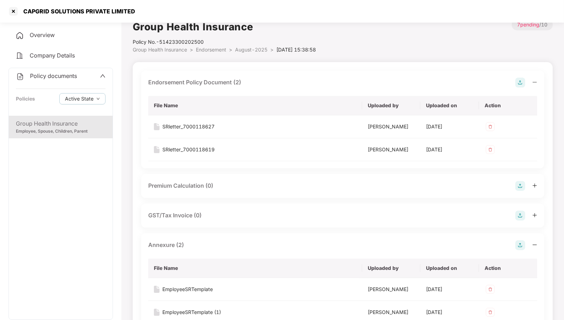
scroll to position [0, 0]
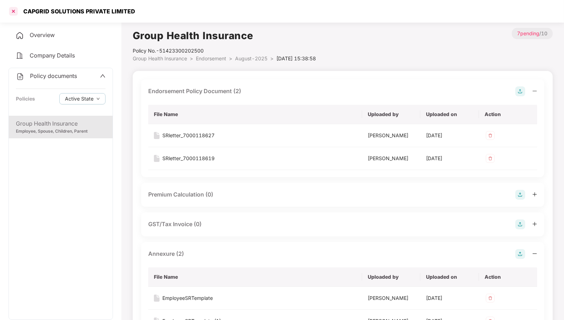
click at [12, 9] on div at bounding box center [13, 11] width 11 height 11
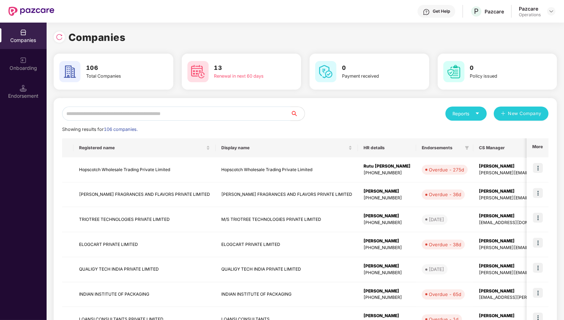
click at [244, 117] on input "text" at bounding box center [176, 114] width 228 height 14
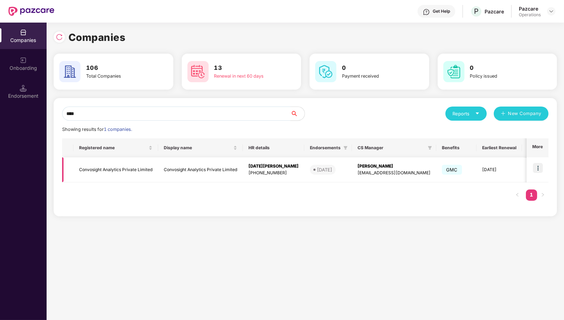
type input "****"
click at [99, 174] on td "Convosight Analytics Private Limited" at bounding box center [115, 169] width 85 height 25
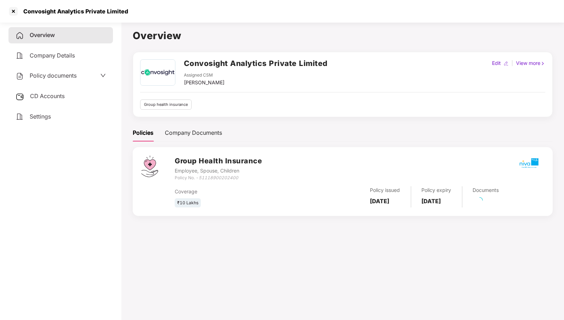
click at [60, 76] on span "Policy documents" at bounding box center [53, 75] width 47 height 7
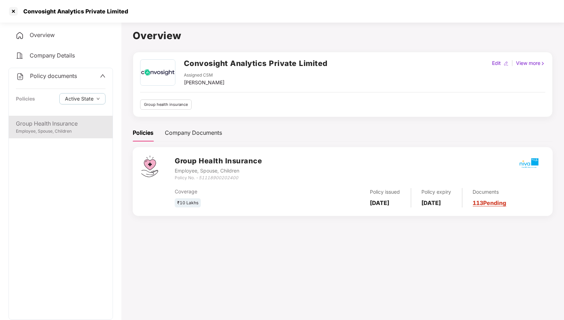
click at [59, 127] on div "Group Health Insurance" at bounding box center [61, 123] width 90 height 9
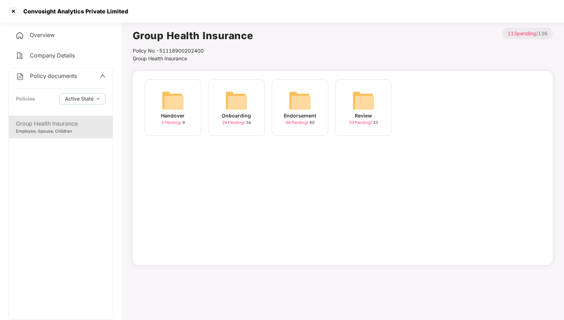
click at [323, 98] on div "Endorsement 48 Pending / 60" at bounding box center [300, 107] width 56 height 56
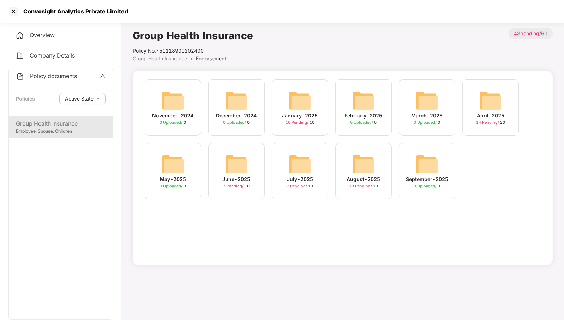
click at [376, 151] on div "August-2025 10 Pending / 10" at bounding box center [363, 171] width 56 height 56
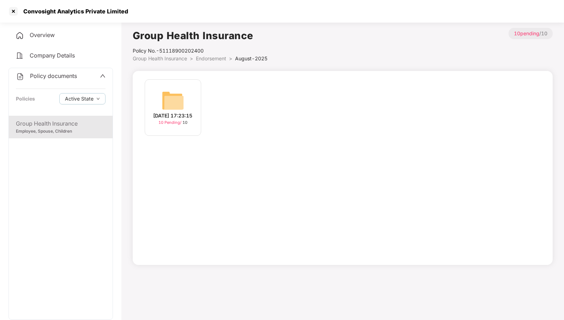
click at [191, 95] on div "18-Aug-2025 17:23:15 10 Pending / 10" at bounding box center [173, 107] width 56 height 56
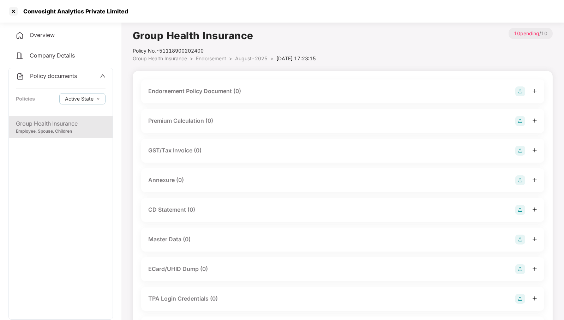
click at [520, 90] on img at bounding box center [520, 91] width 10 height 10
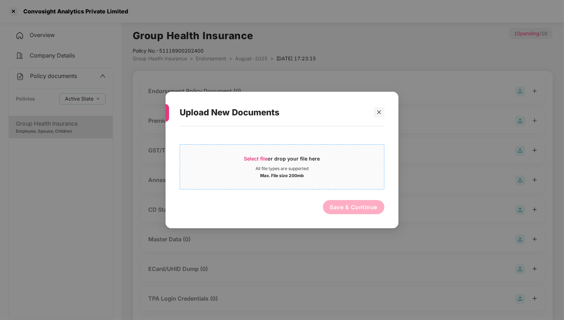
click at [266, 166] on div "Select file or drop your file here" at bounding box center [282, 160] width 76 height 11
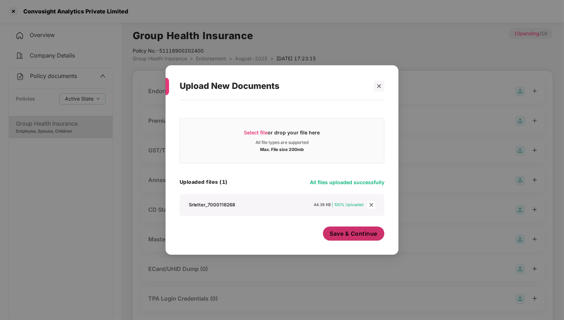
click at [356, 239] on button "Save & Continue" at bounding box center [354, 234] width 62 height 14
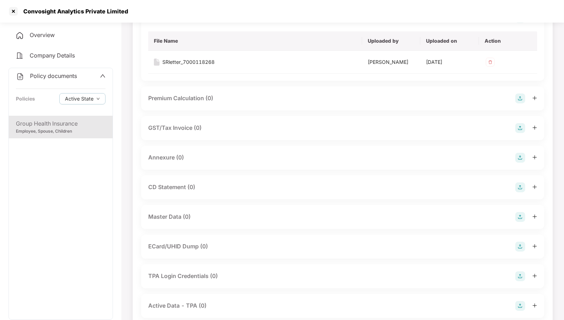
scroll to position [88, 0]
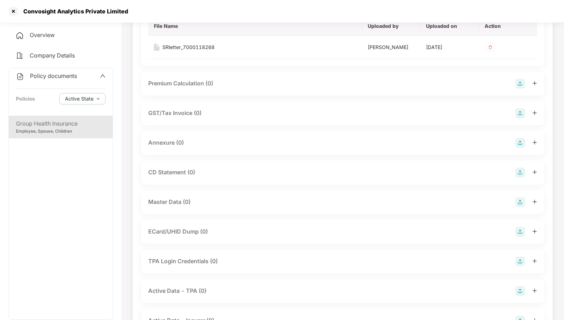
click at [524, 148] on img at bounding box center [520, 143] width 10 height 10
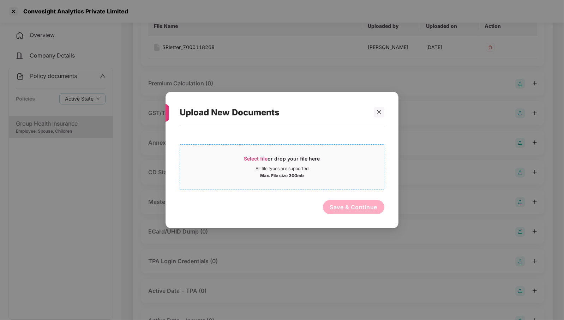
click at [297, 152] on span "Select file or drop your file here All file types are supported Max. File size …" at bounding box center [282, 167] width 204 height 34
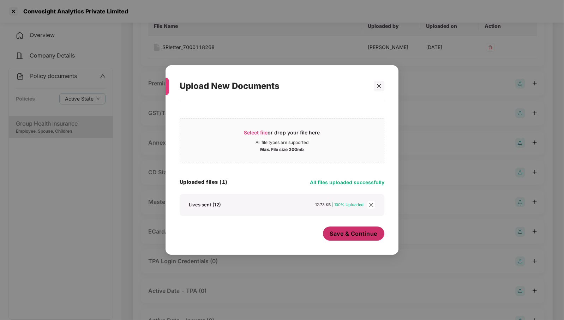
click at [367, 234] on span "Save & Continue" at bounding box center [354, 234] width 48 height 8
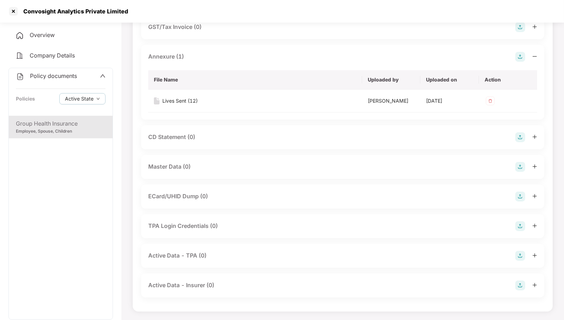
scroll to position [185, 0]
click at [519, 169] on img at bounding box center [520, 167] width 10 height 10
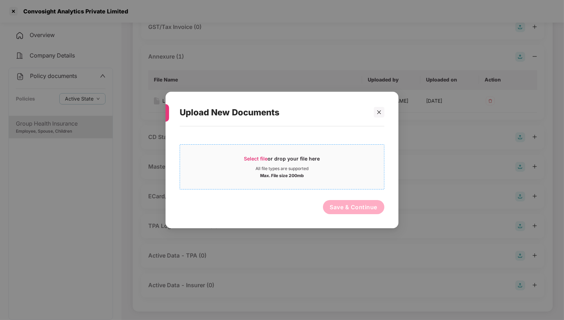
click at [311, 172] on div "Max. File size 200mb" at bounding box center [282, 175] width 204 height 7
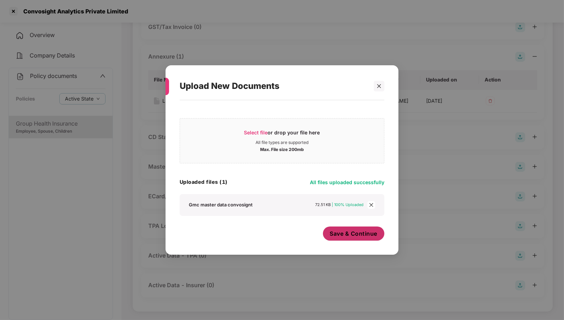
click at [351, 233] on span "Save & Continue" at bounding box center [354, 234] width 48 height 8
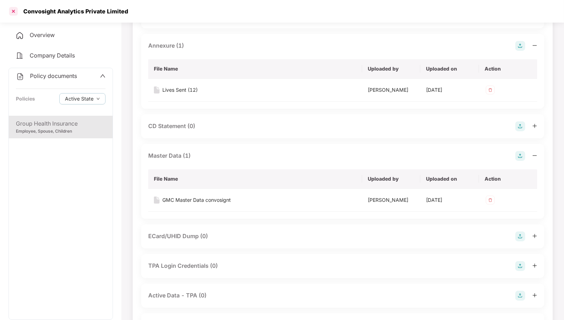
click at [14, 11] on div at bounding box center [13, 11] width 11 height 11
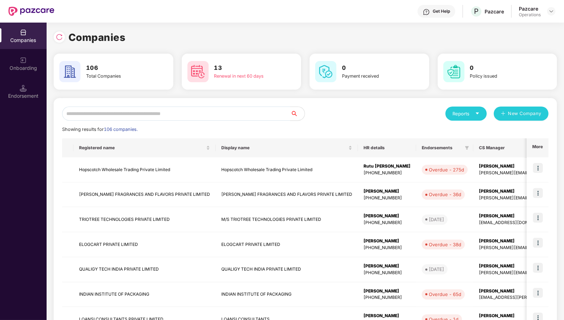
scroll to position [0, 0]
click at [148, 115] on input "text" at bounding box center [176, 114] width 228 height 14
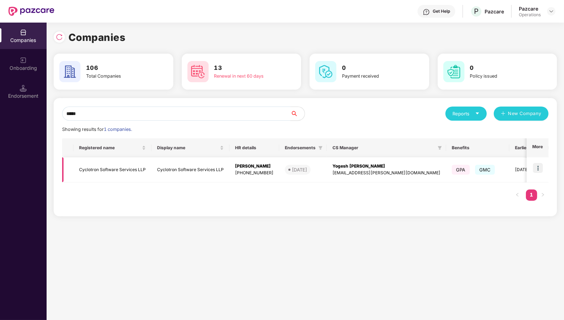
type input "*****"
click at [112, 169] on td "Cyclotron Software Services LLP" at bounding box center [112, 169] width 78 height 25
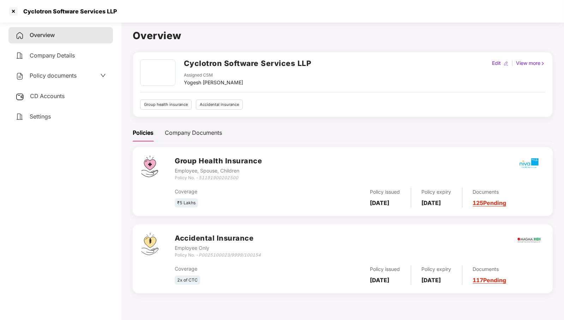
click at [62, 78] on span "Policy documents" at bounding box center [53, 75] width 47 height 7
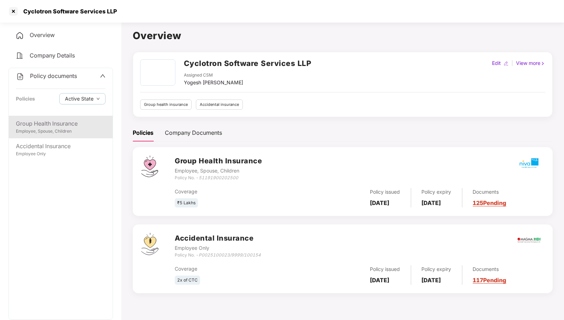
click at [58, 129] on div "Employee, Spouse, Children" at bounding box center [61, 131] width 90 height 7
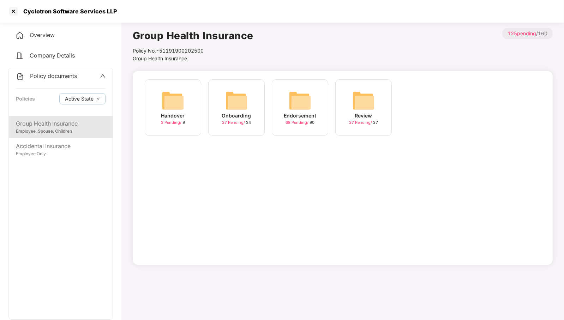
click at [73, 125] on div "Group Health Insurance" at bounding box center [61, 123] width 90 height 9
click at [308, 103] on img at bounding box center [300, 100] width 23 height 23
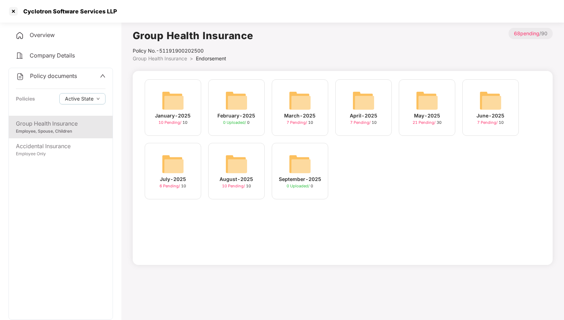
click at [237, 164] on img at bounding box center [236, 164] width 23 height 23
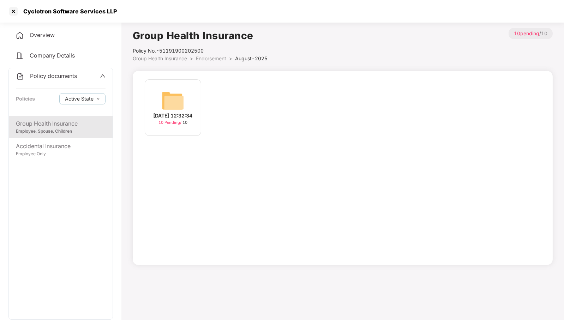
click at [167, 96] on img at bounding box center [173, 100] width 23 height 23
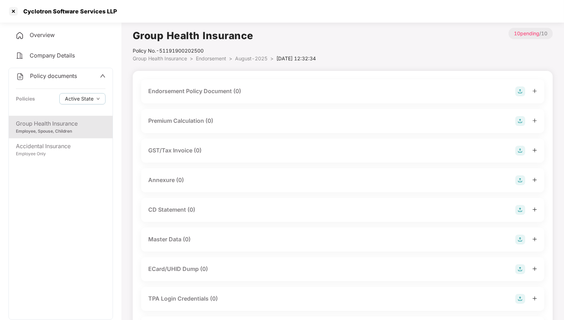
click at [519, 95] on img at bounding box center [520, 91] width 10 height 10
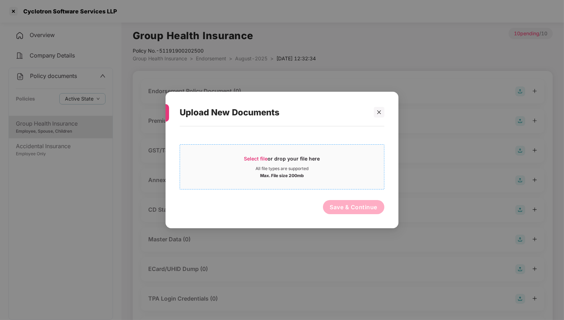
click at [311, 157] on div "Select file or drop your file here" at bounding box center [282, 160] width 76 height 11
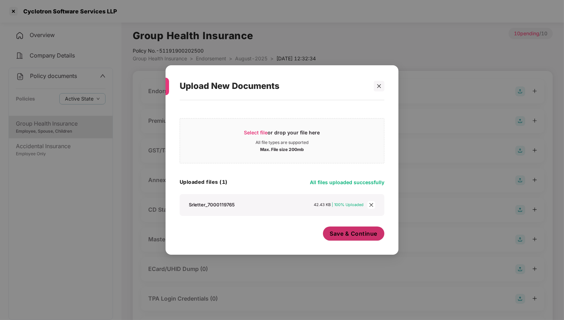
click at [363, 237] on span "Save & Continue" at bounding box center [354, 234] width 48 height 8
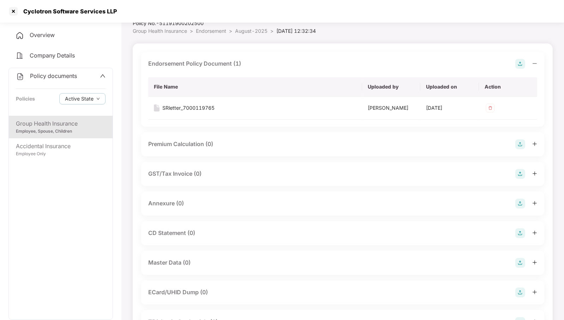
scroll to position [44, 0]
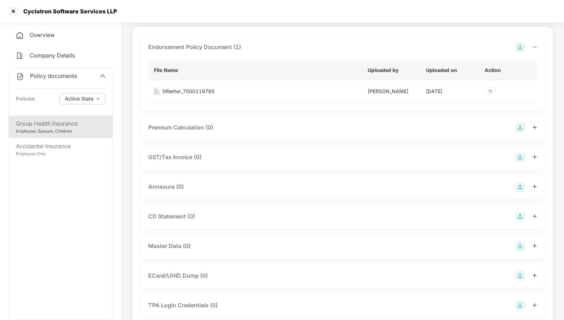
click at [519, 192] on img at bounding box center [520, 187] width 10 height 10
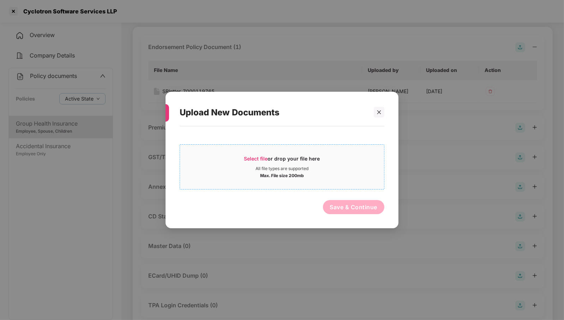
click at [306, 160] on div "Select file or drop your file here" at bounding box center [282, 160] width 76 height 11
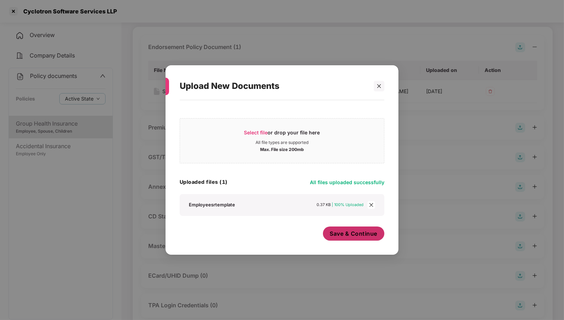
click at [355, 235] on span "Save & Continue" at bounding box center [354, 234] width 48 height 8
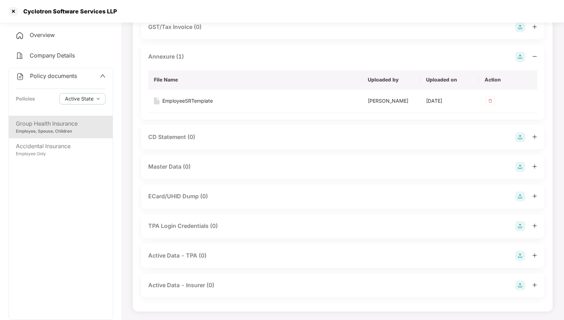
scroll to position [176, 0]
click at [520, 172] on img at bounding box center [520, 167] width 10 height 10
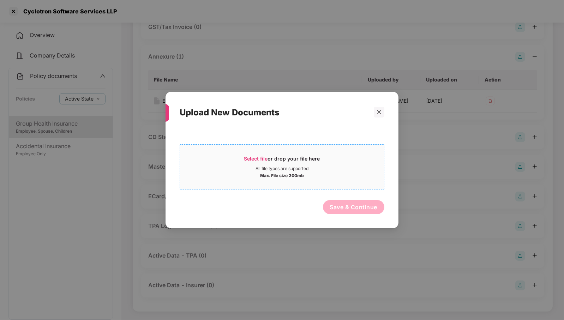
click at [301, 162] on div "Select file or drop your file here" at bounding box center [282, 160] width 76 height 11
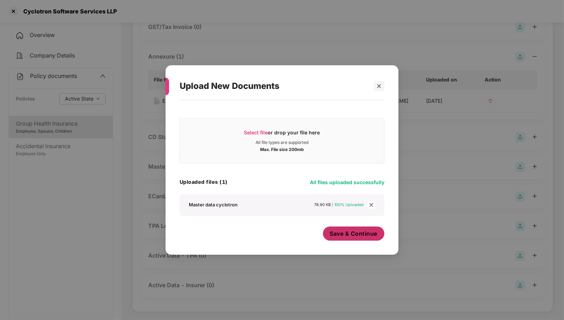
click at [360, 233] on span "Save & Continue" at bounding box center [354, 234] width 48 height 8
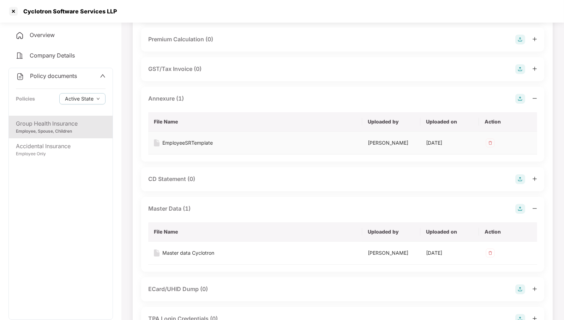
scroll to position [0, 0]
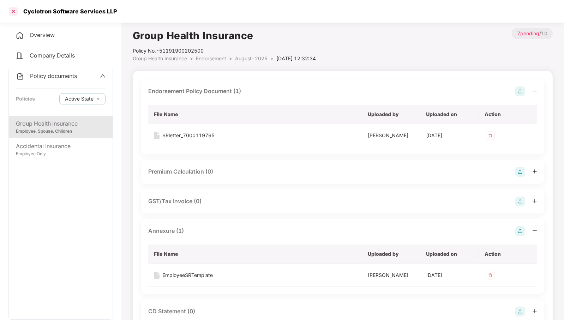
click at [11, 12] on div at bounding box center [13, 11] width 11 height 11
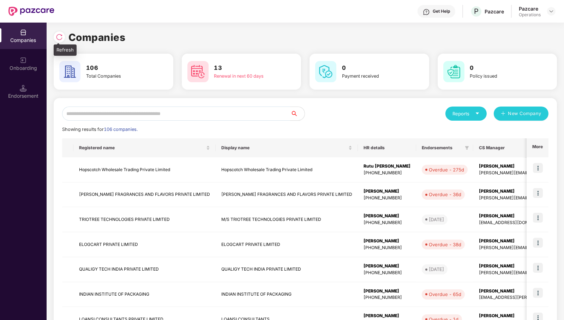
click at [61, 34] on img at bounding box center [59, 37] width 7 height 7
click at [188, 117] on input "text" at bounding box center [176, 114] width 228 height 14
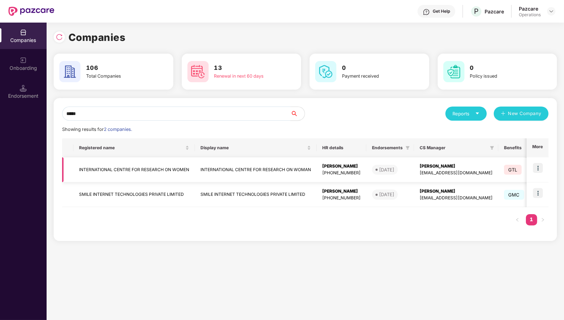
type input "*****"
click at [138, 165] on td "INTERNATIONAL CENTRE FOR RESEARCH ON WOMEN" at bounding box center [133, 169] width 121 height 25
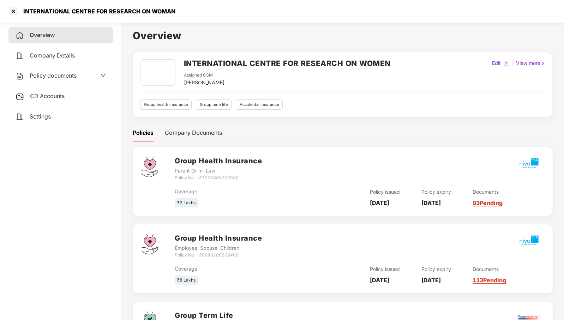
click at [65, 72] on div "Policy documents" at bounding box center [60, 76] width 104 height 16
click at [65, 74] on span "Policy documents" at bounding box center [53, 75] width 47 height 7
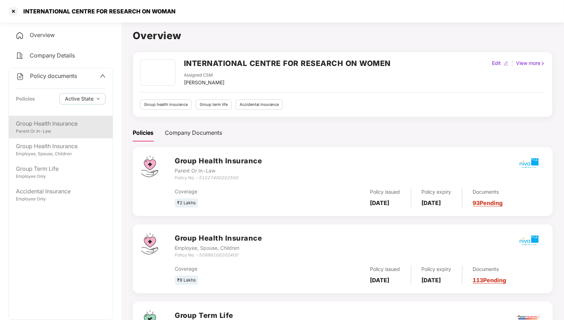
click at [73, 127] on div "Group Health Insurance" at bounding box center [61, 123] width 90 height 9
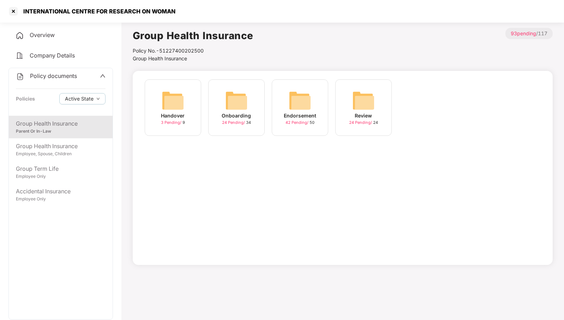
click at [296, 105] on img at bounding box center [300, 100] width 23 height 23
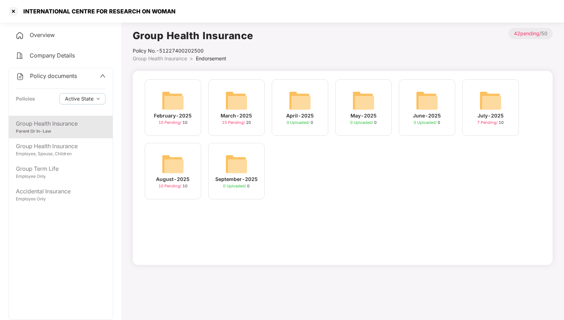
click at [177, 156] on img at bounding box center [173, 164] width 23 height 23
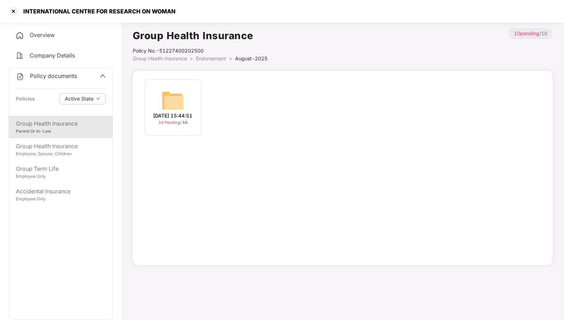
click at [178, 95] on img at bounding box center [173, 100] width 23 height 23
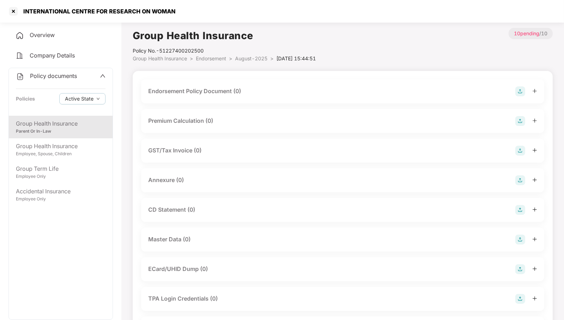
click at [519, 91] on img at bounding box center [520, 91] width 10 height 10
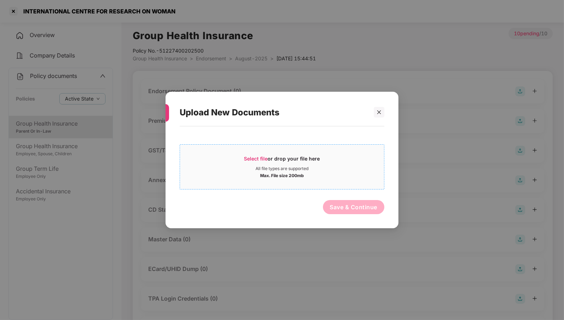
click at [291, 155] on div "Select file or drop your file here" at bounding box center [282, 160] width 76 height 11
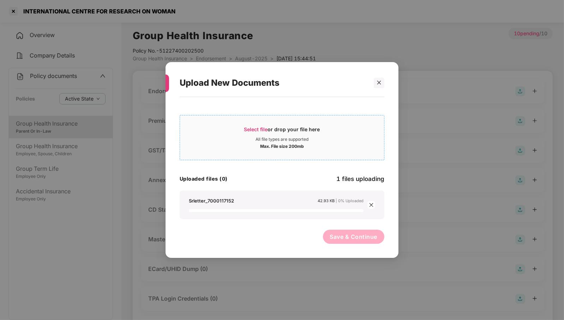
click at [279, 139] on div "All file types are supported" at bounding box center [282, 140] width 53 height 6
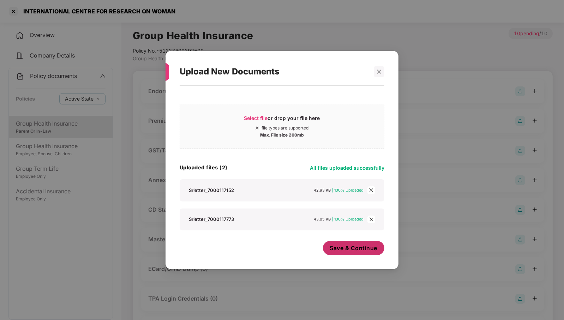
click at [354, 251] on span "Save & Continue" at bounding box center [354, 248] width 48 height 8
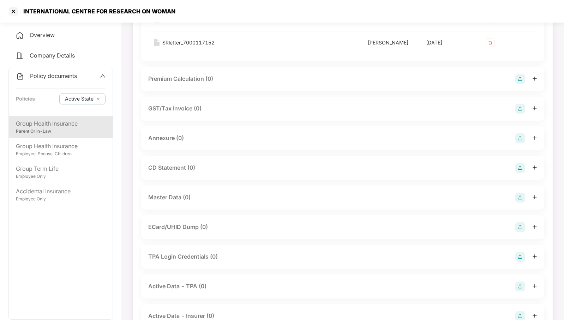
scroll to position [132, 0]
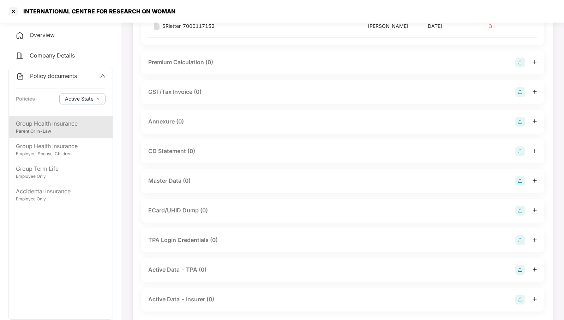
click at [518, 127] on img at bounding box center [520, 122] width 10 height 10
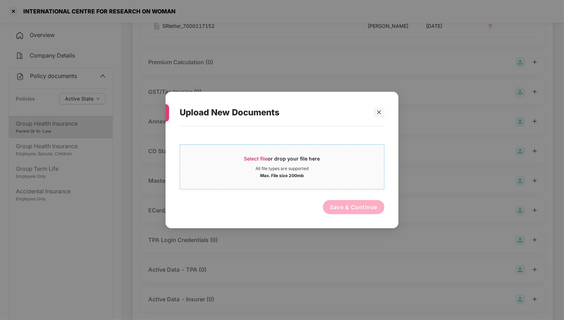
click at [301, 163] on div "Select file or drop your file here" at bounding box center [282, 160] width 76 height 11
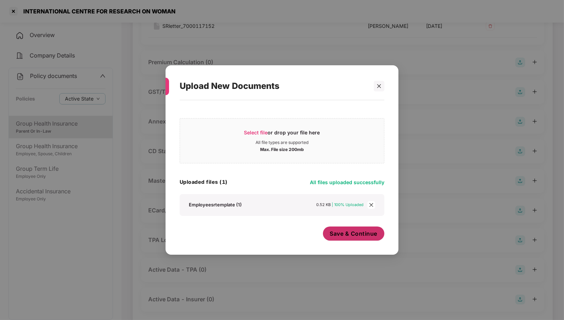
click at [359, 234] on span "Save & Continue" at bounding box center [354, 234] width 48 height 8
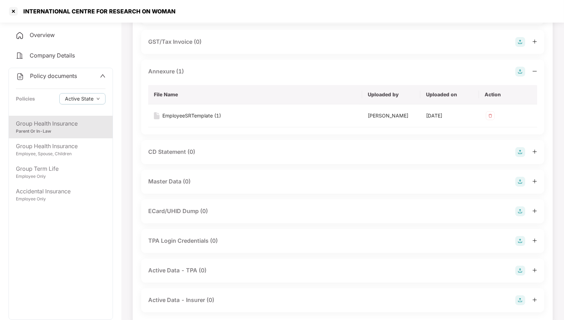
scroll to position [205, 0]
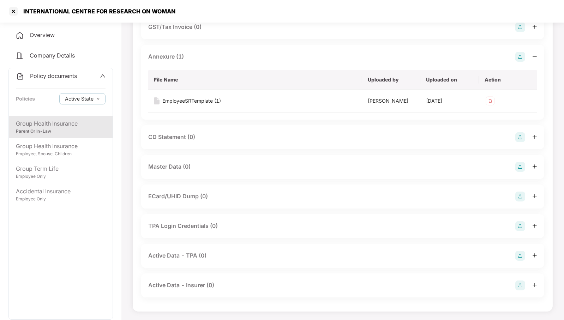
click at [524, 172] on img at bounding box center [520, 167] width 10 height 10
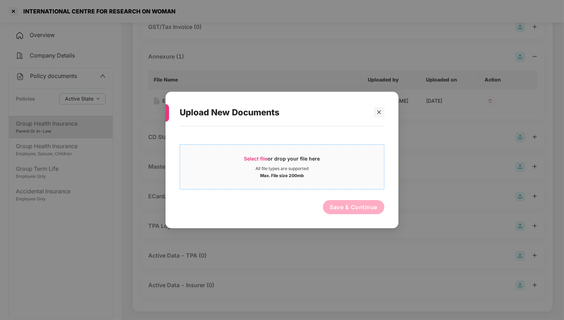
click at [300, 164] on div "Select file or drop your file here" at bounding box center [282, 160] width 76 height 11
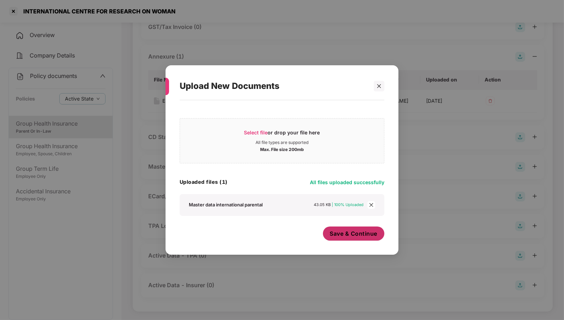
click at [360, 236] on span "Save & Continue" at bounding box center [354, 234] width 48 height 8
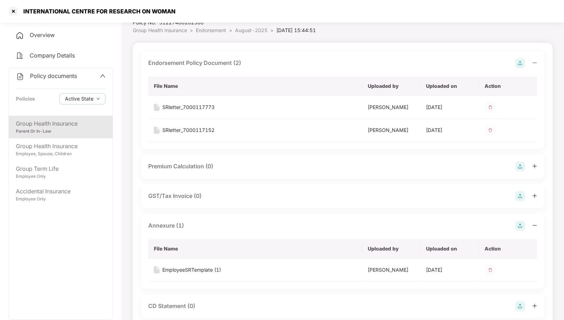
scroll to position [0, 0]
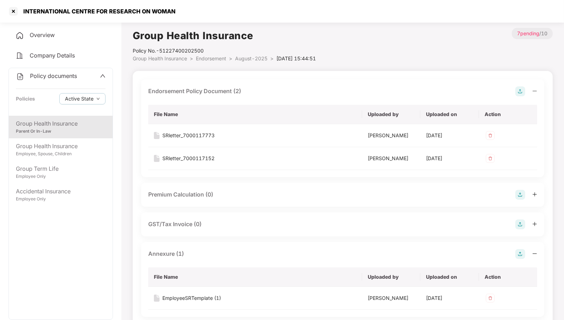
click at [256, 61] on span "August-2025" at bounding box center [251, 58] width 32 height 6
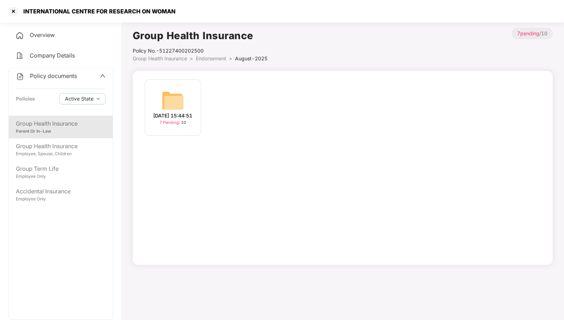
click at [220, 57] on span "Endorsement" at bounding box center [211, 58] width 30 height 6
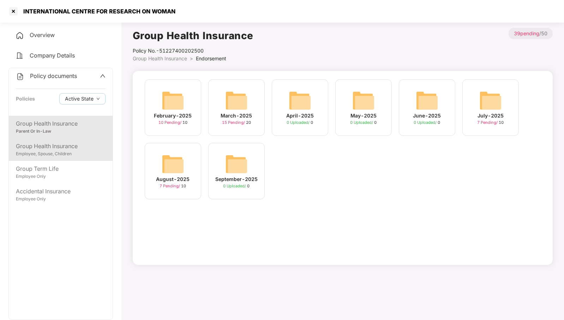
click at [70, 151] on div "Employee, Spouse, Children" at bounding box center [61, 154] width 90 height 7
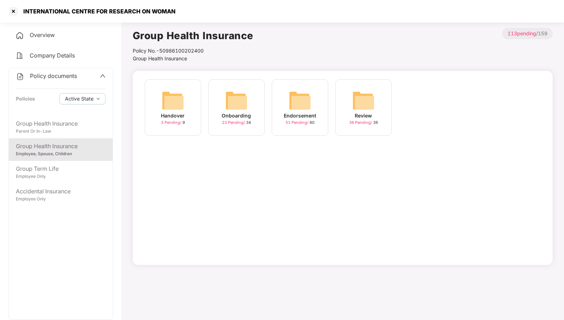
click at [296, 100] on img at bounding box center [300, 100] width 23 height 23
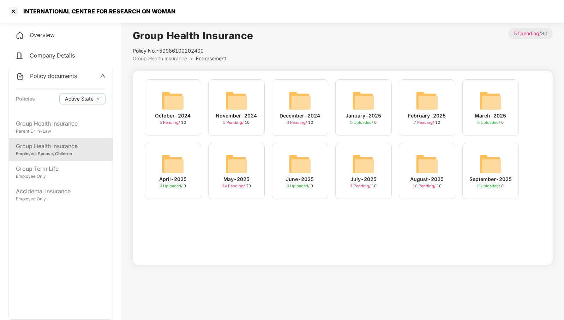
click at [438, 172] on img at bounding box center [427, 164] width 23 height 23
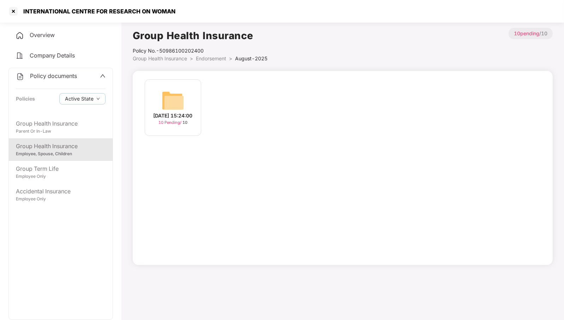
click at [178, 102] on img at bounding box center [173, 100] width 23 height 23
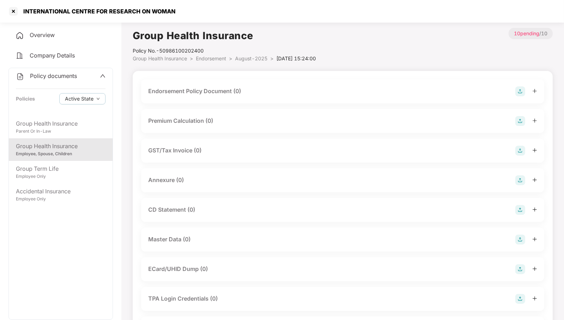
click at [525, 92] on img at bounding box center [520, 91] width 10 height 10
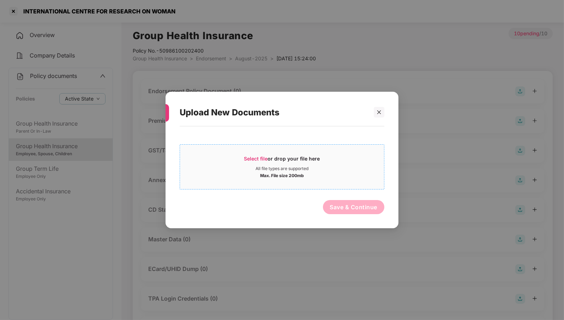
click at [311, 152] on span "Select file or drop your file here All file types are supported Max. File size …" at bounding box center [282, 167] width 204 height 34
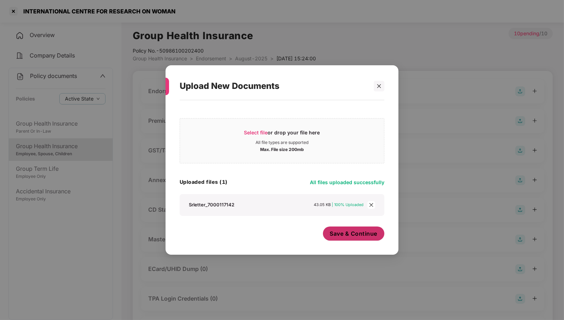
click at [362, 233] on span "Save & Continue" at bounding box center [354, 234] width 48 height 8
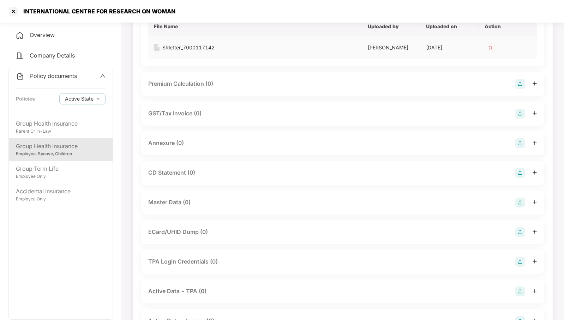
scroll to position [88, 0]
click at [523, 146] on img at bounding box center [520, 143] width 10 height 10
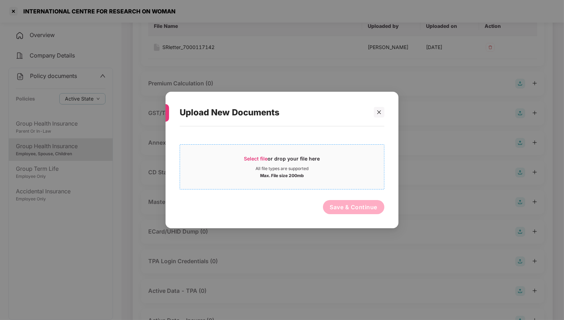
click at [321, 161] on div "Select file or drop your file here" at bounding box center [282, 160] width 204 height 11
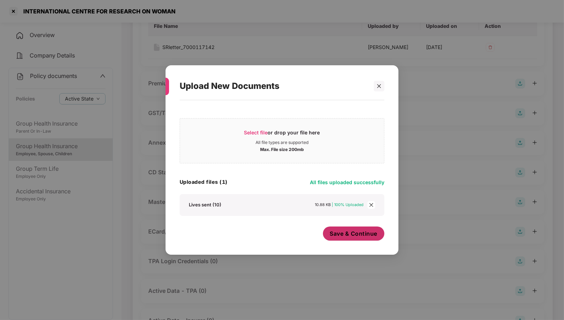
click at [369, 236] on span "Save & Continue" at bounding box center [354, 234] width 48 height 8
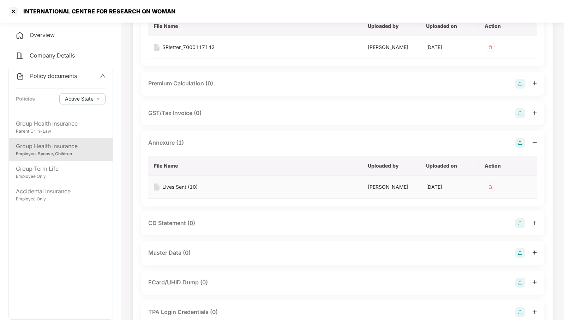
scroll to position [132, 0]
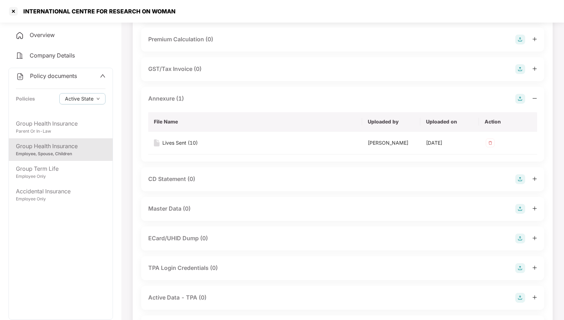
click at [518, 214] on img at bounding box center [520, 209] width 10 height 10
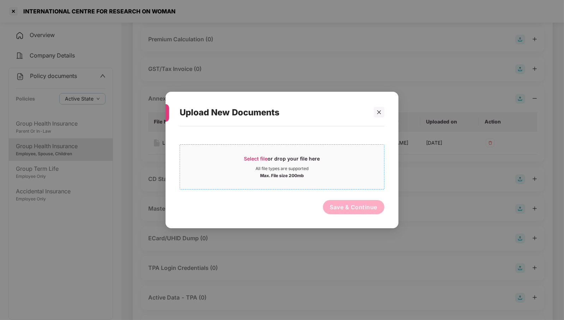
click at [315, 163] on div "Select file or drop your file here" at bounding box center [282, 160] width 76 height 11
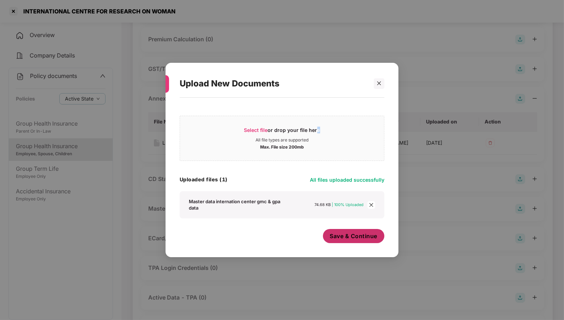
click at [359, 237] on span "Save & Continue" at bounding box center [354, 236] width 48 height 8
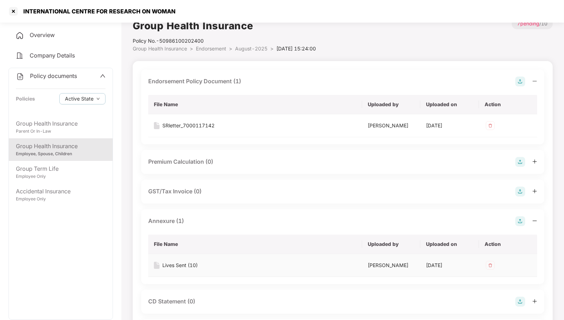
scroll to position [0, 0]
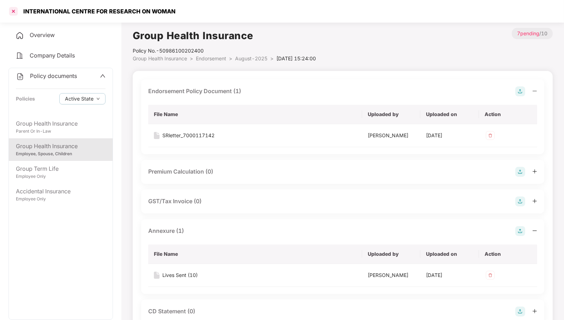
click at [12, 11] on div at bounding box center [13, 11] width 11 height 11
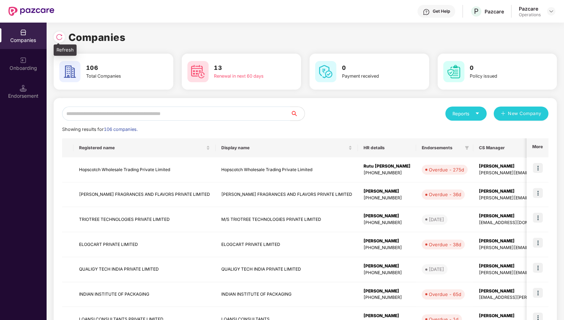
click at [62, 41] on div at bounding box center [59, 36] width 11 height 11
click at [210, 116] on input "text" at bounding box center [176, 114] width 228 height 14
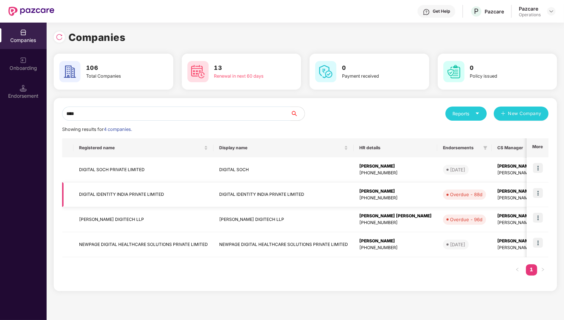
type input "****"
click at [118, 196] on td "DIGITAL IDENTITY INDIA PRIVATE LIMITED" at bounding box center [143, 194] width 140 height 25
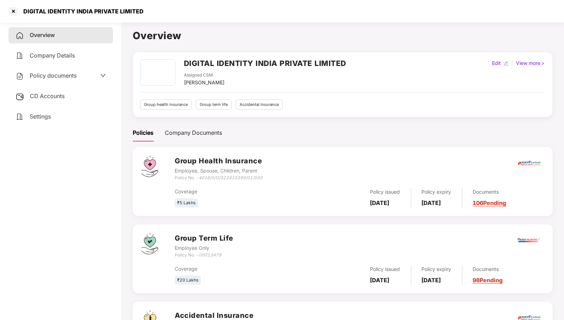
click at [59, 77] on span "Policy documents" at bounding box center [53, 75] width 47 height 7
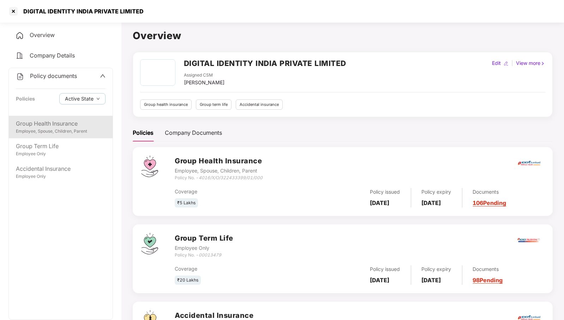
click at [54, 126] on div "Group Health Insurance" at bounding box center [61, 123] width 90 height 9
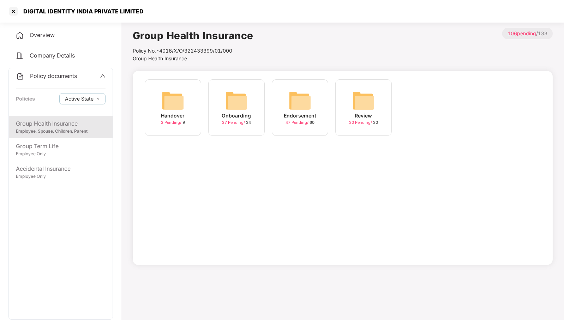
click at [306, 101] on img at bounding box center [300, 100] width 23 height 23
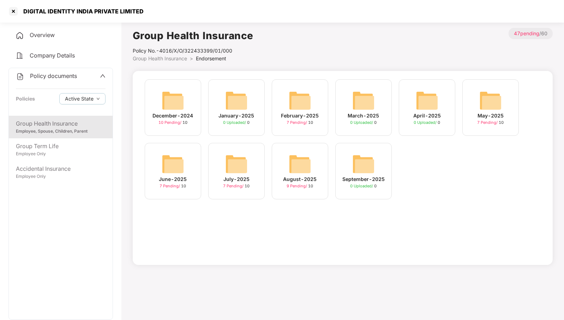
click at [295, 168] on img at bounding box center [300, 164] width 23 height 23
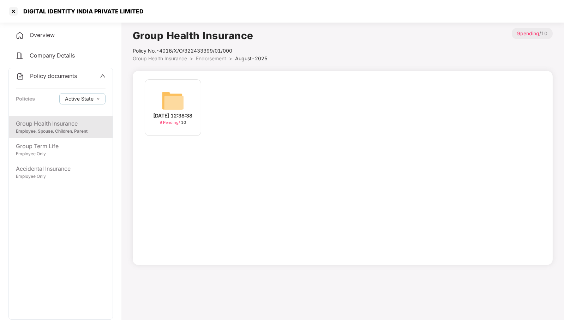
click at [164, 97] on img at bounding box center [173, 100] width 23 height 23
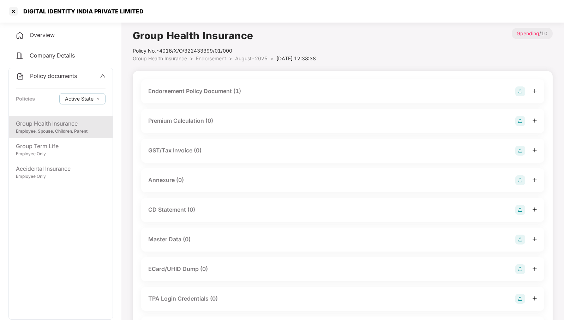
click at [287, 95] on div "Endorsement Policy Document (1)" at bounding box center [342, 91] width 389 height 10
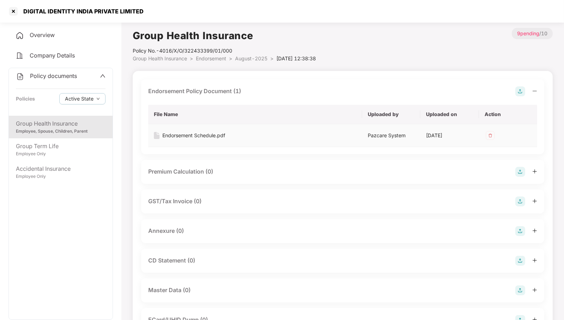
click at [193, 136] on div "Endorsement Schedule.pdf" at bounding box center [193, 136] width 63 height 8
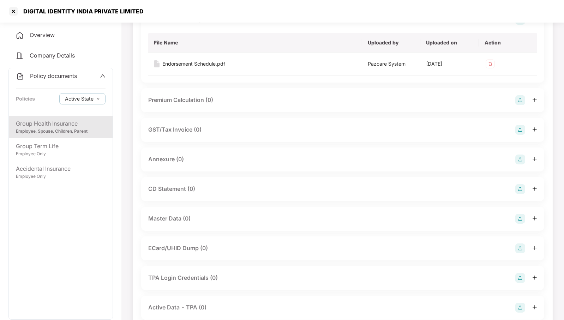
scroll to position [88, 0]
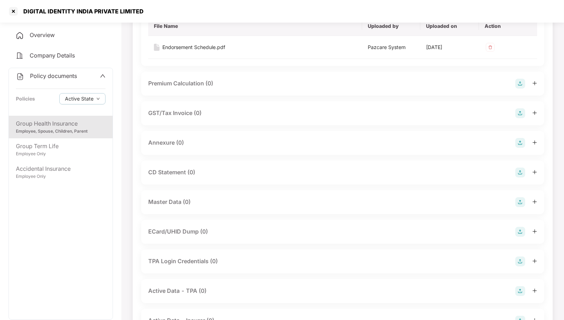
click at [518, 142] on img at bounding box center [520, 143] width 10 height 10
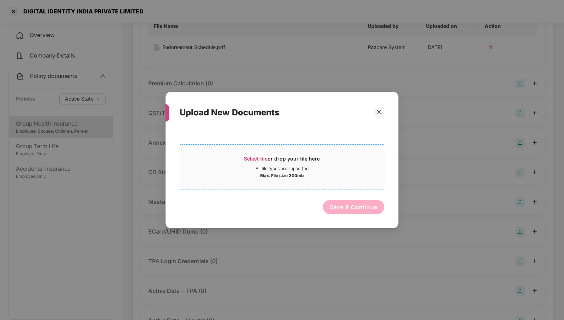
click at [298, 160] on div "Select file or drop your file here" at bounding box center [282, 160] width 76 height 11
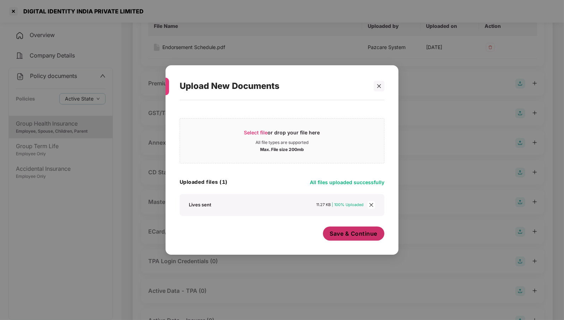
click at [357, 237] on span "Save & Continue" at bounding box center [354, 234] width 48 height 8
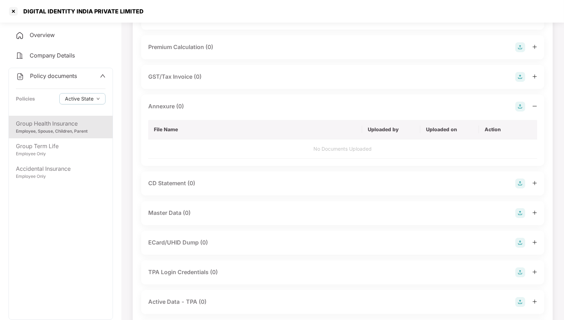
scroll to position [170, 0]
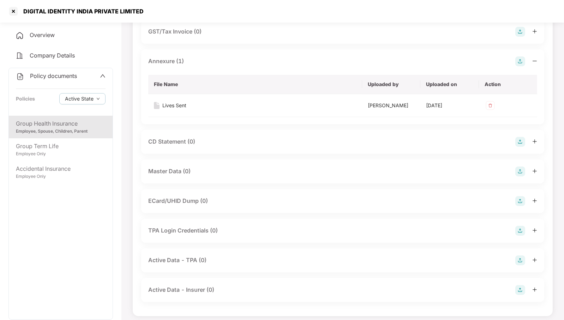
click at [523, 176] on img at bounding box center [520, 172] width 10 height 10
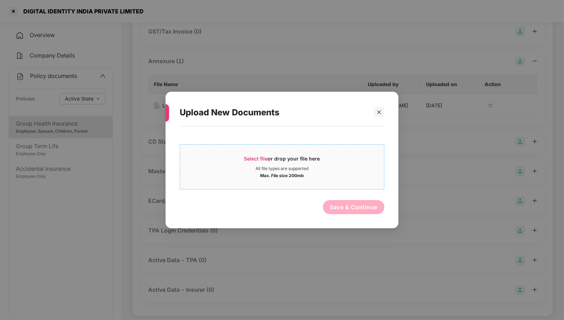
click at [280, 161] on div "Select file or drop your file here" at bounding box center [282, 160] width 76 height 11
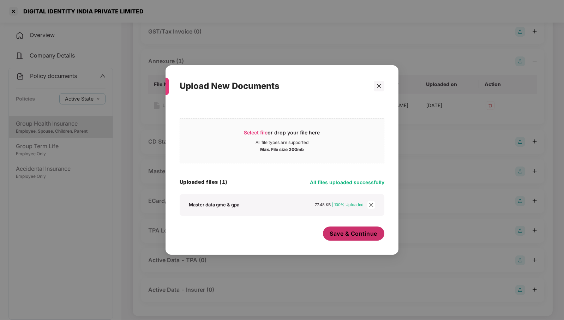
click at [348, 233] on span "Save & Continue" at bounding box center [354, 234] width 48 height 8
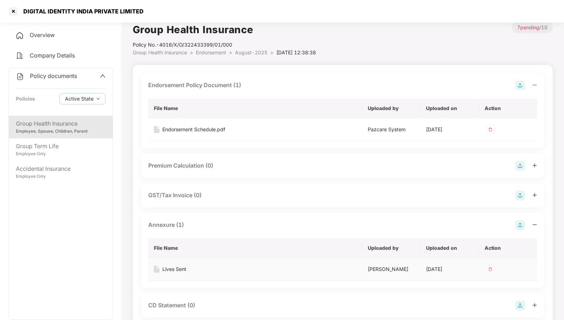
scroll to position [0, 0]
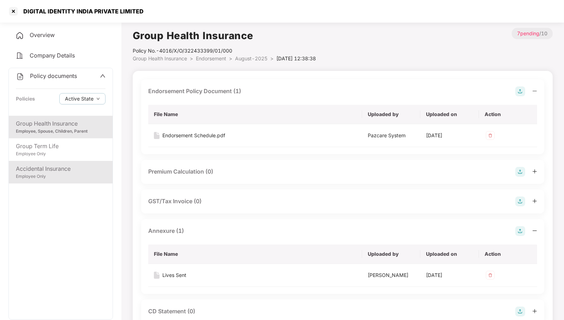
click at [49, 171] on div "Accidental Insurance" at bounding box center [61, 168] width 90 height 9
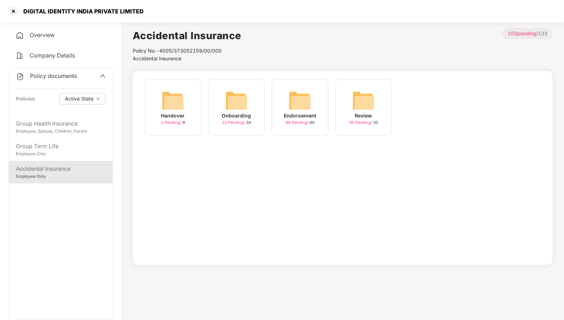
click at [292, 94] on img at bounding box center [300, 100] width 23 height 23
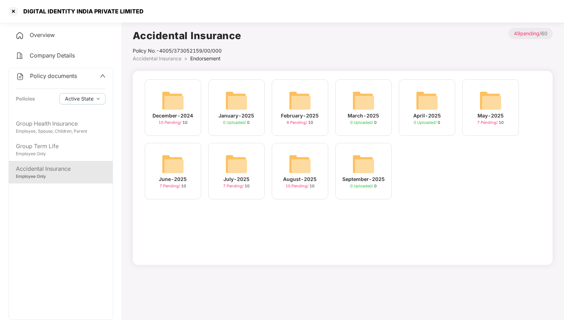
click at [312, 163] on div "August-2025 10 Pending / 10" at bounding box center [300, 171] width 56 height 56
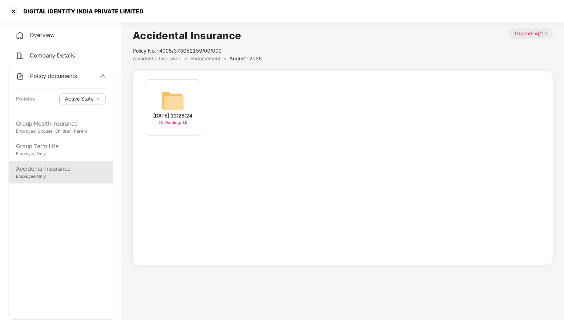
click at [173, 112] on div "12-Aug-2025 12:28:24" at bounding box center [173, 116] width 39 height 8
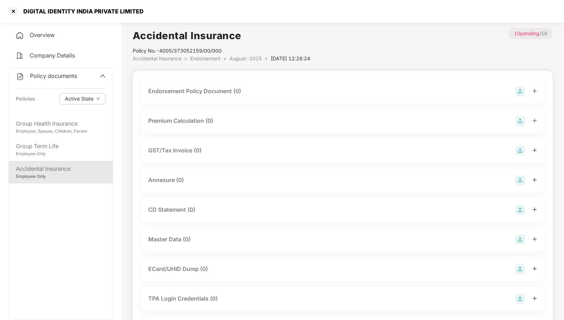
drag, startPoint x: 279, startPoint y: 89, endPoint x: 277, endPoint y: 83, distance: 6.3
click at [279, 88] on div "Endorsement Policy Document (0)" at bounding box center [342, 91] width 389 height 10
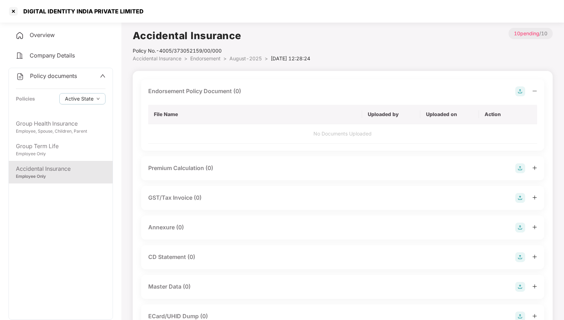
click at [516, 90] on img at bounding box center [520, 91] width 10 height 10
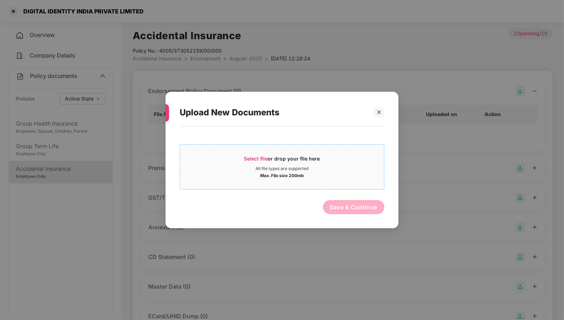
click at [290, 165] on div "Select file or drop your file here" at bounding box center [282, 160] width 76 height 11
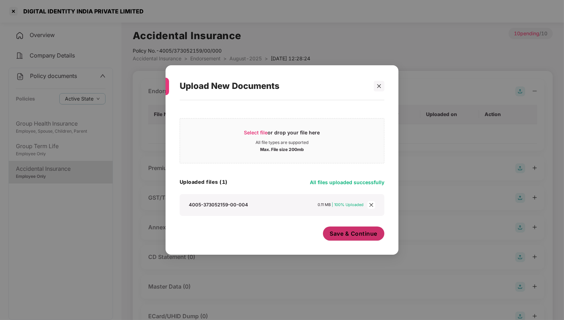
click at [361, 236] on span "Save & Continue" at bounding box center [354, 234] width 48 height 8
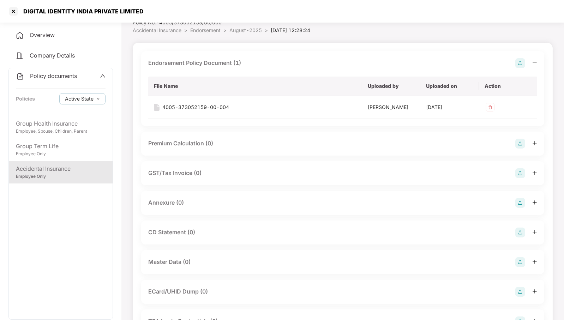
scroll to position [44, 0]
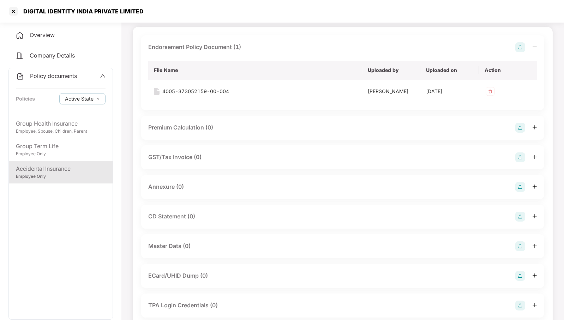
click at [521, 192] on img at bounding box center [520, 187] width 10 height 10
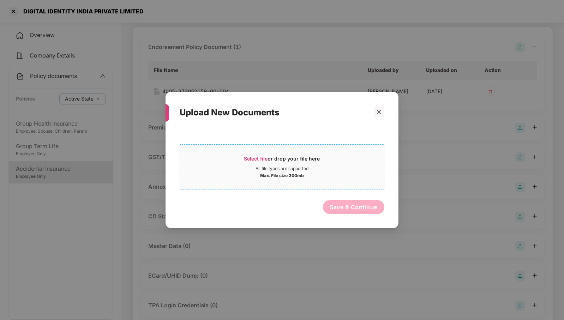
click at [338, 169] on div "All file types are supported" at bounding box center [282, 169] width 204 height 6
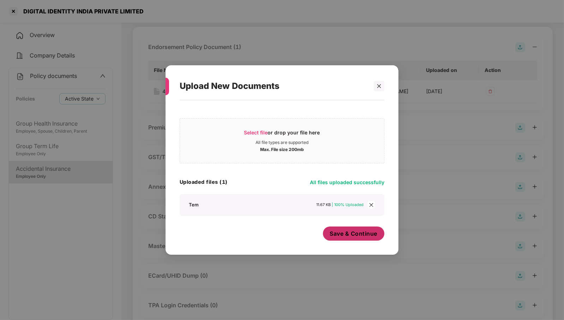
click at [358, 236] on span "Save & Continue" at bounding box center [354, 234] width 48 height 8
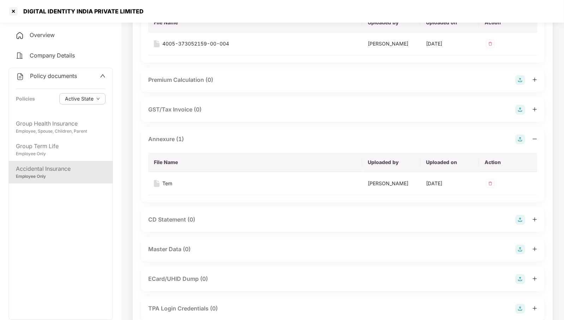
scroll to position [132, 0]
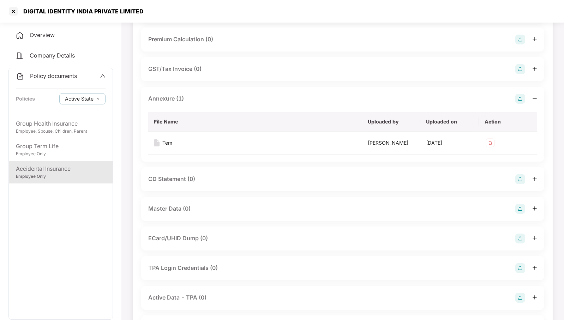
click at [517, 214] on img at bounding box center [520, 209] width 10 height 10
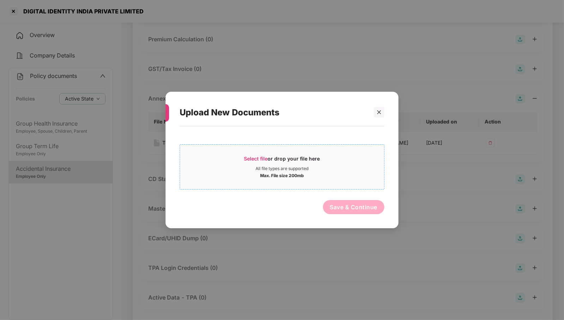
click at [327, 164] on div "Select file or drop your file here" at bounding box center [282, 160] width 204 height 11
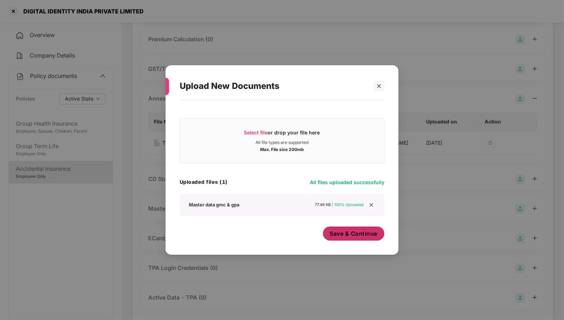
click at [360, 232] on span "Save & Continue" at bounding box center [354, 234] width 48 height 8
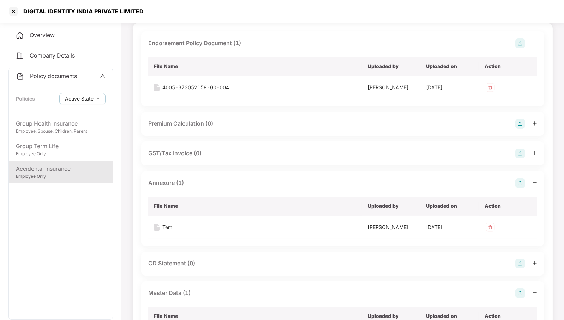
scroll to position [0, 0]
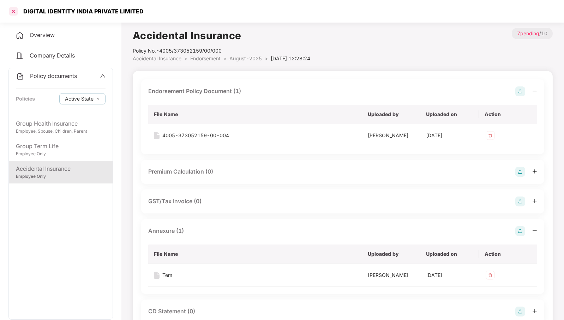
click at [13, 9] on div at bounding box center [13, 11] width 11 height 11
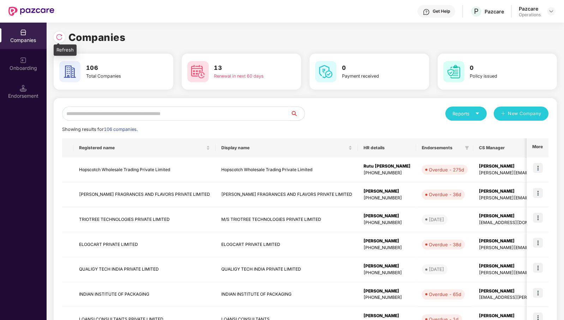
click at [56, 38] on img at bounding box center [59, 37] width 7 height 7
click at [225, 116] on input "text" at bounding box center [176, 114] width 228 height 14
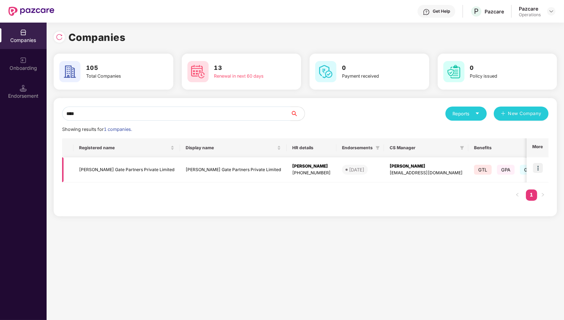
type input "****"
click at [112, 171] on td "[PERSON_NAME] Gate Partners Private Limited" at bounding box center [126, 169] width 107 height 25
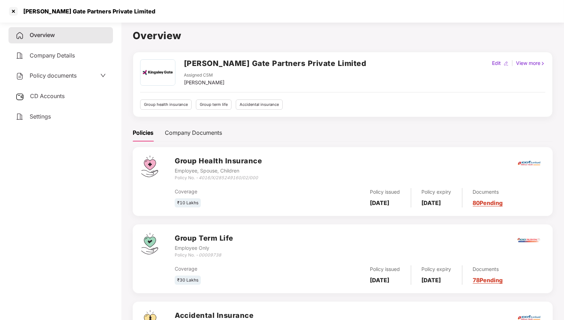
click at [59, 76] on span "Policy documents" at bounding box center [53, 75] width 47 height 7
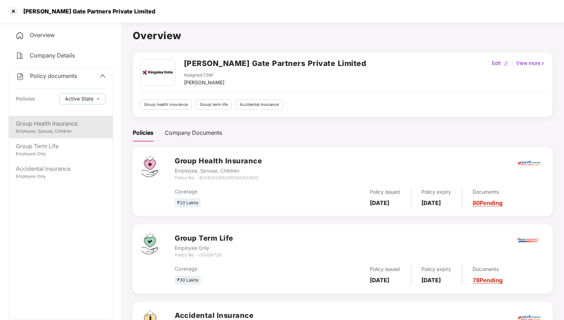
click at [62, 127] on div "Group Health Insurance" at bounding box center [61, 123] width 90 height 9
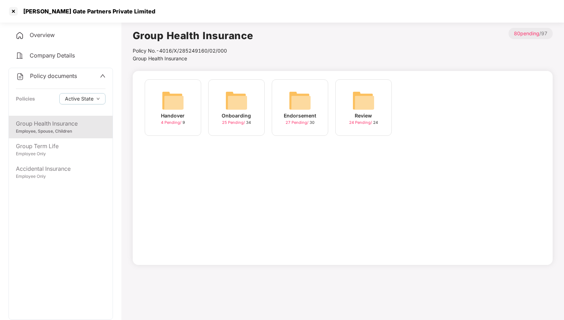
click at [298, 96] on img at bounding box center [300, 100] width 23 height 23
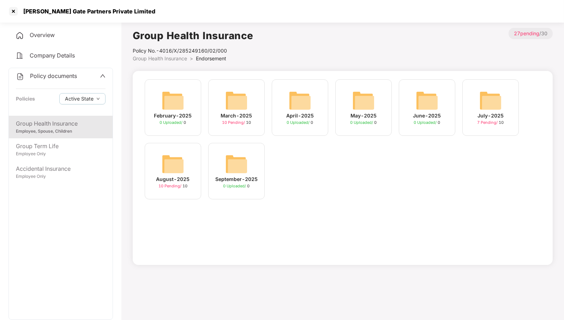
click at [178, 166] on img at bounding box center [173, 164] width 23 height 23
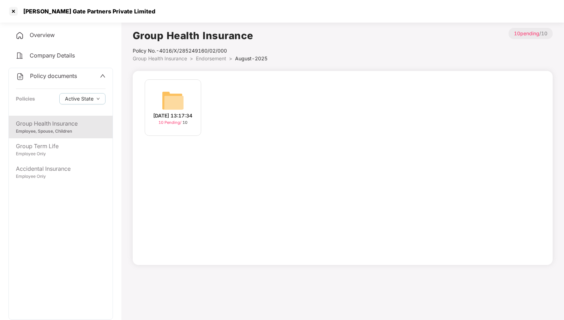
click at [175, 95] on img at bounding box center [173, 100] width 23 height 23
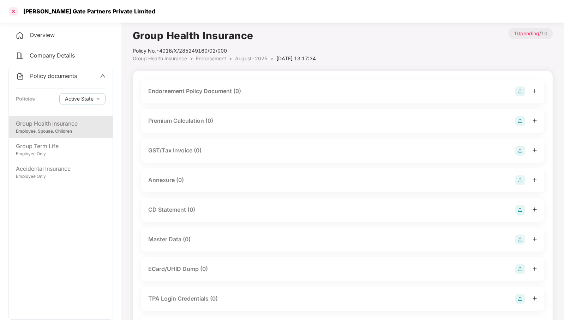
click at [16, 11] on div at bounding box center [13, 11] width 11 height 11
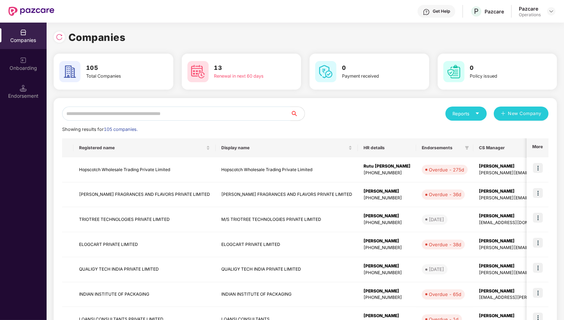
click at [192, 117] on input "text" at bounding box center [176, 114] width 228 height 14
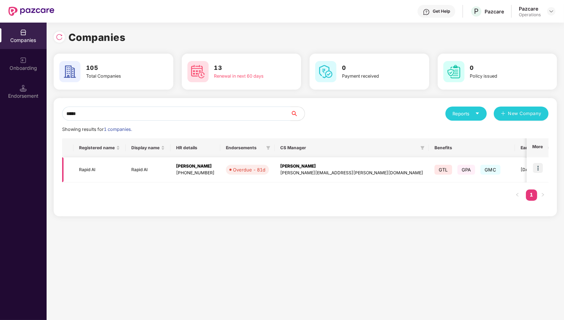
type input "*****"
click at [89, 169] on td "Rapid AI" at bounding box center [99, 169] width 52 height 25
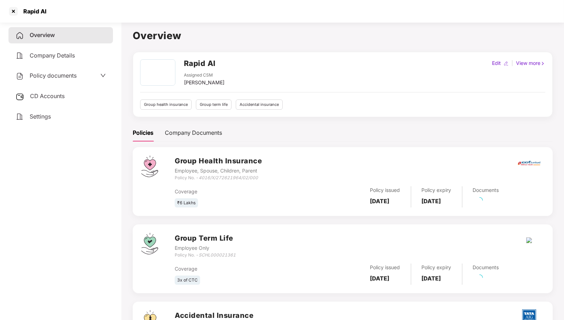
click at [50, 78] on span "Policy documents" at bounding box center [53, 75] width 47 height 7
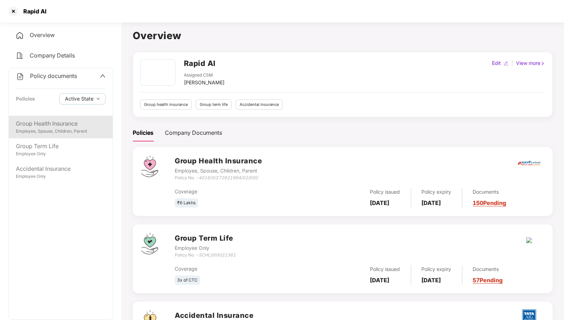
click at [58, 128] on div "Employee, Spouse, Children, Parent" at bounding box center [61, 131] width 90 height 7
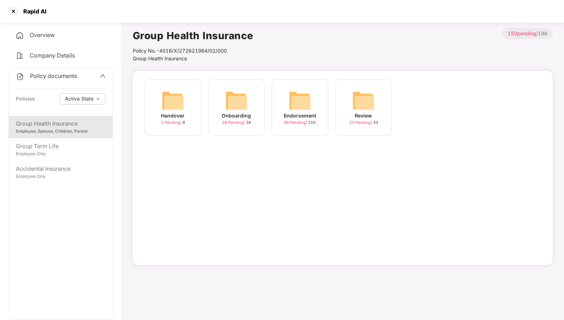
click at [299, 96] on img at bounding box center [300, 100] width 23 height 23
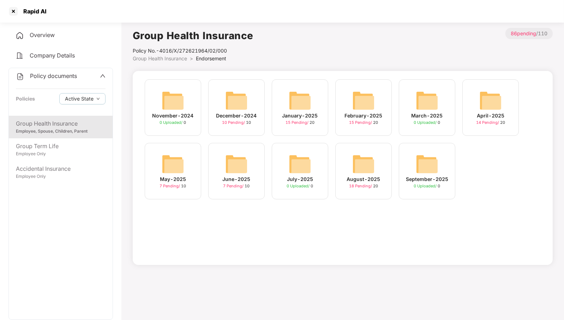
click at [365, 162] on img at bounding box center [363, 164] width 23 height 23
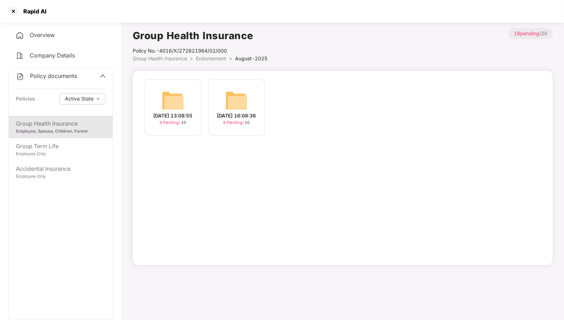
click at [181, 106] on img at bounding box center [173, 100] width 23 height 23
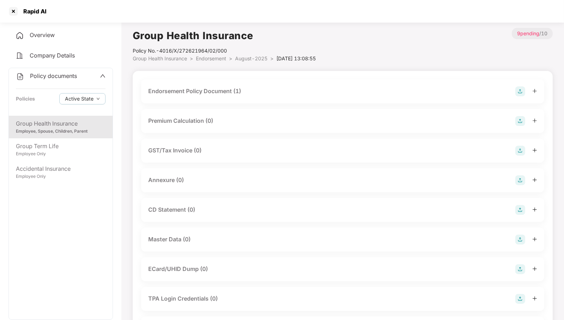
click at [325, 94] on div "Endorsement Policy Document (1)" at bounding box center [342, 91] width 389 height 10
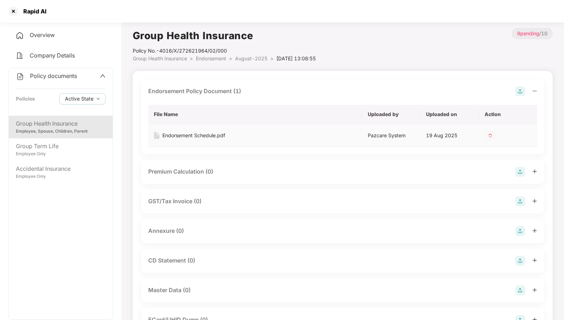
click at [196, 136] on div "Endorsement Schedule.pdf" at bounding box center [193, 136] width 63 height 8
click at [254, 56] on span "August-2025" at bounding box center [251, 58] width 32 height 6
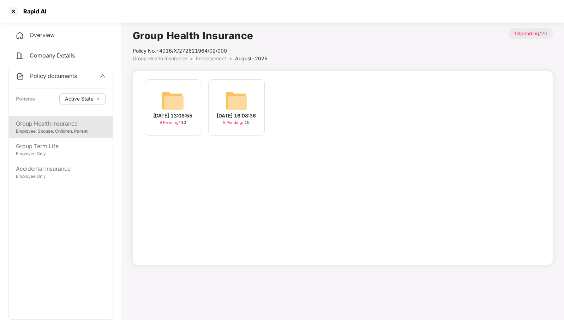
click at [241, 94] on img at bounding box center [236, 100] width 23 height 23
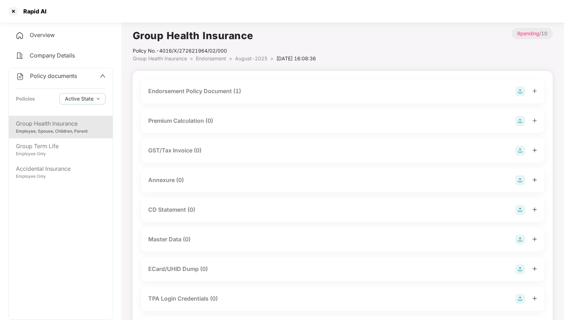
click at [218, 92] on div "Endorsement Policy Document (1)" at bounding box center [194, 91] width 93 height 9
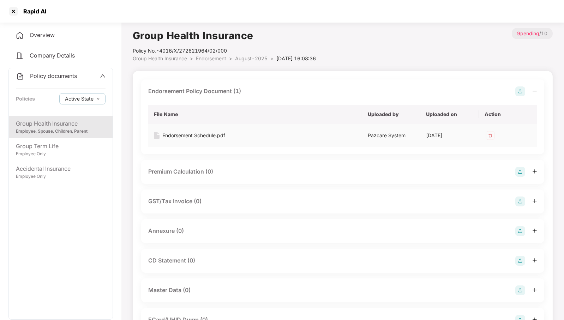
click at [215, 133] on div "Endorsement Schedule.pdf" at bounding box center [193, 136] width 63 height 8
click at [520, 228] on img at bounding box center [520, 231] width 10 height 10
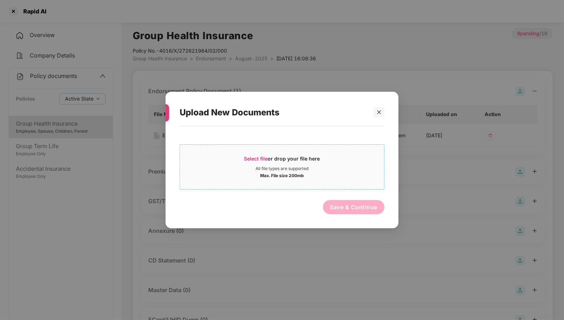
click at [295, 164] on div "Select file or drop your file here" at bounding box center [282, 160] width 76 height 11
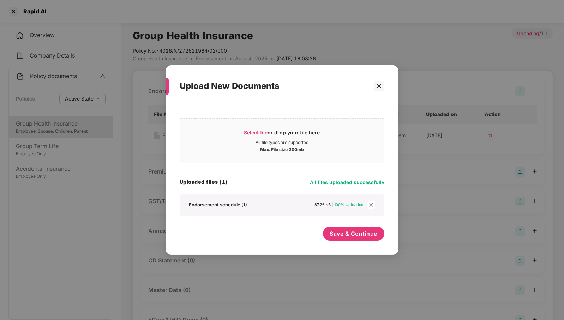
click at [371, 204] on icon "close" at bounding box center [371, 205] width 5 height 5
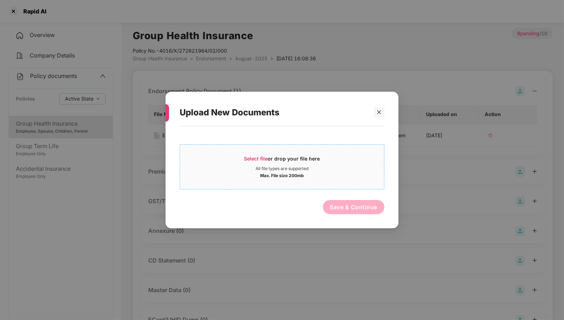
click at [299, 156] on div "Select file or drop your file here" at bounding box center [282, 160] width 76 height 11
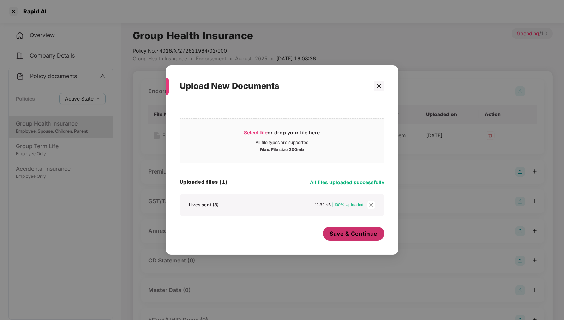
click at [361, 235] on span "Save & Continue" at bounding box center [354, 234] width 48 height 8
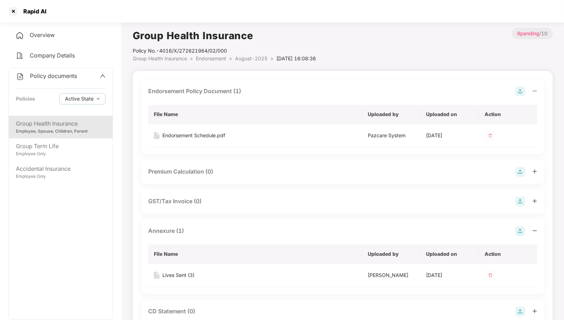
click at [257, 60] on span "August-2025" at bounding box center [251, 58] width 32 height 6
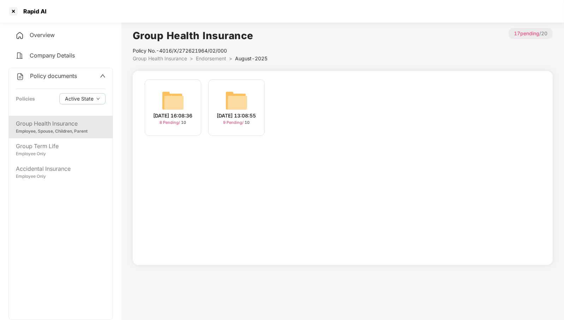
click at [235, 96] on img at bounding box center [236, 100] width 23 height 23
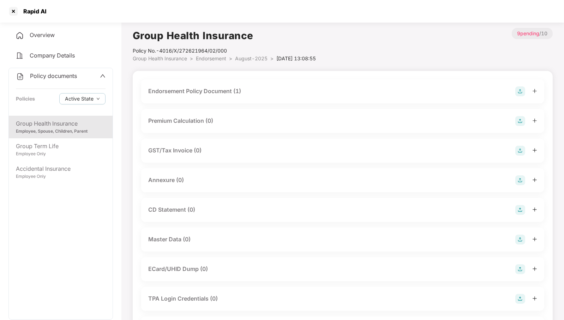
click at [519, 180] on img at bounding box center [520, 180] width 10 height 10
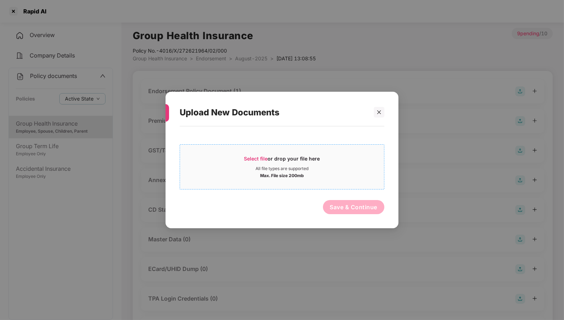
click at [310, 164] on div "Select file or drop your file here" at bounding box center [282, 160] width 76 height 11
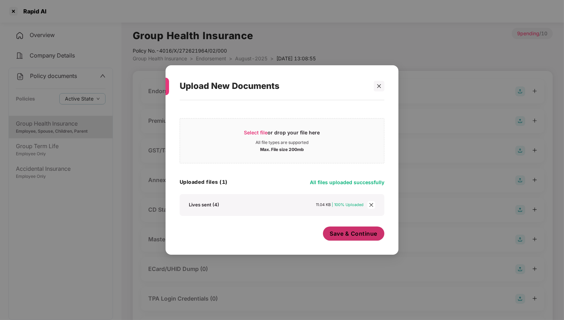
click at [366, 235] on span "Save & Continue" at bounding box center [354, 234] width 48 height 8
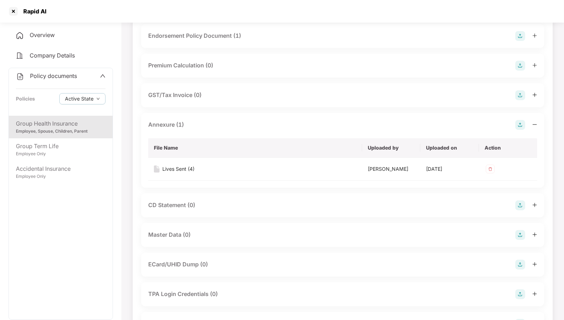
scroll to position [88, 0]
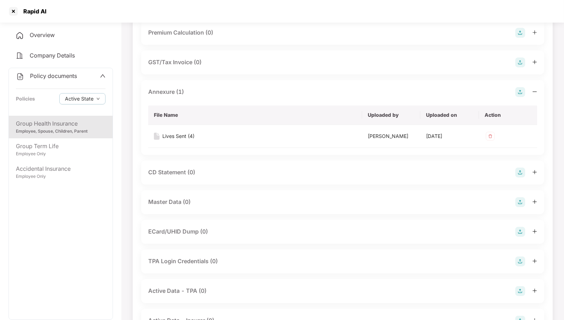
click at [521, 207] on img at bounding box center [520, 202] width 10 height 10
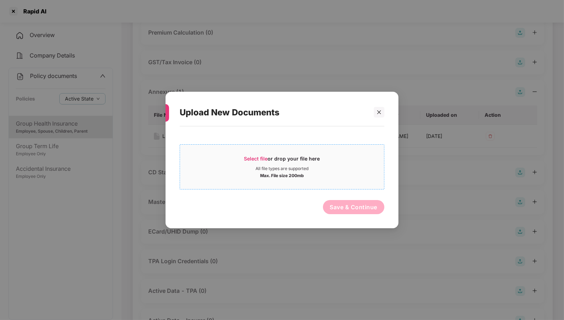
click at [291, 164] on div "Select file or drop your file here" at bounding box center [282, 160] width 76 height 11
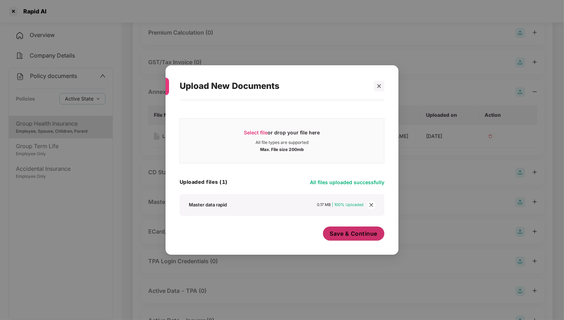
click at [361, 236] on span "Save & Continue" at bounding box center [354, 234] width 48 height 8
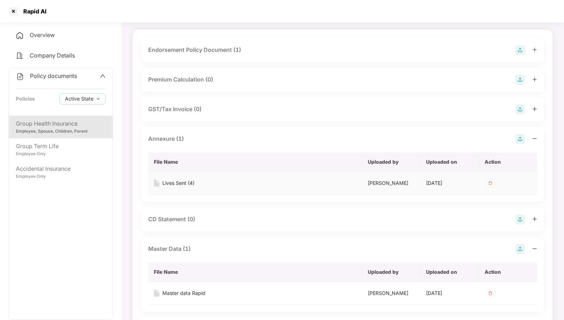
scroll to position [0, 0]
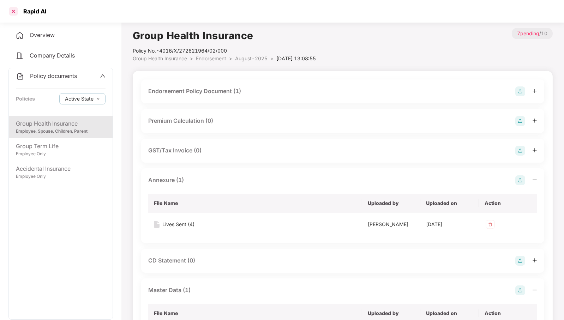
click at [14, 9] on div at bounding box center [13, 11] width 11 height 11
